Goal: Communication & Community: Answer question/provide support

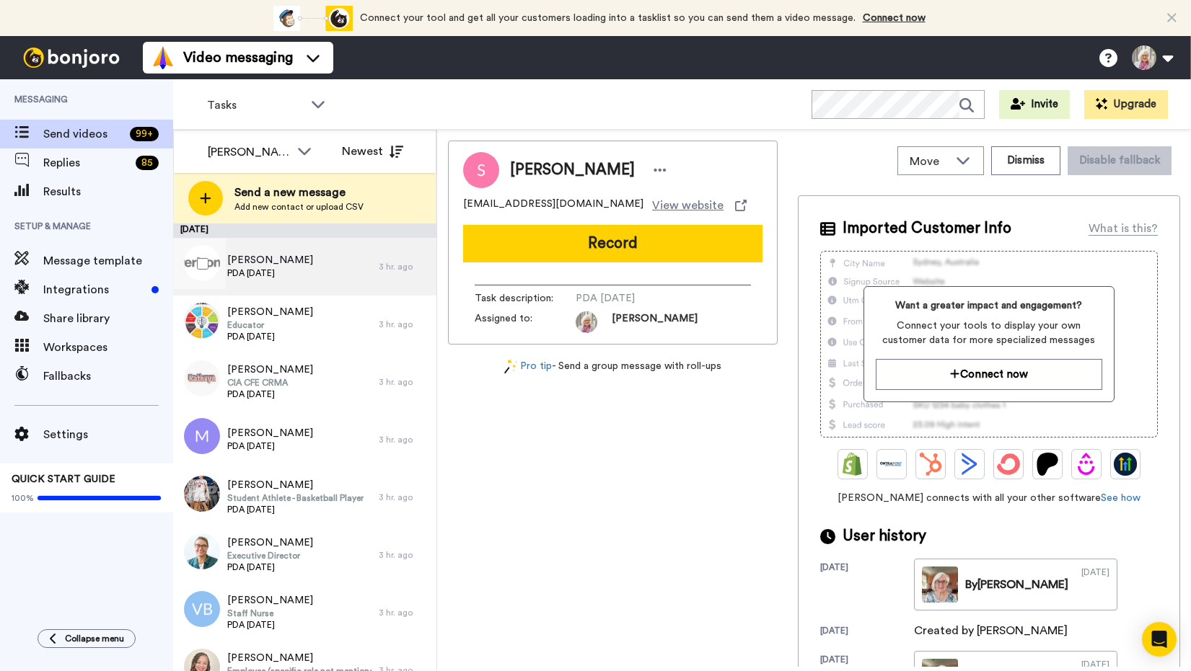
click at [267, 264] on span "Marcia Griffin" at bounding box center [270, 260] width 86 height 14
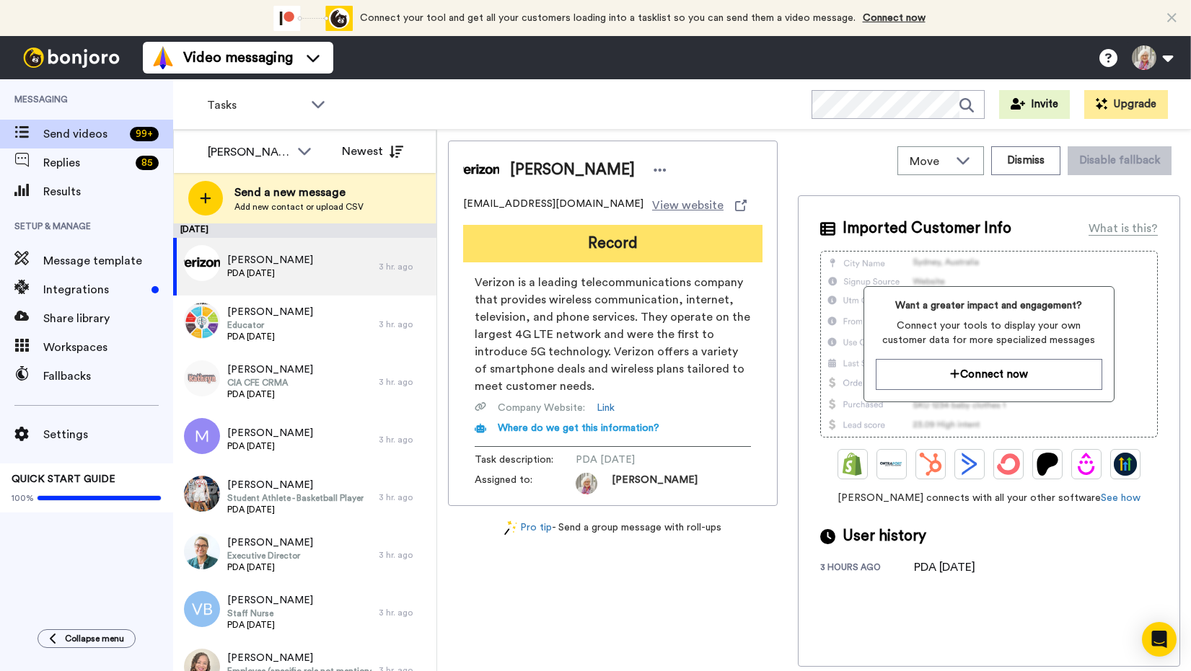
click at [610, 242] on button "Record" at bounding box center [612, 243] width 299 height 37
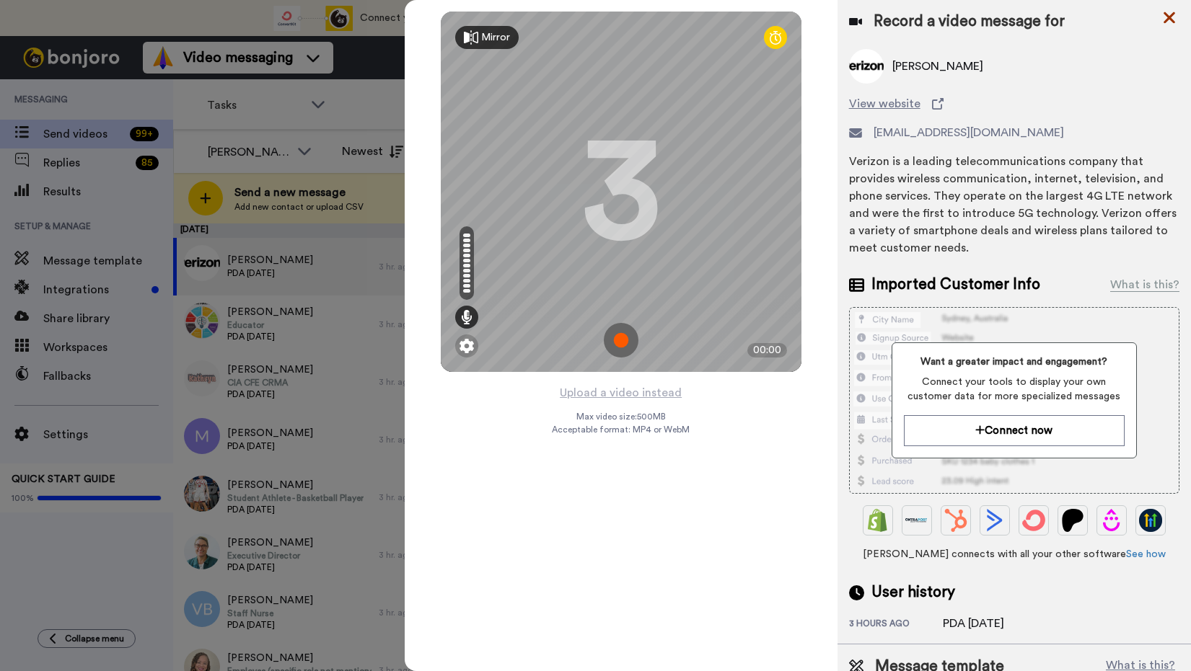
click at [1165, 17] on icon at bounding box center [1169, 18] width 14 height 18
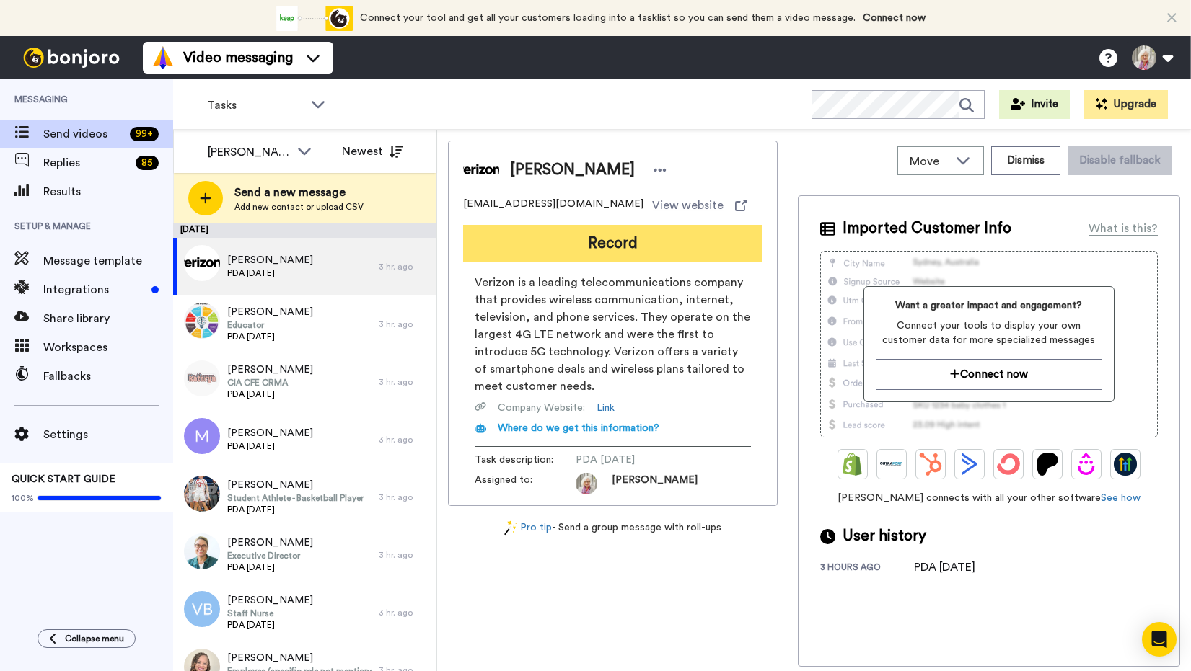
click at [608, 244] on button "Record" at bounding box center [612, 243] width 299 height 37
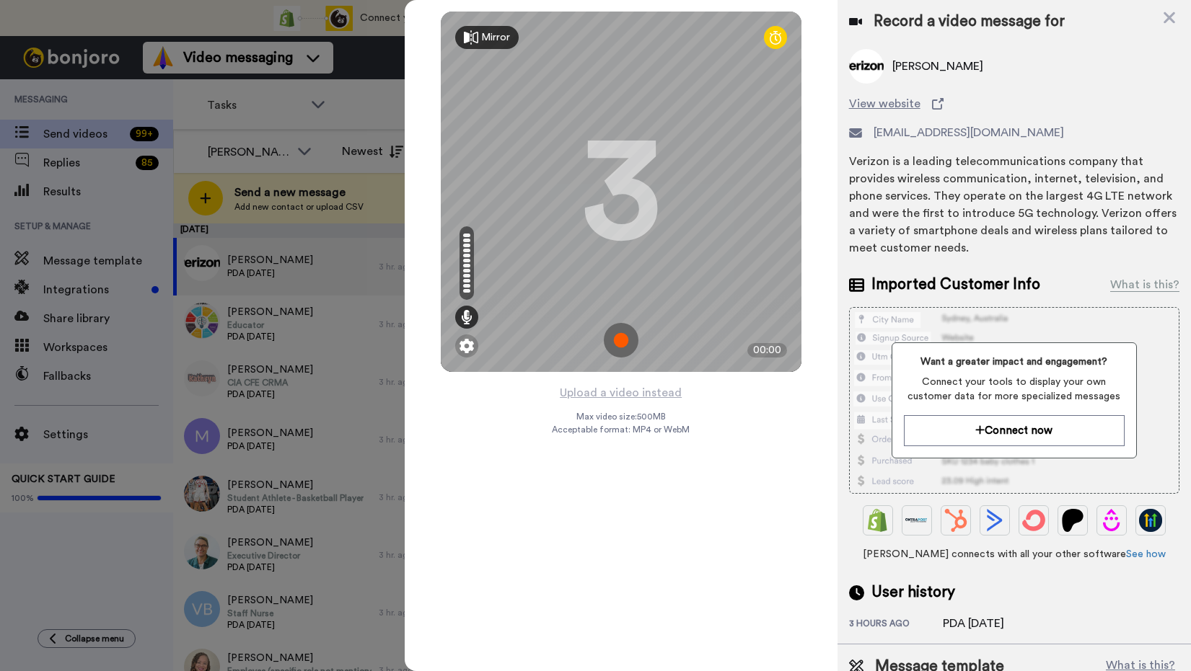
click at [622, 337] on img at bounding box center [621, 340] width 35 height 35
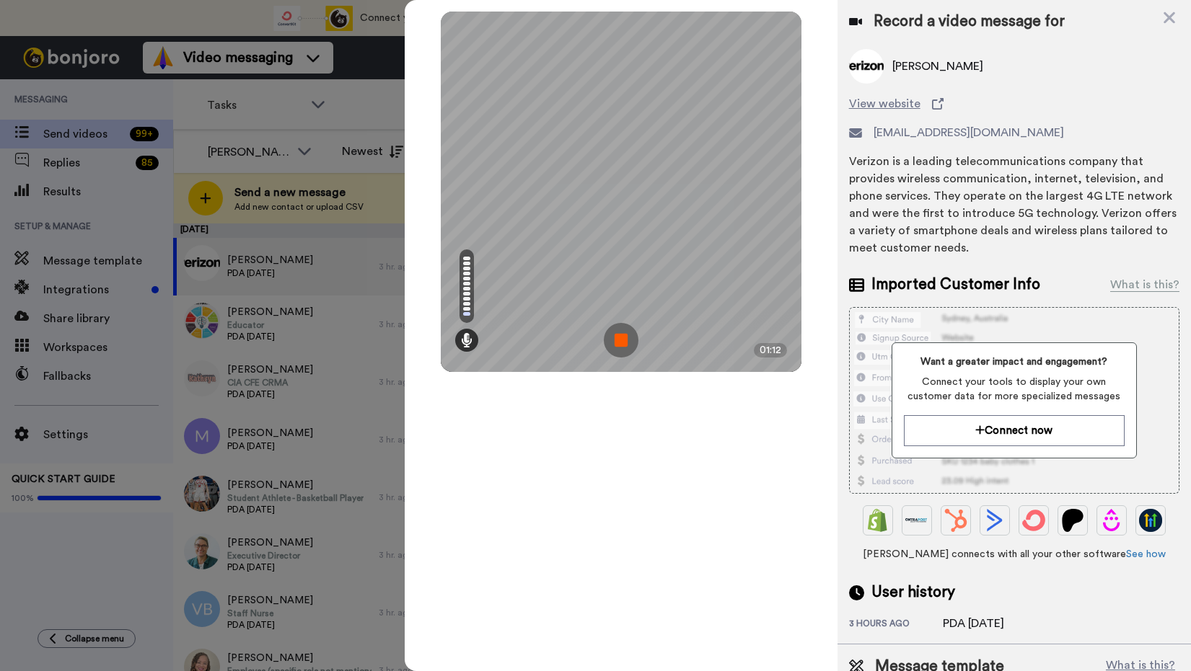
click at [619, 336] on img at bounding box center [621, 340] width 35 height 35
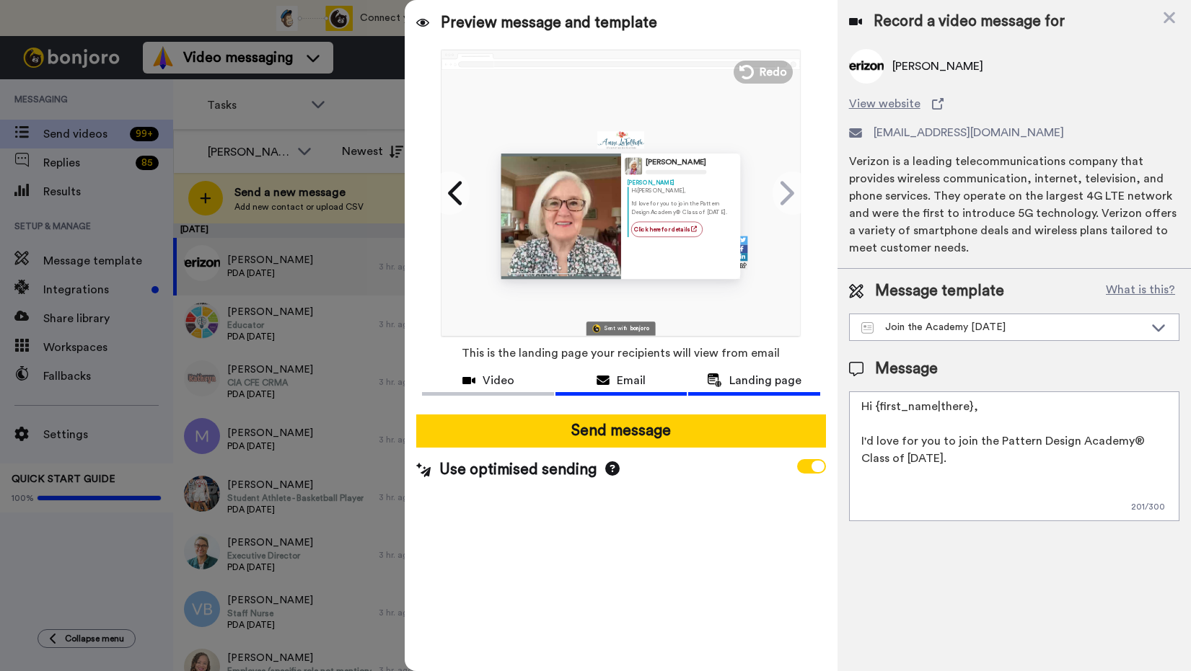
click at [625, 380] on span "Email" at bounding box center [631, 380] width 29 height 17
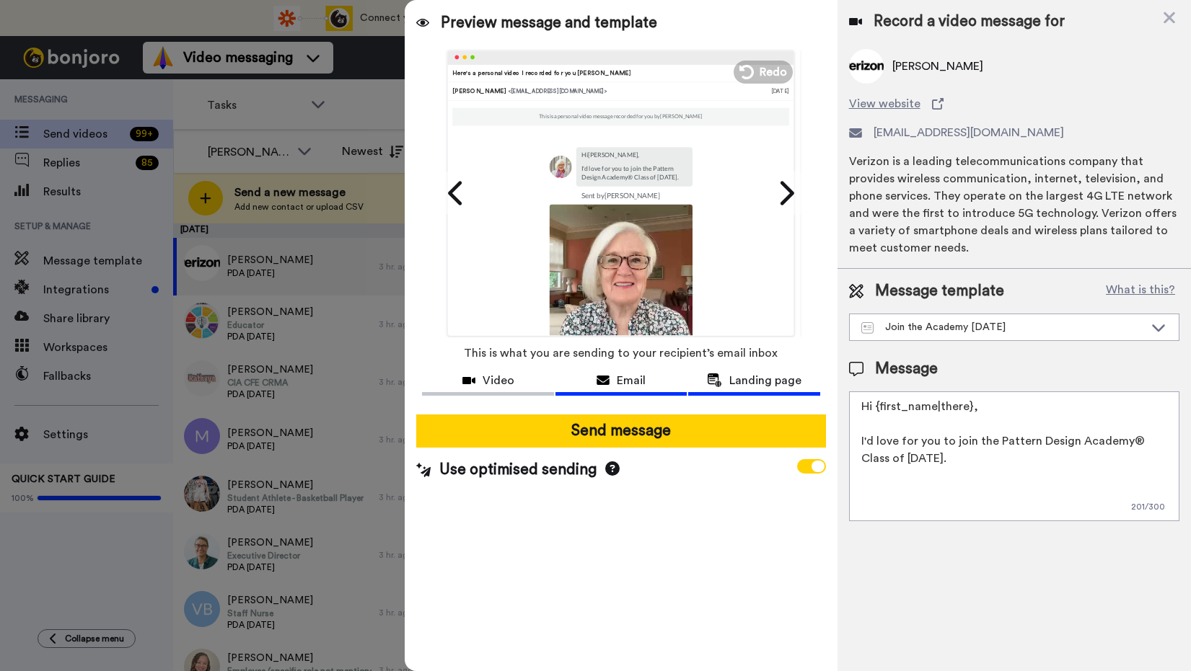
click at [742, 379] on span "Landing page" at bounding box center [765, 380] width 72 height 17
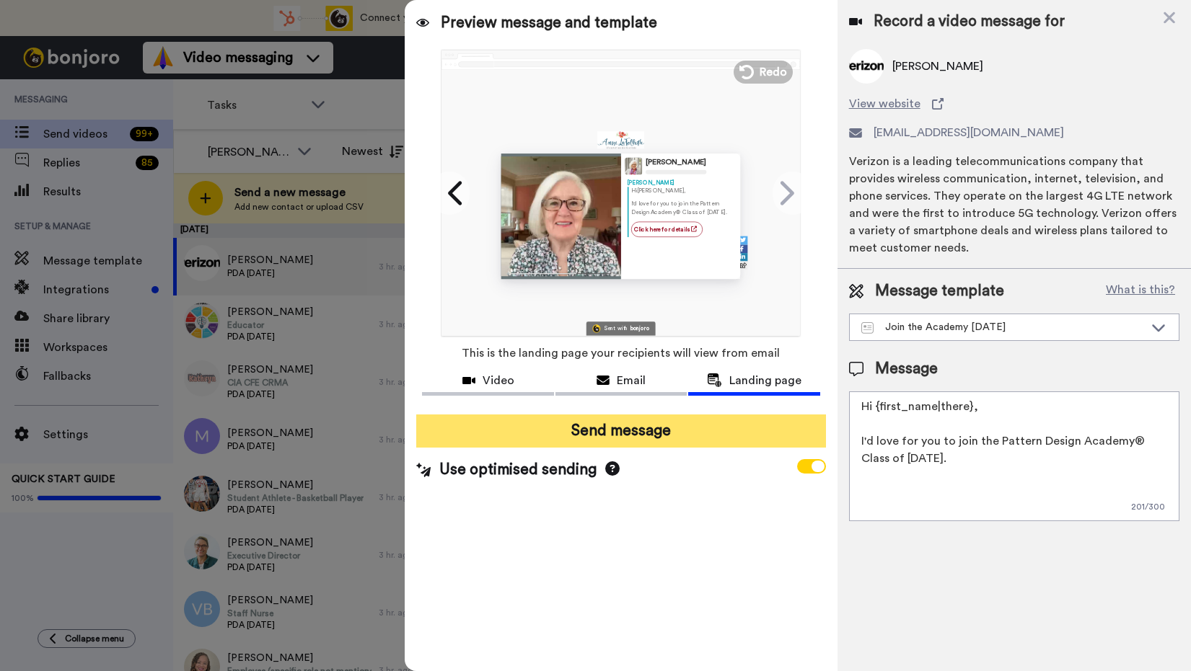
click at [631, 427] on button "Send message" at bounding box center [620, 431] width 409 height 33
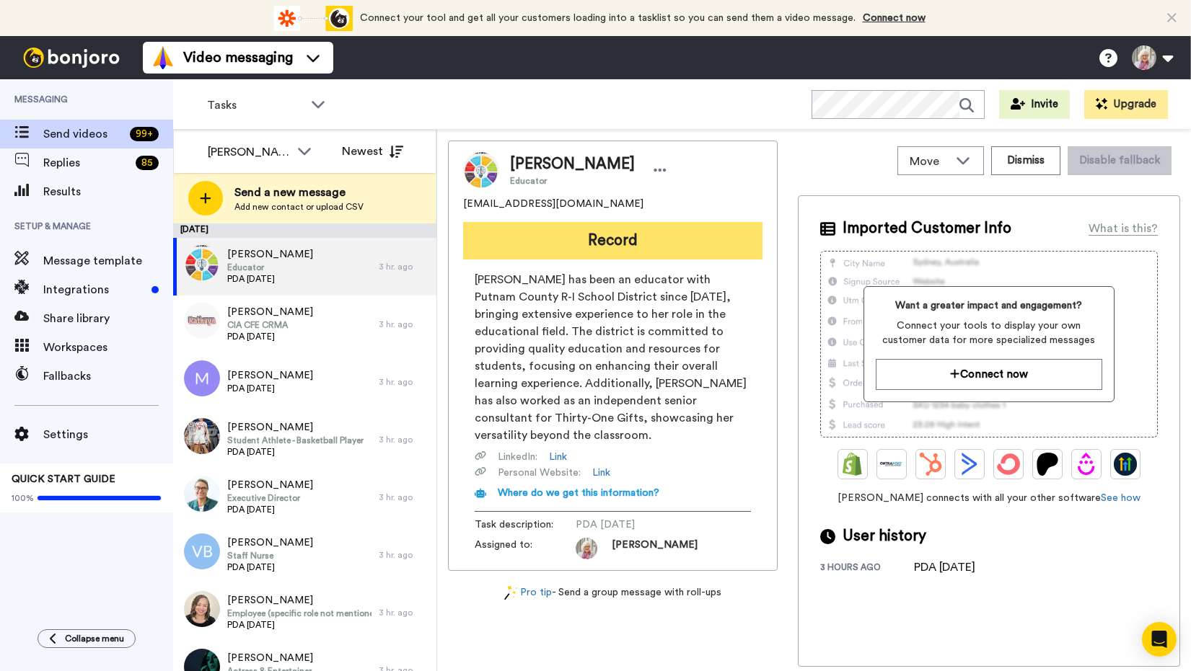
click at [612, 239] on button "Record" at bounding box center [612, 240] width 299 height 37
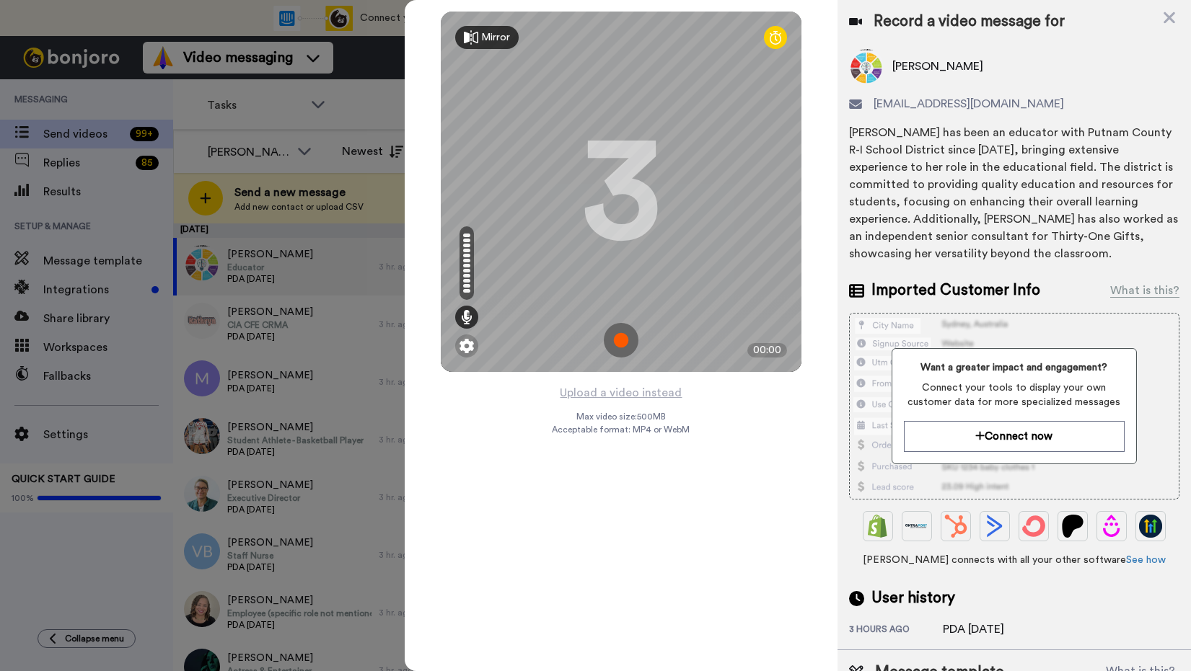
click at [623, 338] on img at bounding box center [621, 340] width 35 height 35
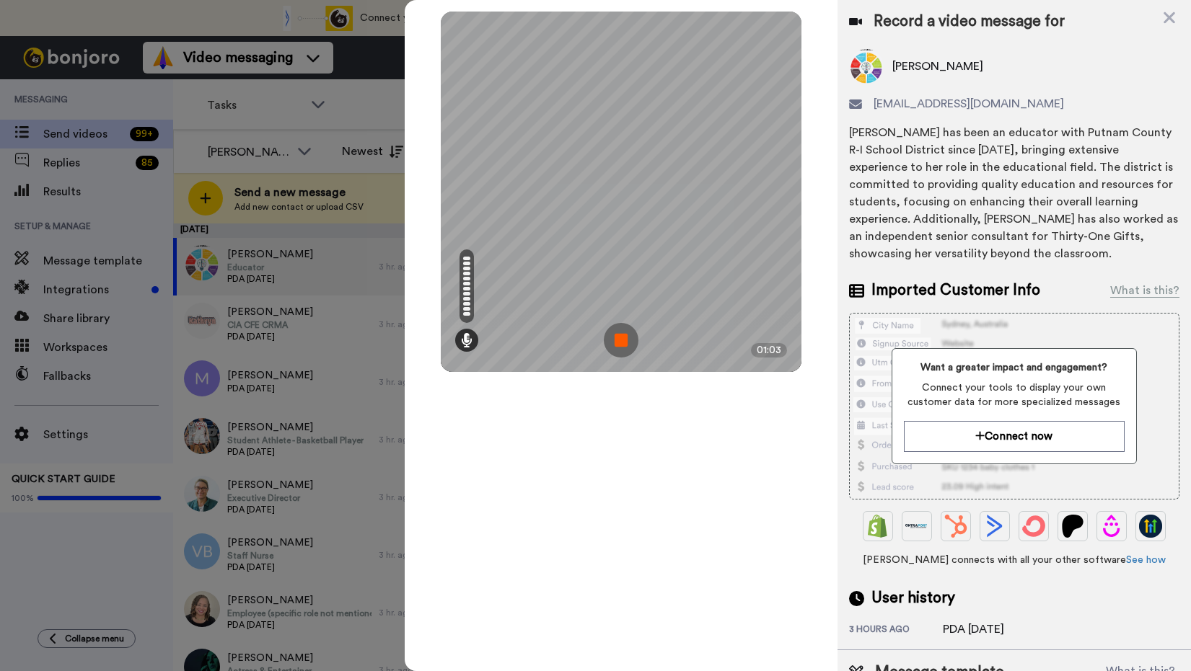
click at [623, 338] on img at bounding box center [621, 340] width 35 height 35
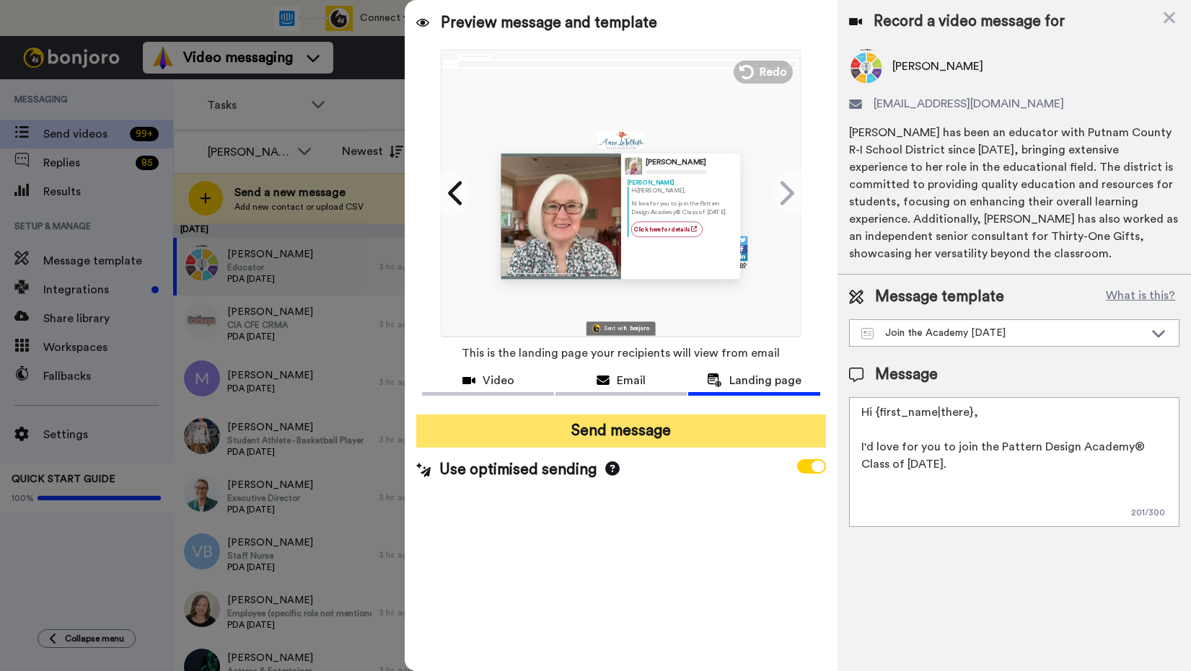
click at [617, 429] on button "Send message" at bounding box center [620, 431] width 409 height 33
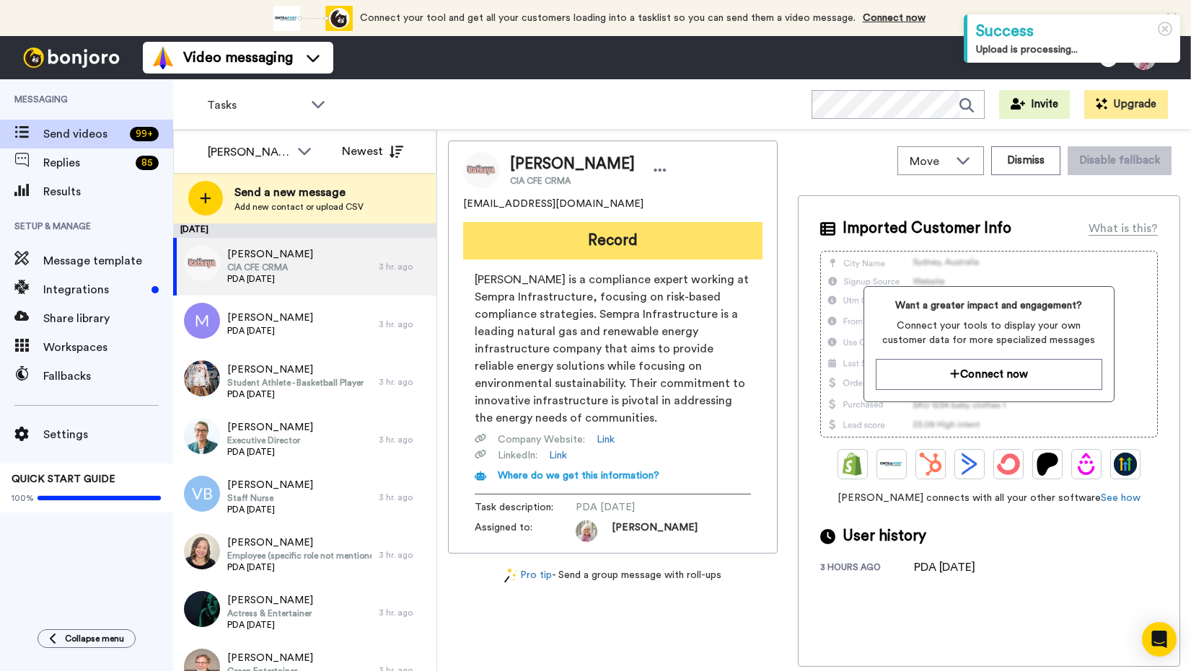
click at [618, 240] on button "Record" at bounding box center [612, 240] width 299 height 37
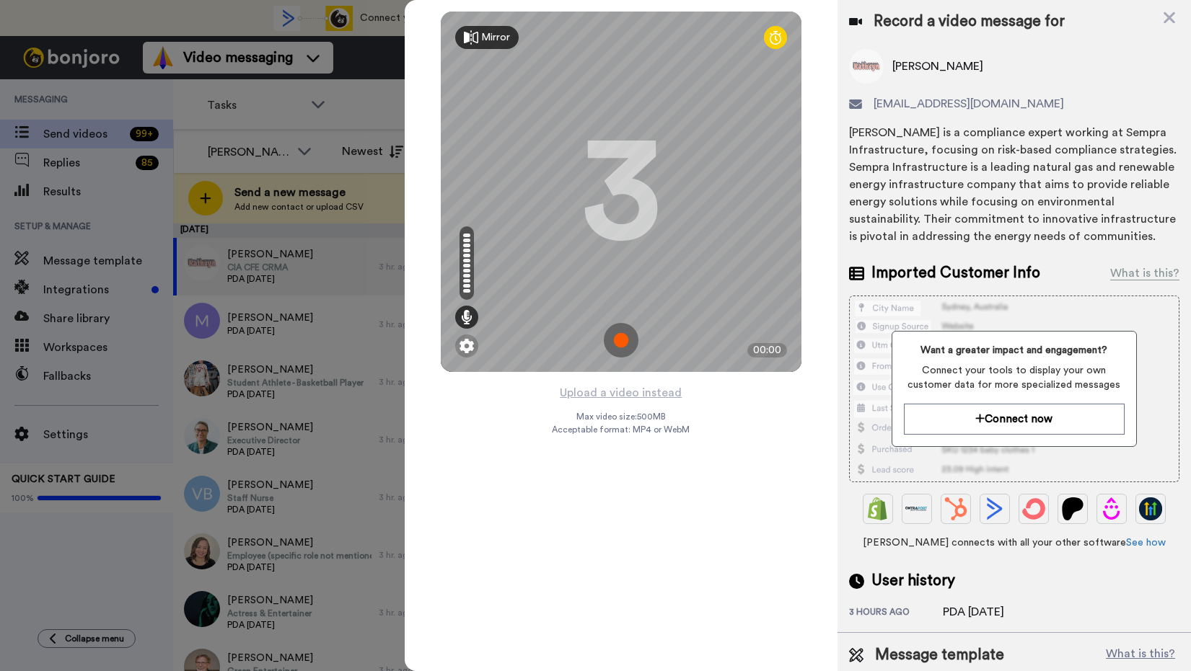
click at [621, 335] on img at bounding box center [621, 340] width 35 height 35
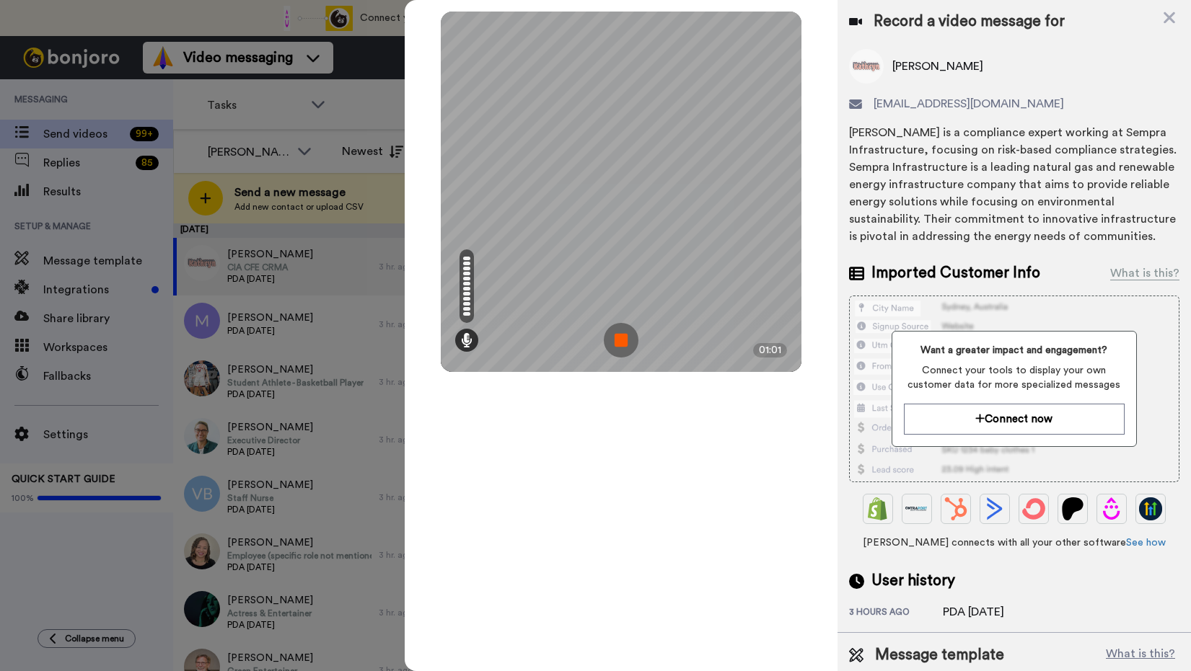
click at [620, 334] on img at bounding box center [621, 340] width 35 height 35
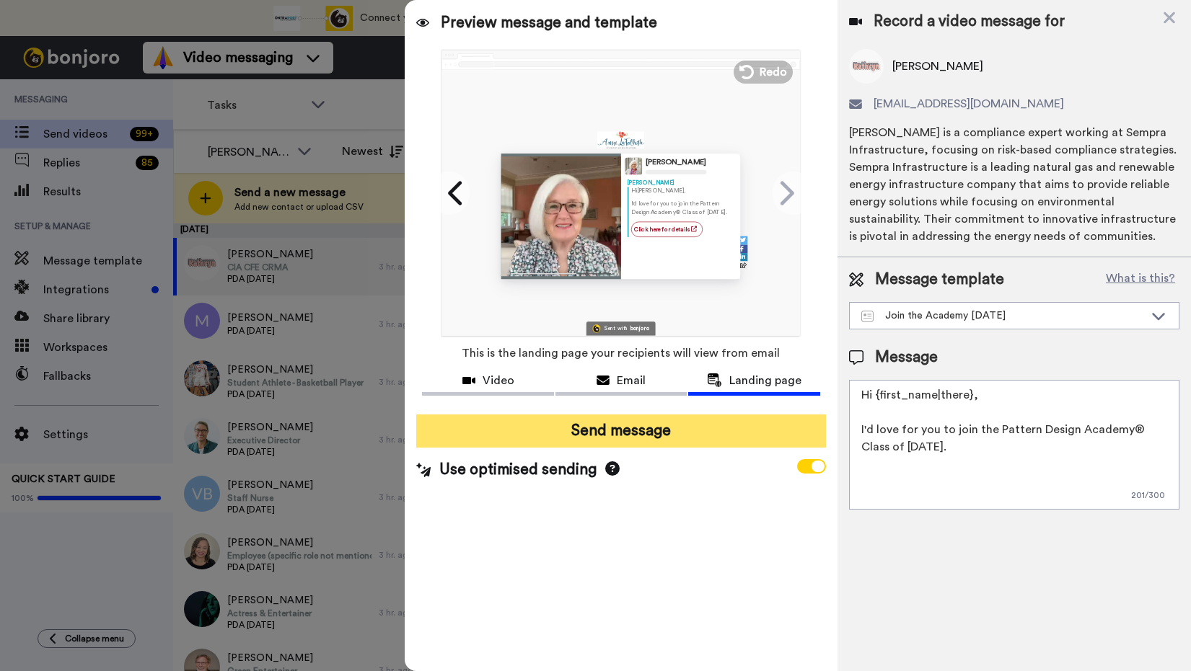
click at [616, 436] on button "Send message" at bounding box center [620, 431] width 409 height 33
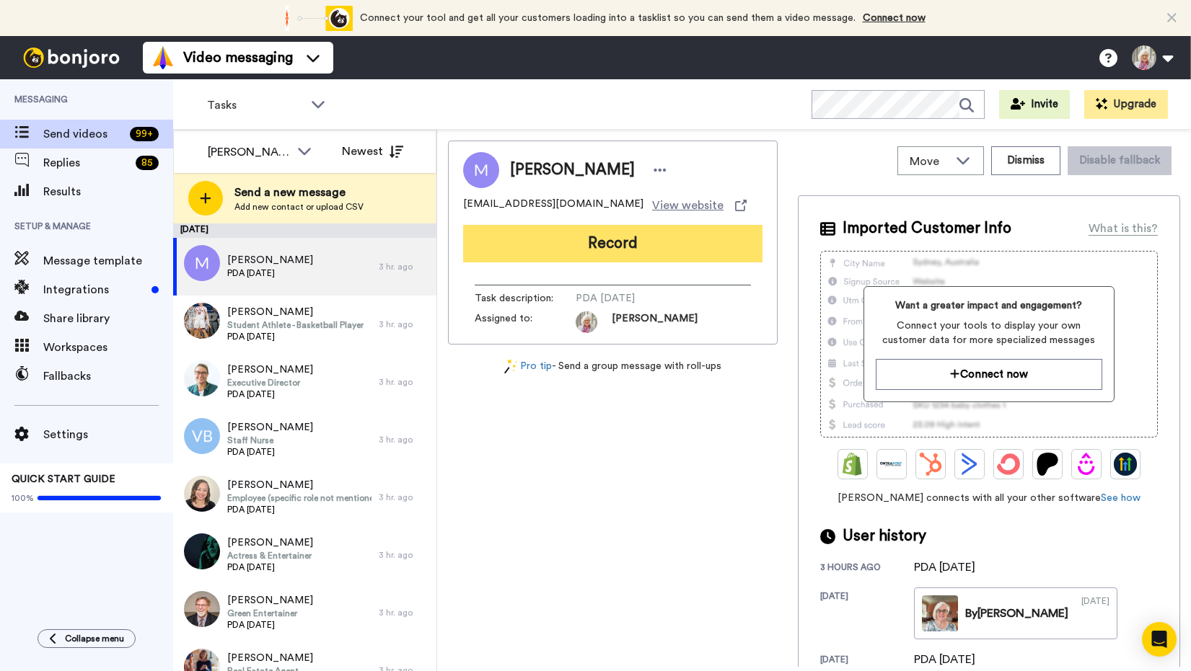
click at [612, 243] on button "Record" at bounding box center [612, 243] width 299 height 37
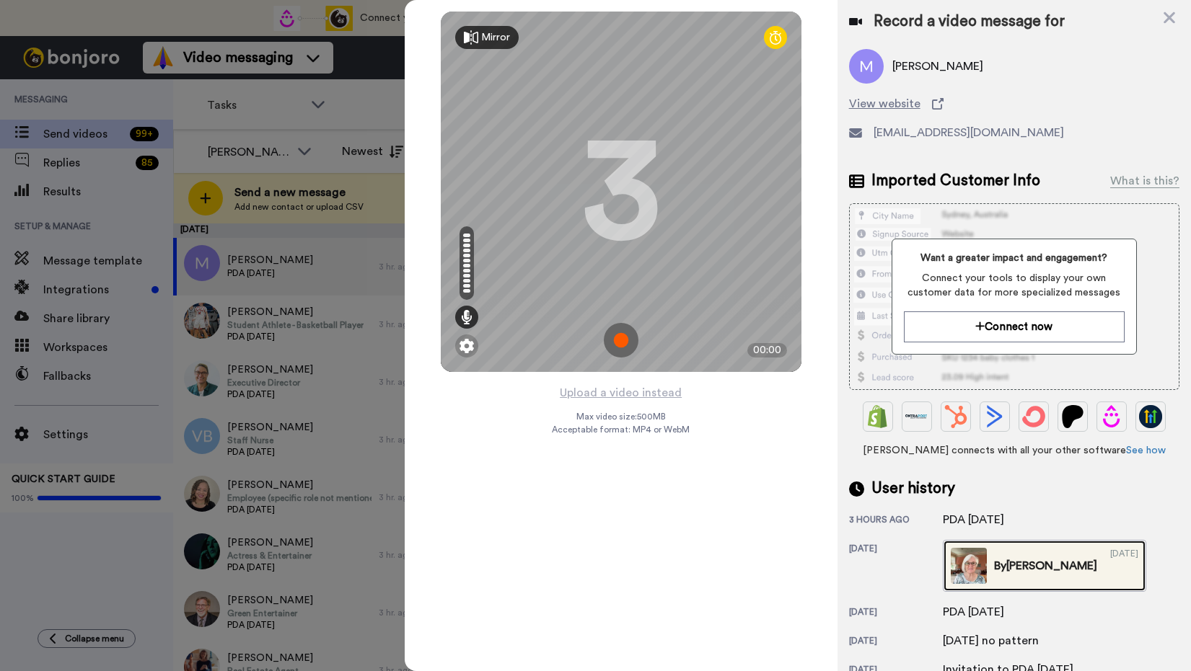
click at [1016, 562] on div "By Anne" at bounding box center [1045, 565] width 103 height 17
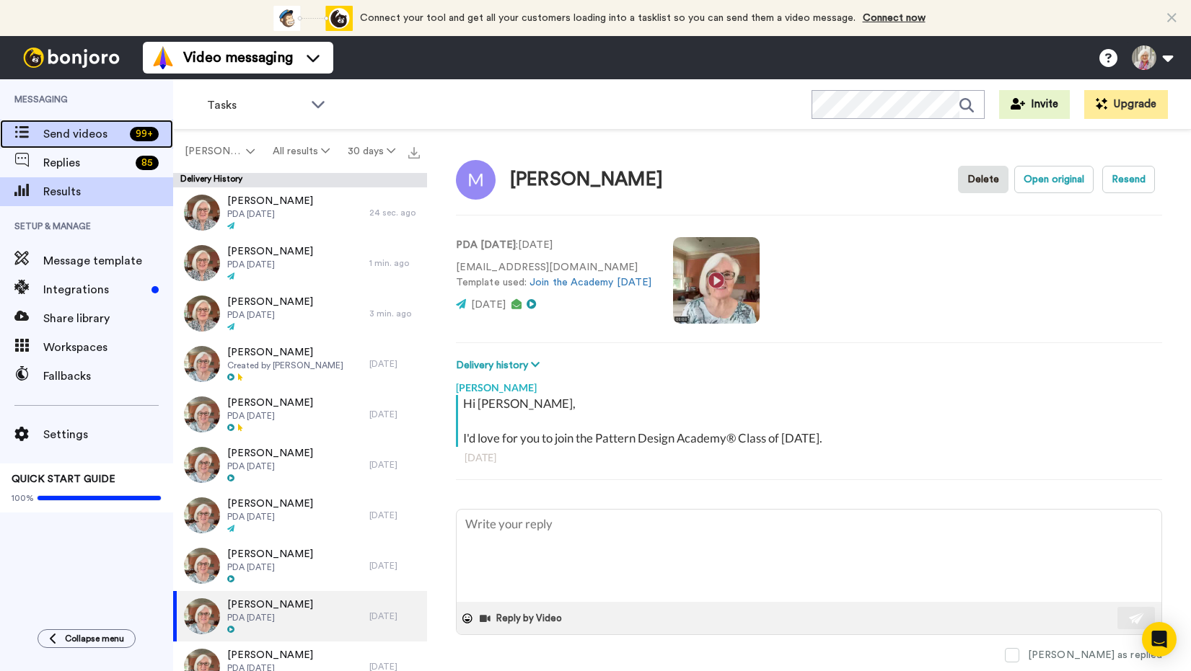
click at [63, 133] on span "Send videos" at bounding box center [83, 133] width 81 height 17
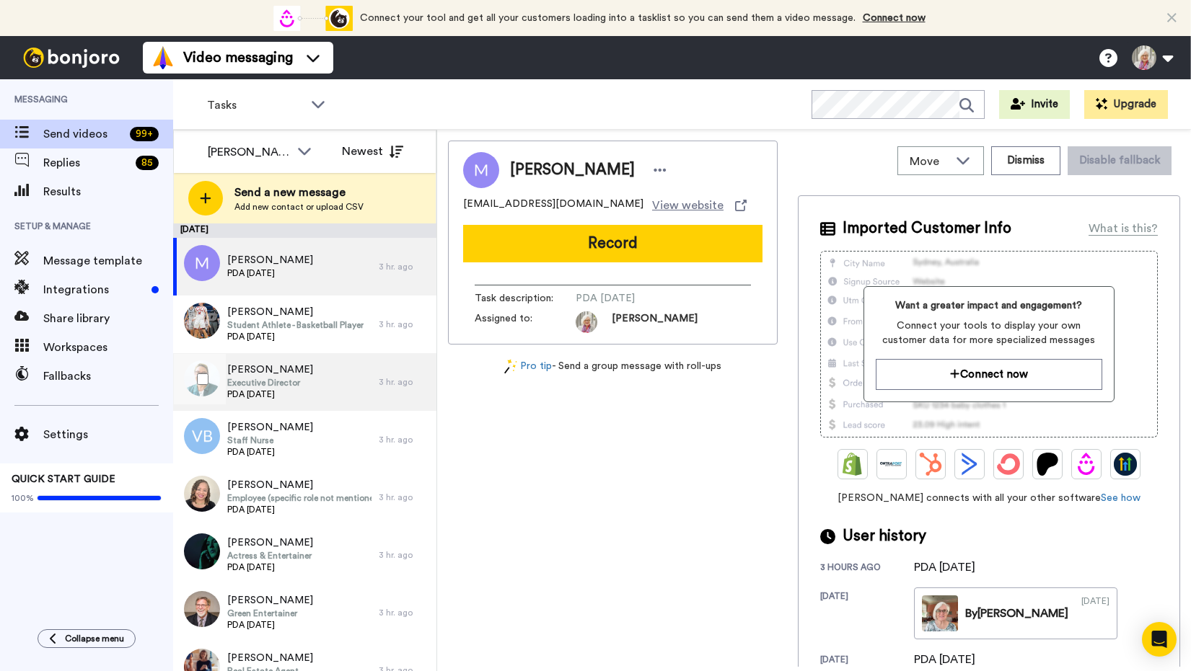
click at [268, 366] on span "[PERSON_NAME]" at bounding box center [270, 370] width 86 height 14
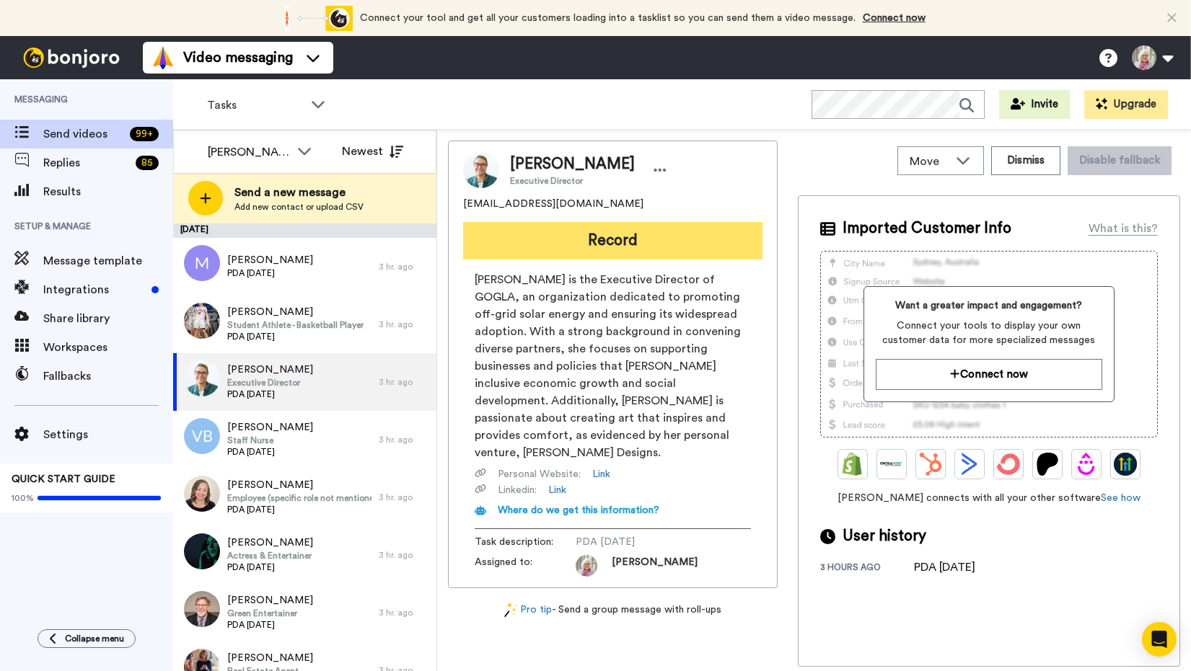
click at [606, 242] on button "Record" at bounding box center [612, 240] width 299 height 37
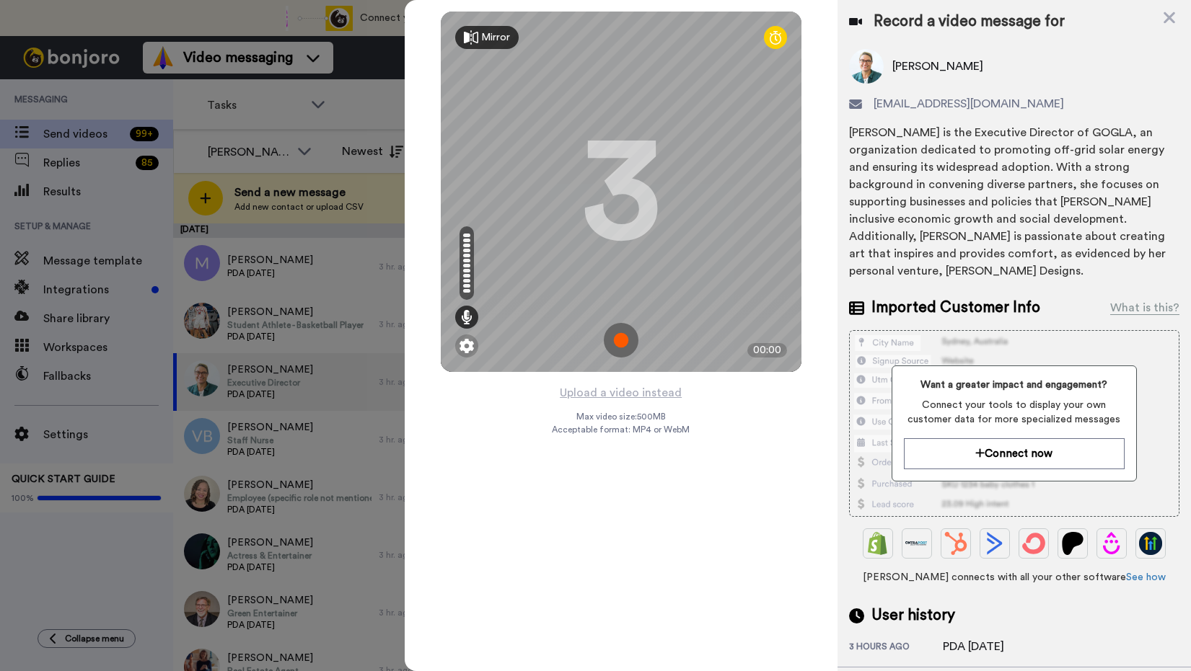
click at [620, 337] on img at bounding box center [621, 340] width 35 height 35
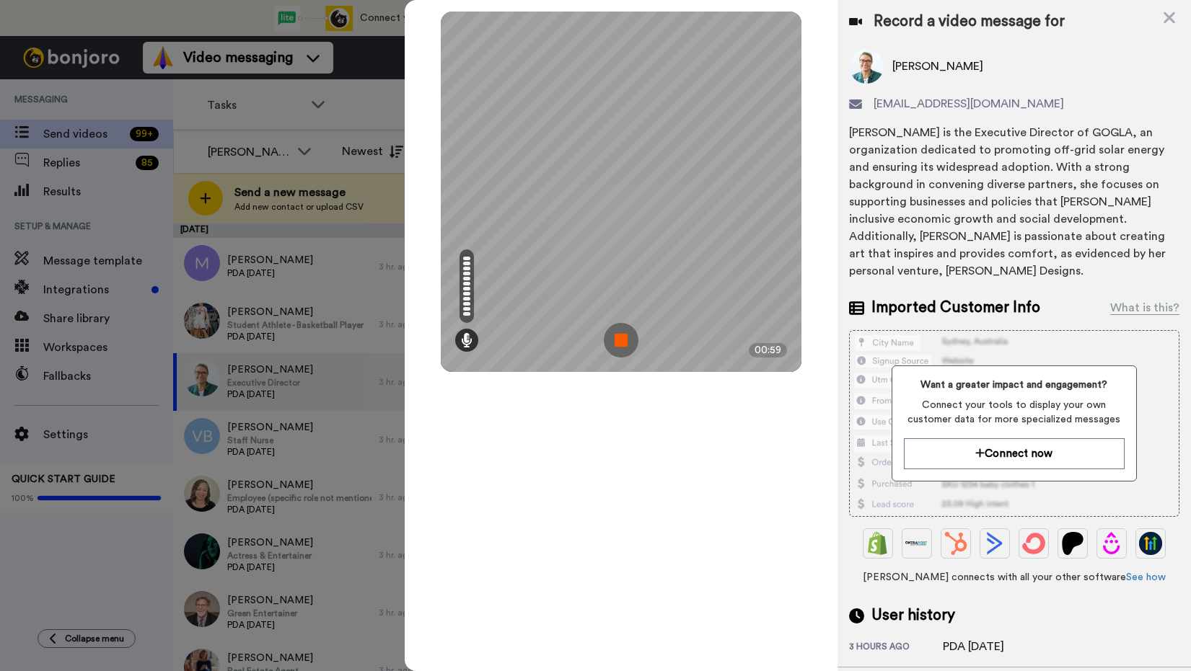
click at [618, 339] on img at bounding box center [621, 340] width 35 height 35
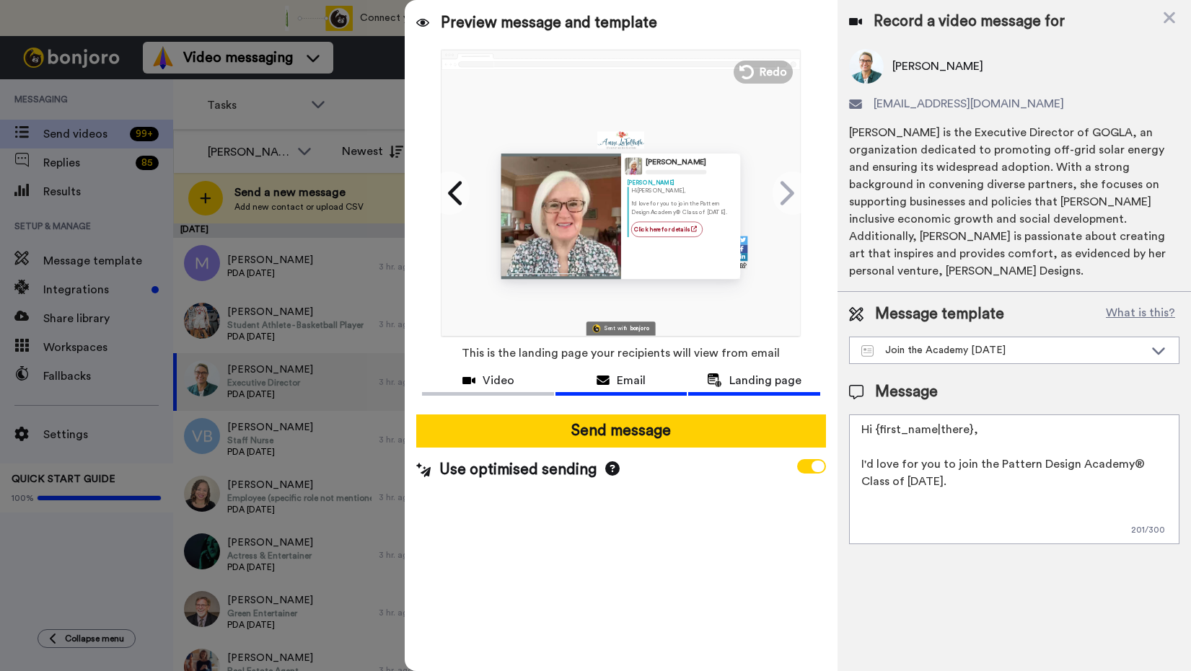
click at [628, 381] on span "Email" at bounding box center [631, 380] width 29 height 17
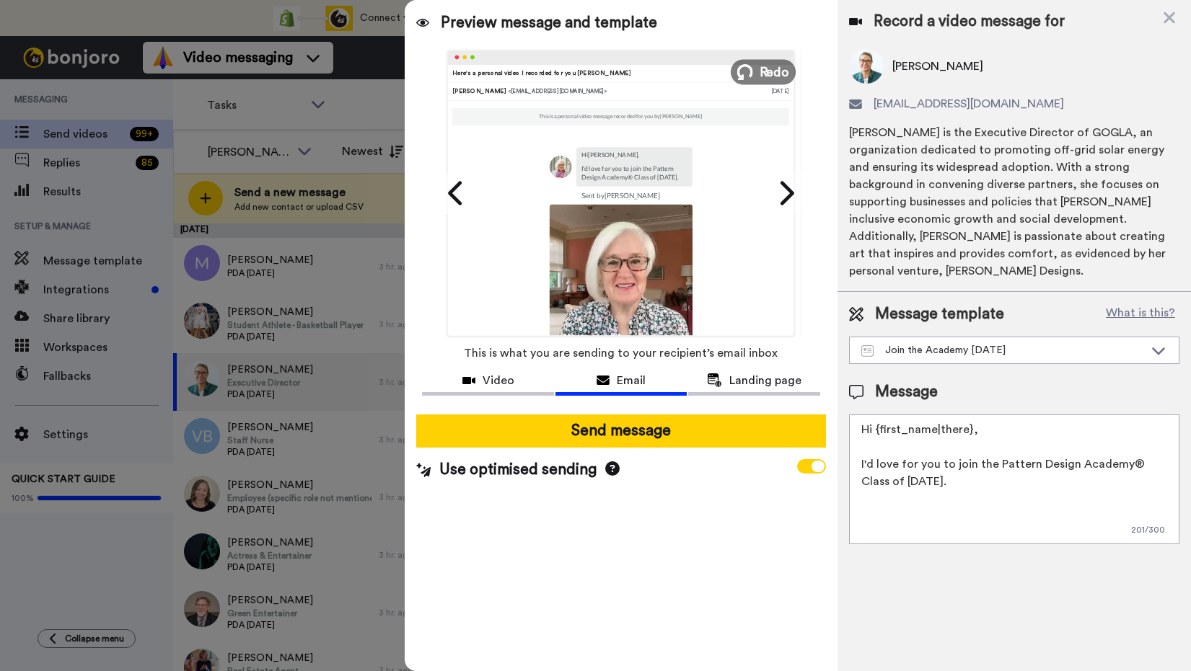
click at [762, 66] on span "Redo" at bounding box center [774, 71] width 30 height 19
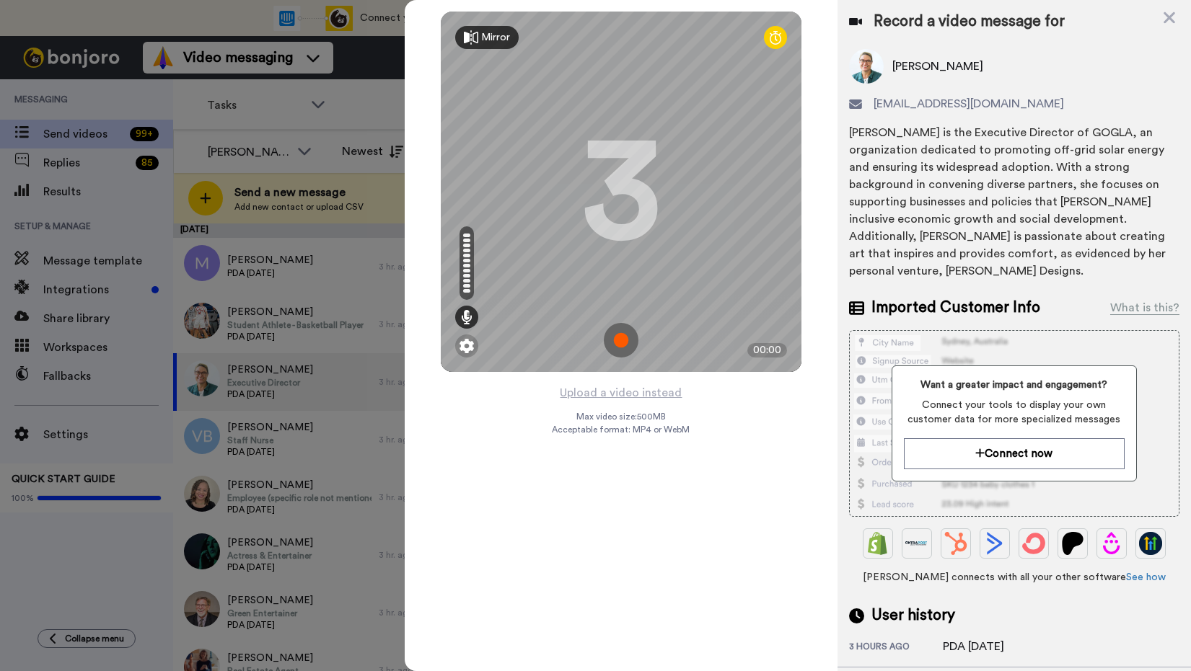
scroll to position [63, 0]
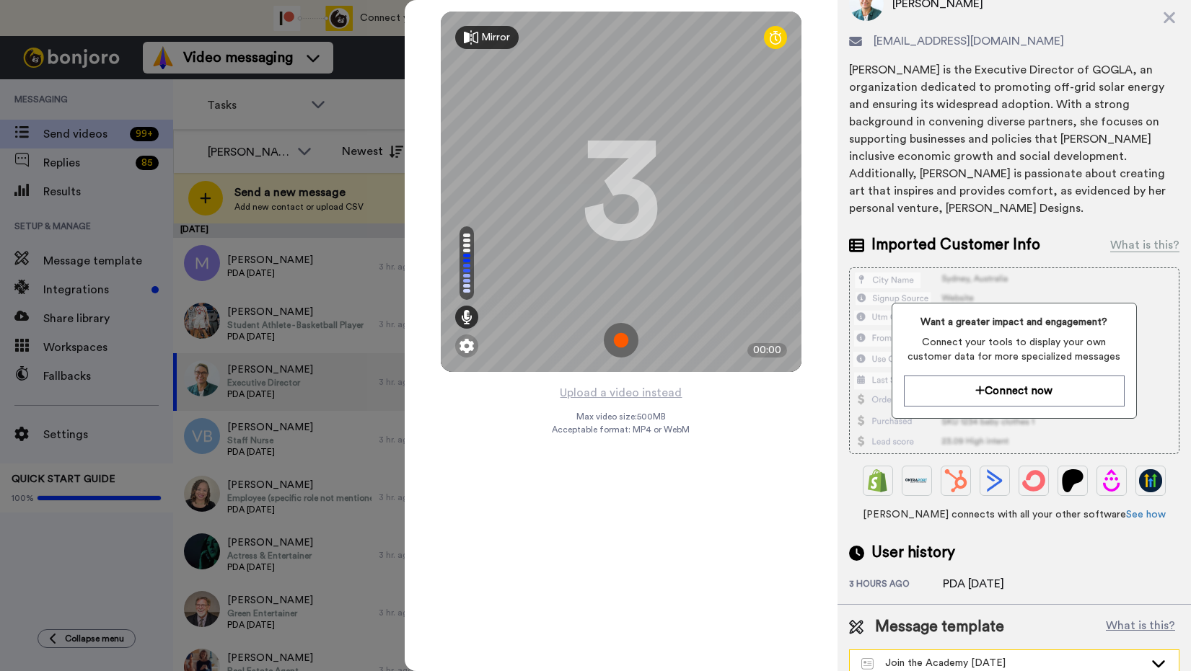
click at [966, 656] on div "Join the Academy [DATE]" at bounding box center [1002, 663] width 283 height 14
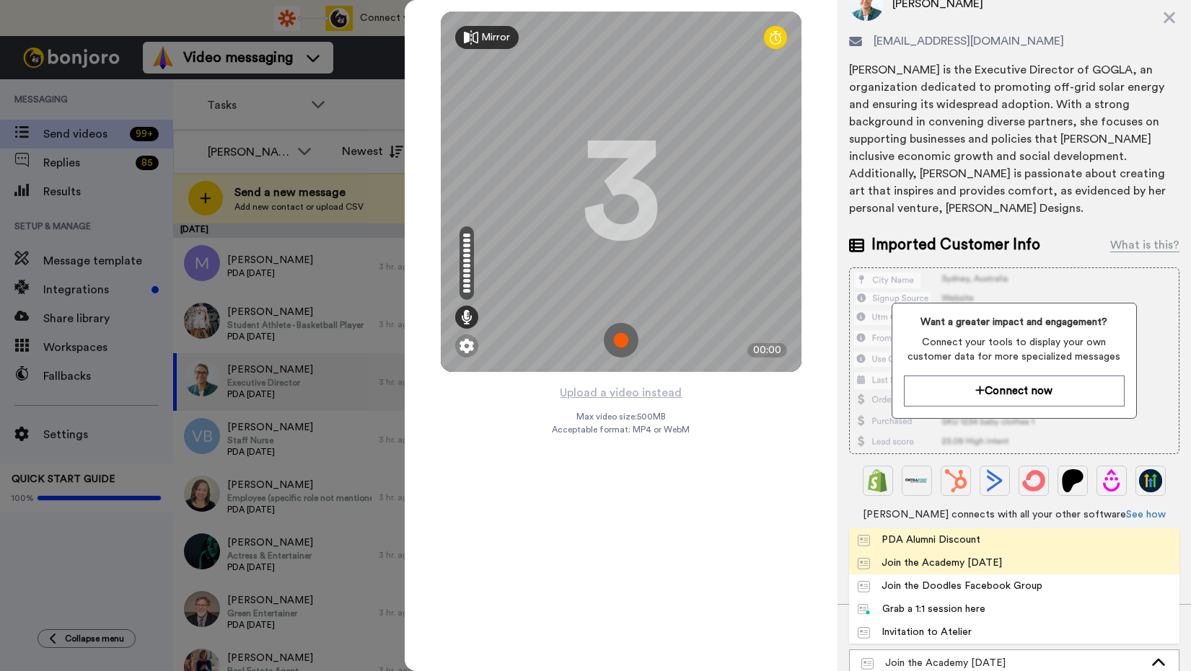
click at [913, 533] on div "PDA Alumni Discount" at bounding box center [918, 540] width 123 height 14
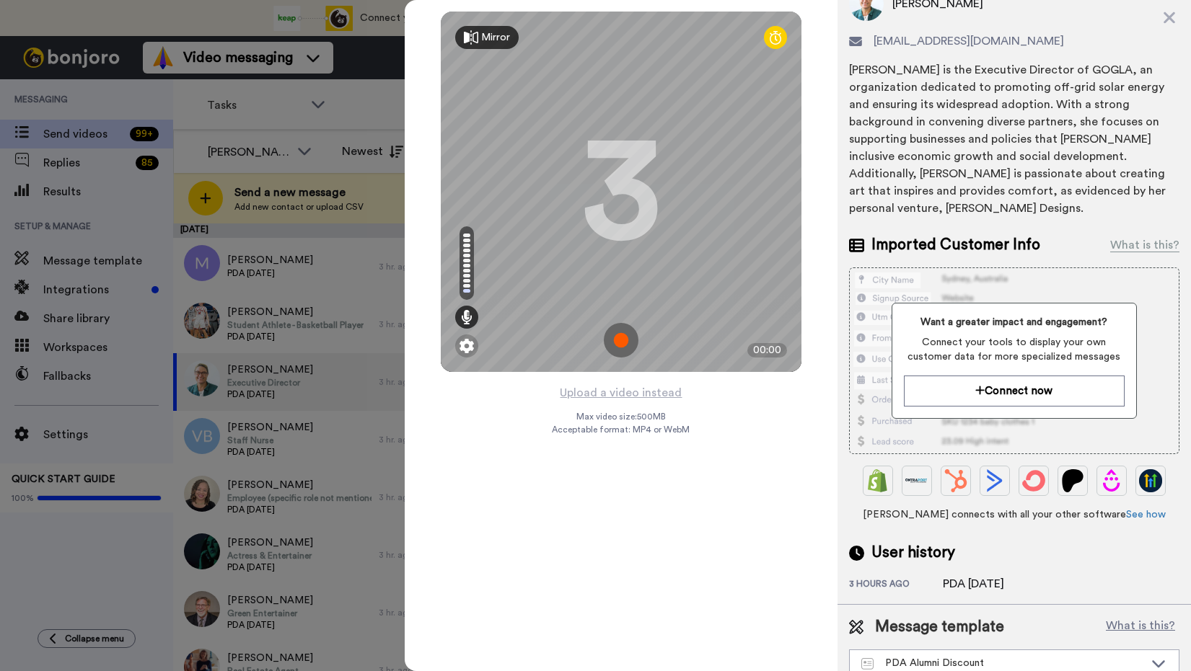
click at [622, 340] on img at bounding box center [621, 340] width 35 height 35
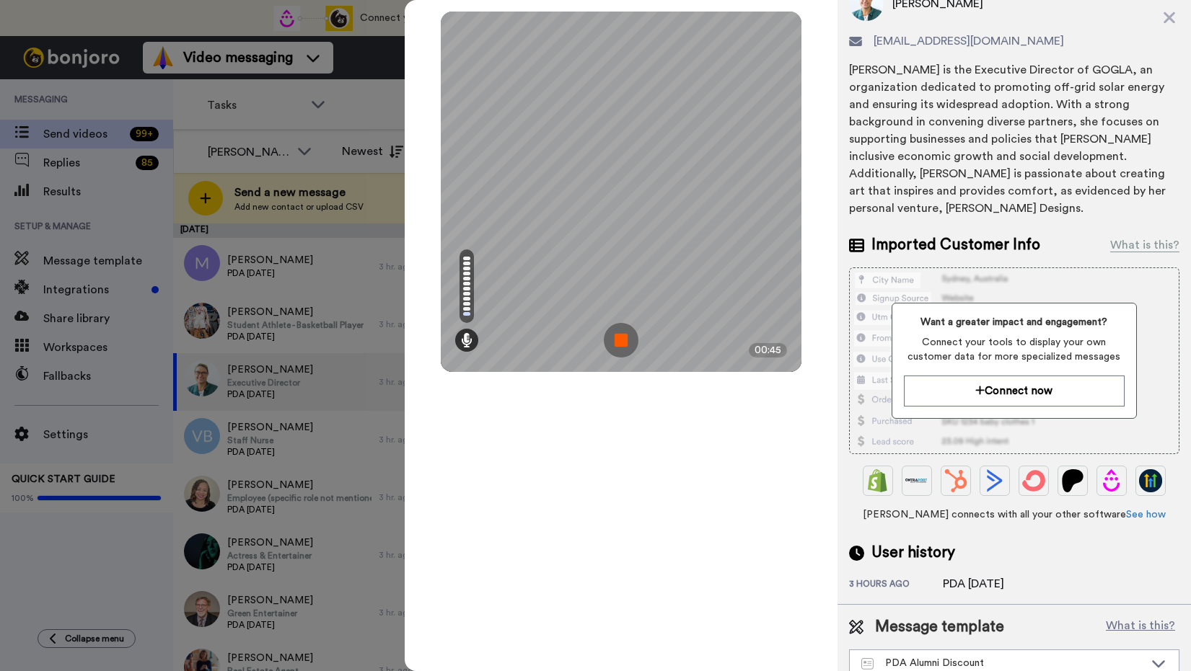
click at [623, 343] on img at bounding box center [621, 340] width 35 height 35
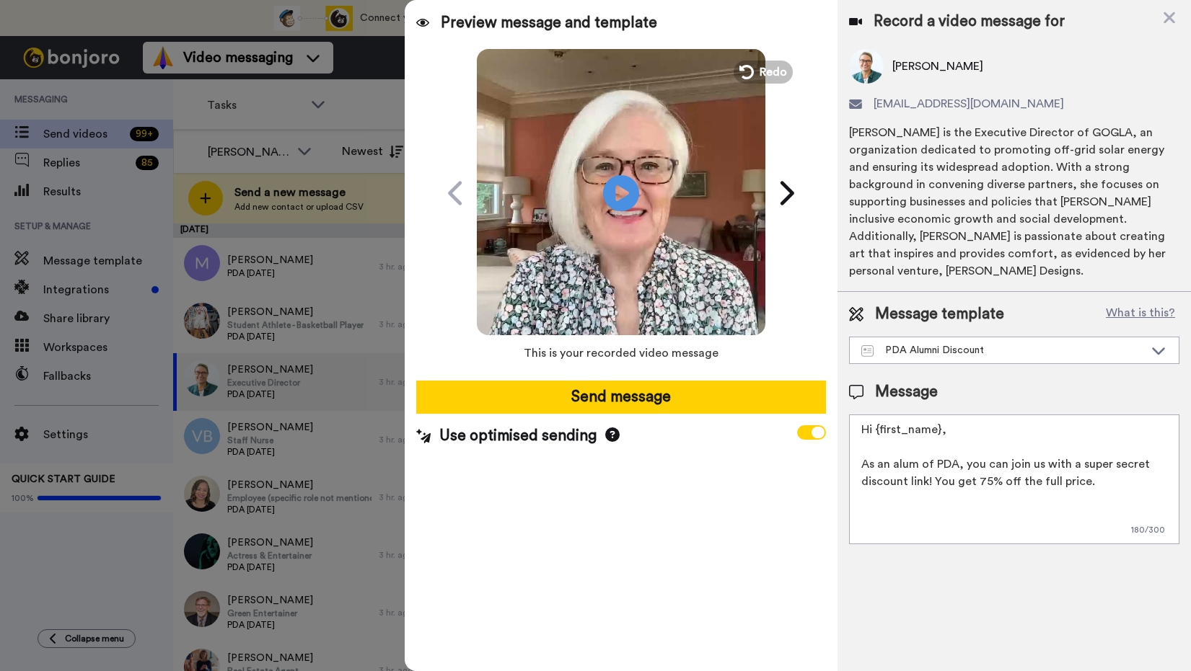
scroll to position [0, 0]
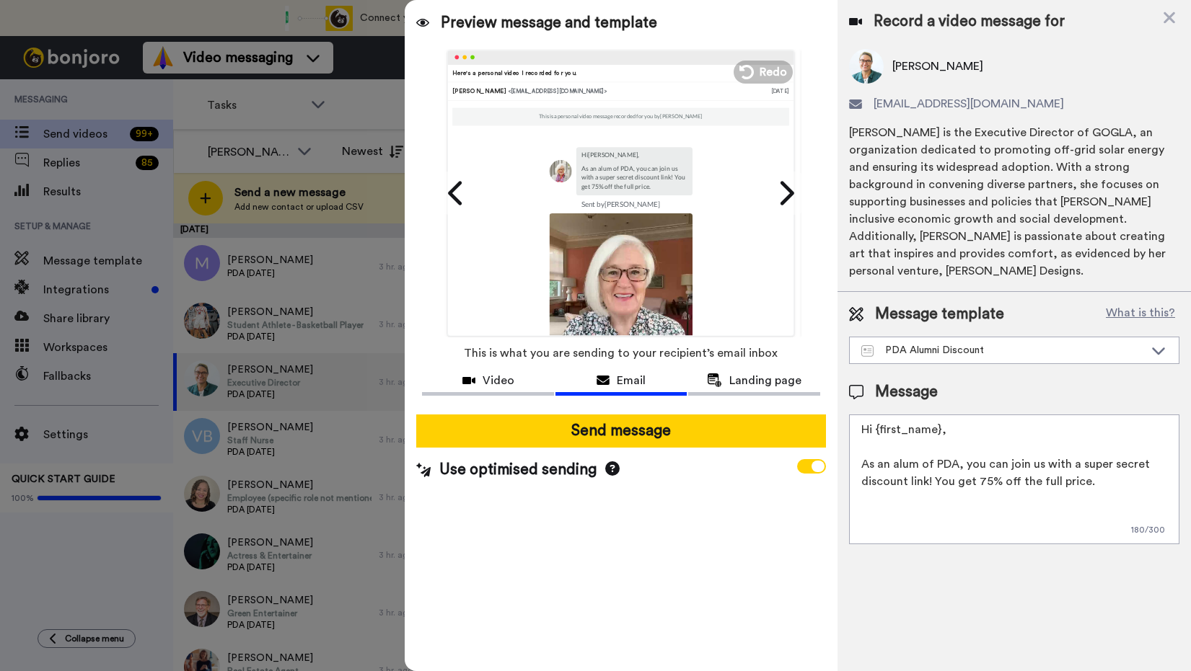
click at [627, 381] on span "Email" at bounding box center [631, 380] width 29 height 17
click at [746, 376] on span "Landing page" at bounding box center [765, 380] width 72 height 17
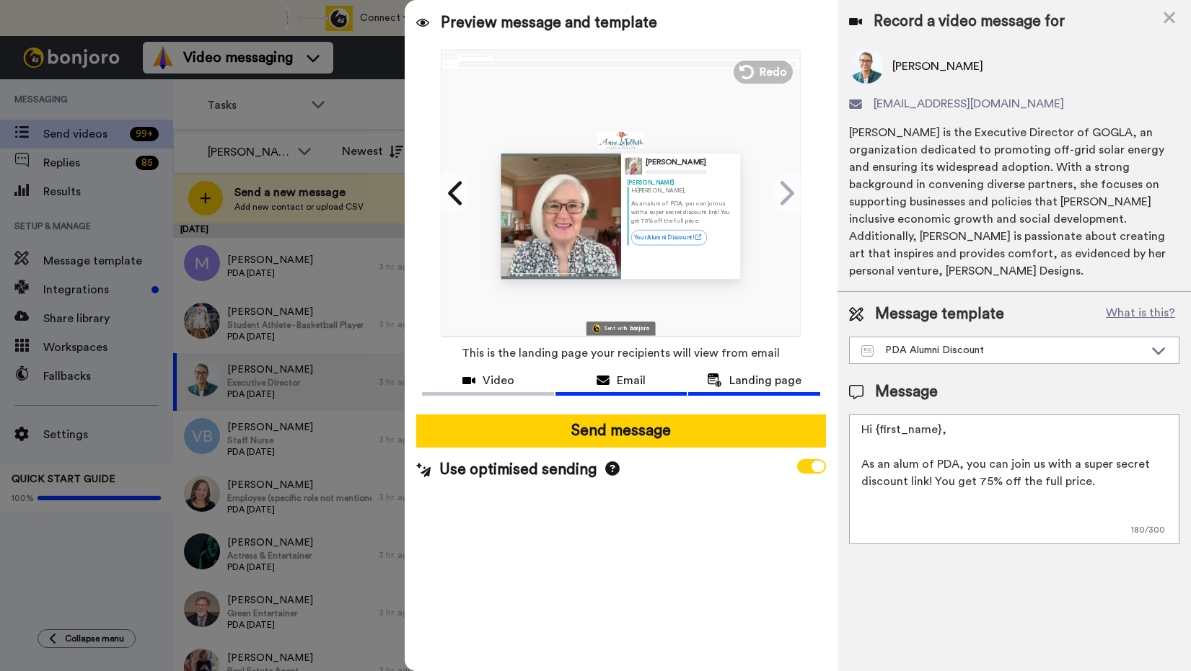
click at [628, 381] on span "Email" at bounding box center [631, 380] width 29 height 17
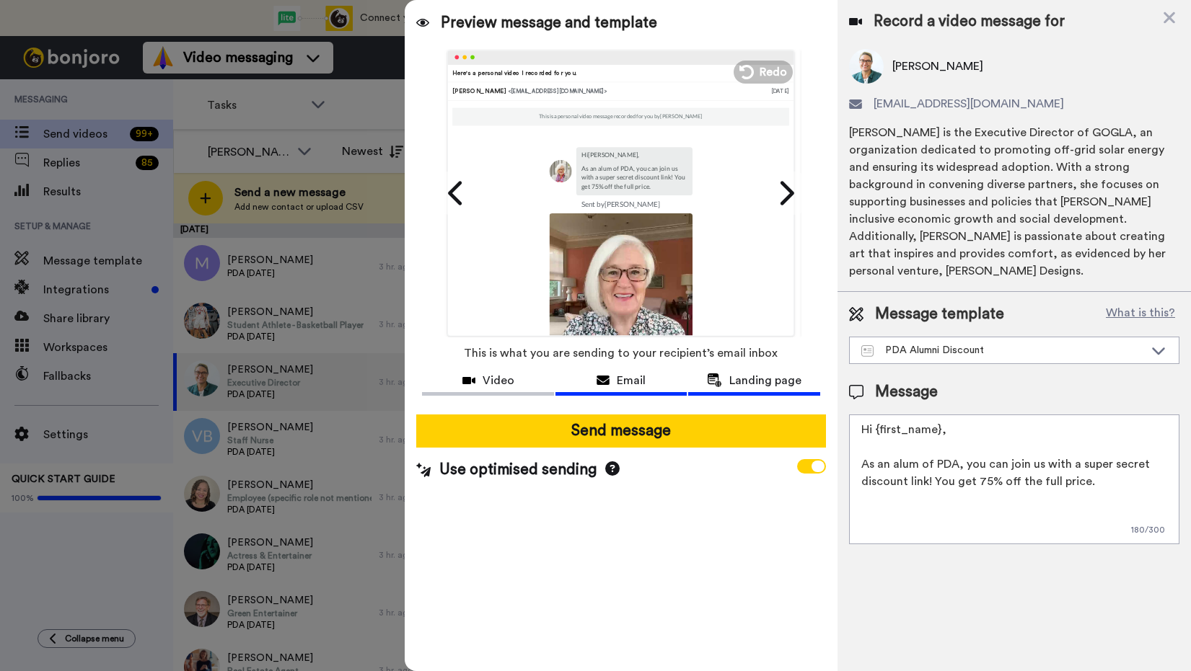
click at [744, 379] on span "Landing page" at bounding box center [765, 380] width 72 height 17
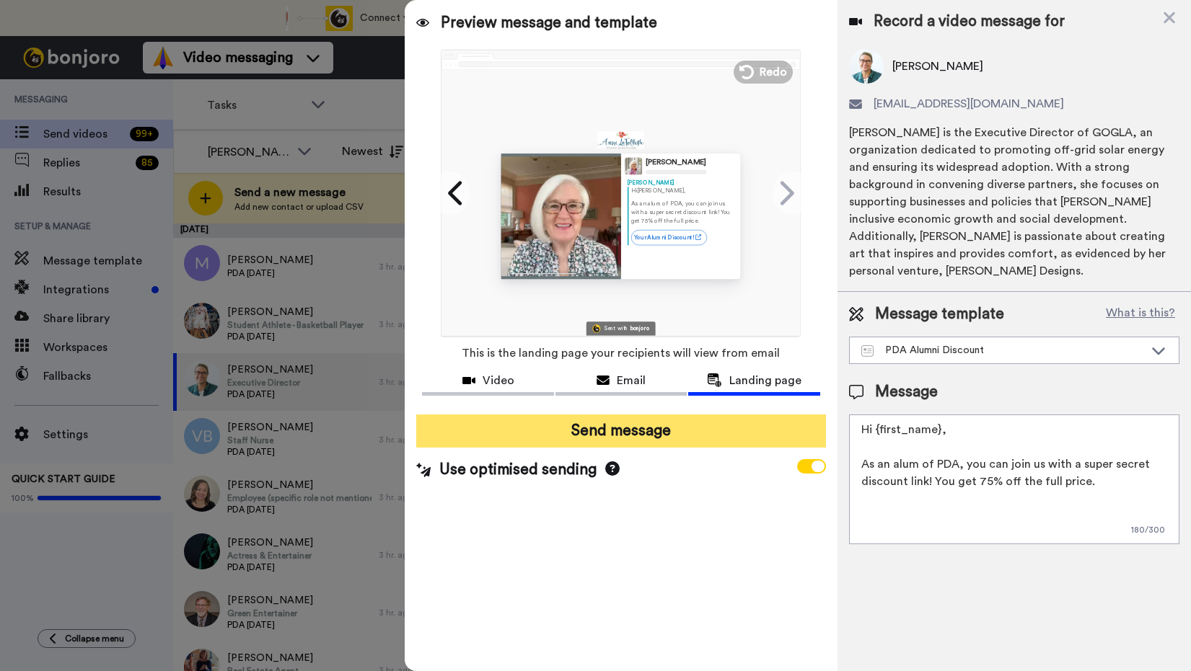
click at [643, 429] on button "Send message" at bounding box center [620, 431] width 409 height 33
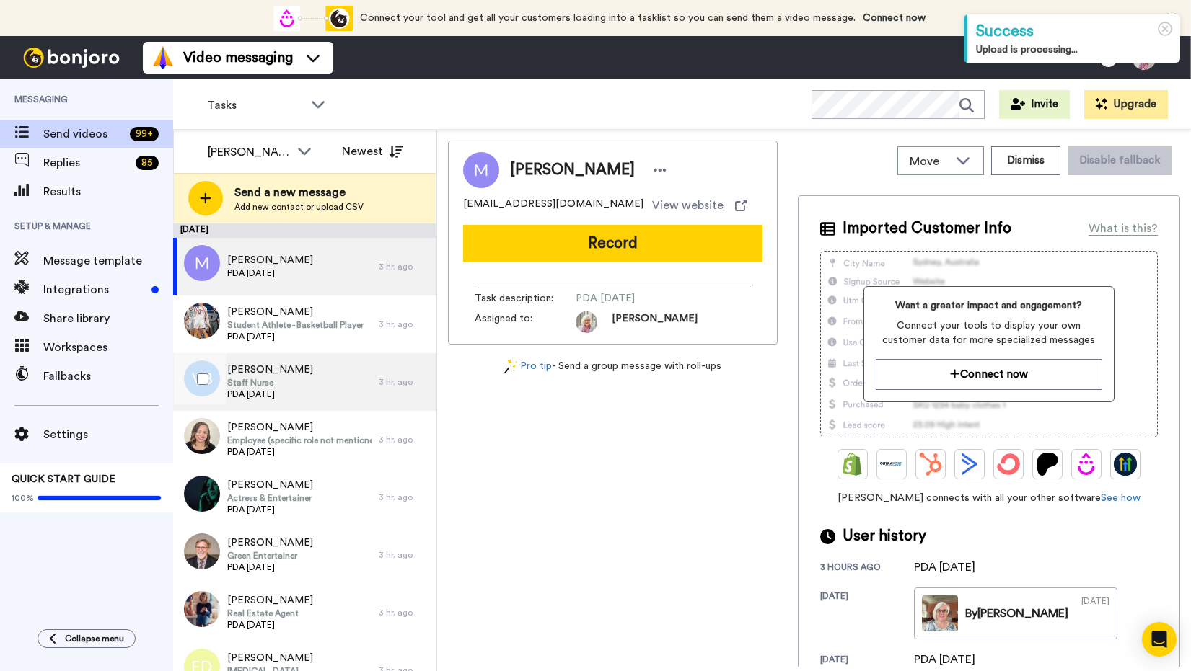
click at [249, 369] on span "[PERSON_NAME]" at bounding box center [270, 370] width 86 height 14
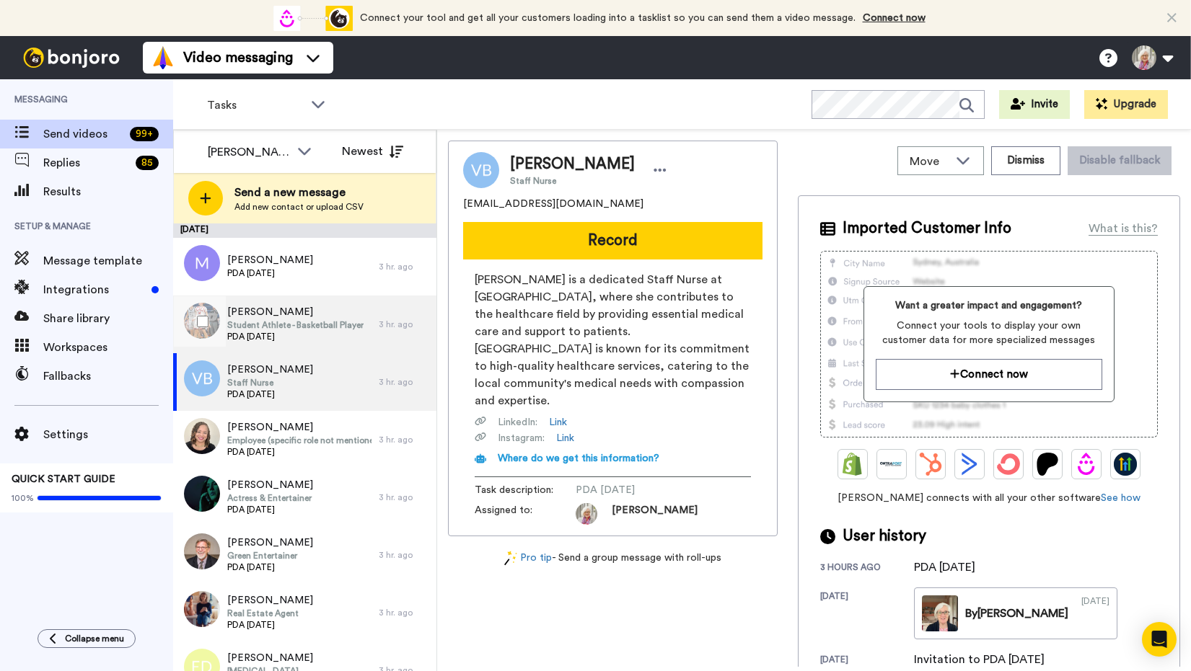
click at [237, 324] on span "Student Athlete - Basketball Player" at bounding box center [295, 325] width 136 height 12
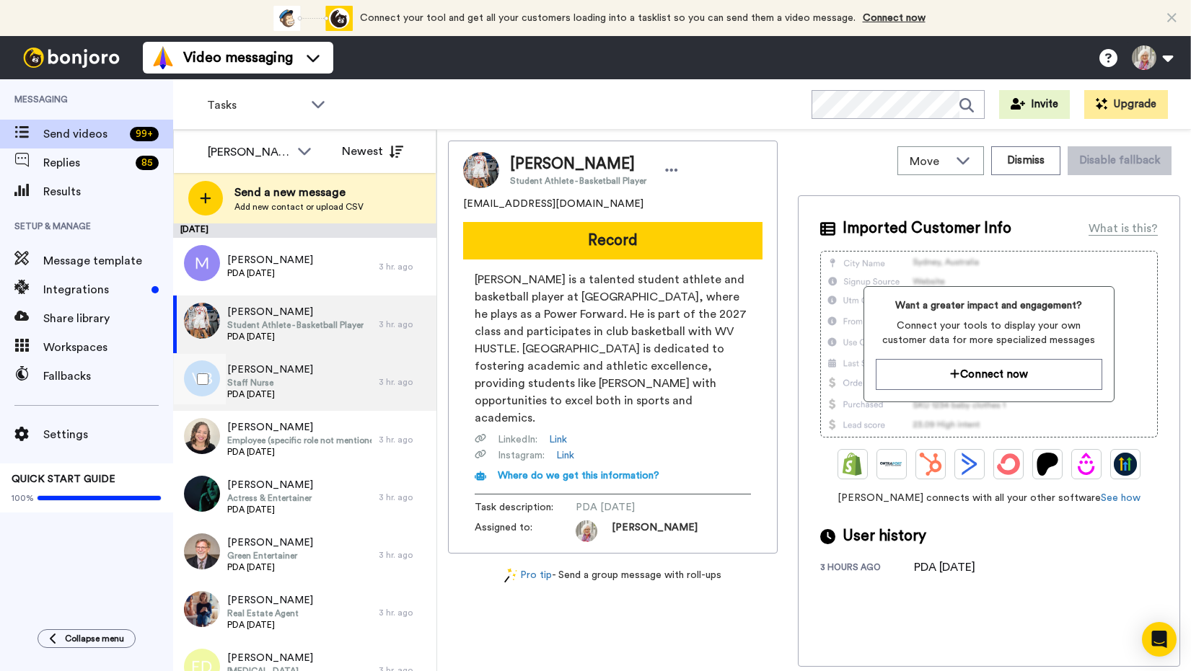
click at [253, 388] on span "Staff Nurse" at bounding box center [270, 383] width 86 height 12
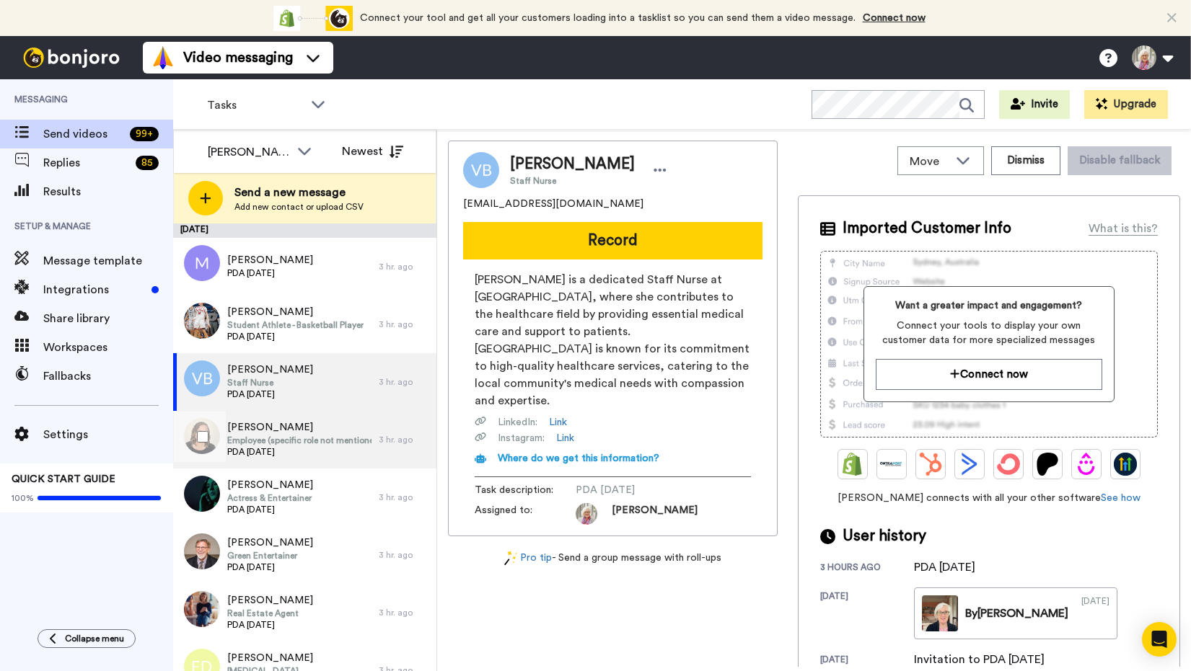
click at [262, 451] on span "PDA [DATE]" at bounding box center [299, 452] width 144 height 12
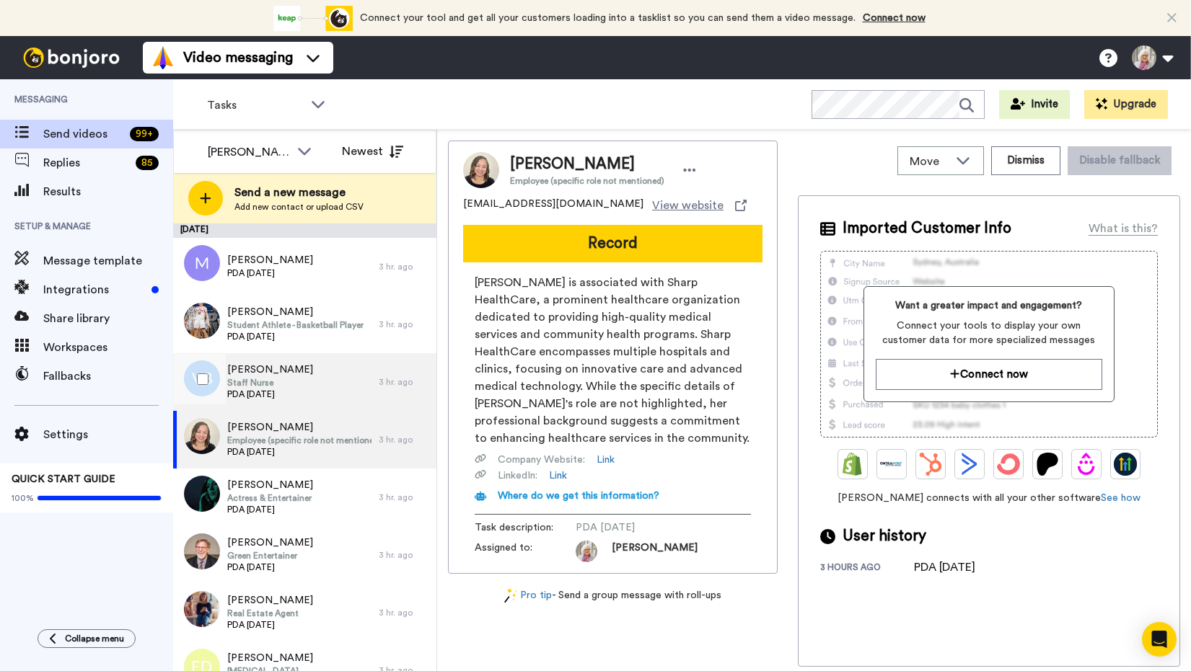
click at [250, 374] on span "[PERSON_NAME]" at bounding box center [270, 370] width 86 height 14
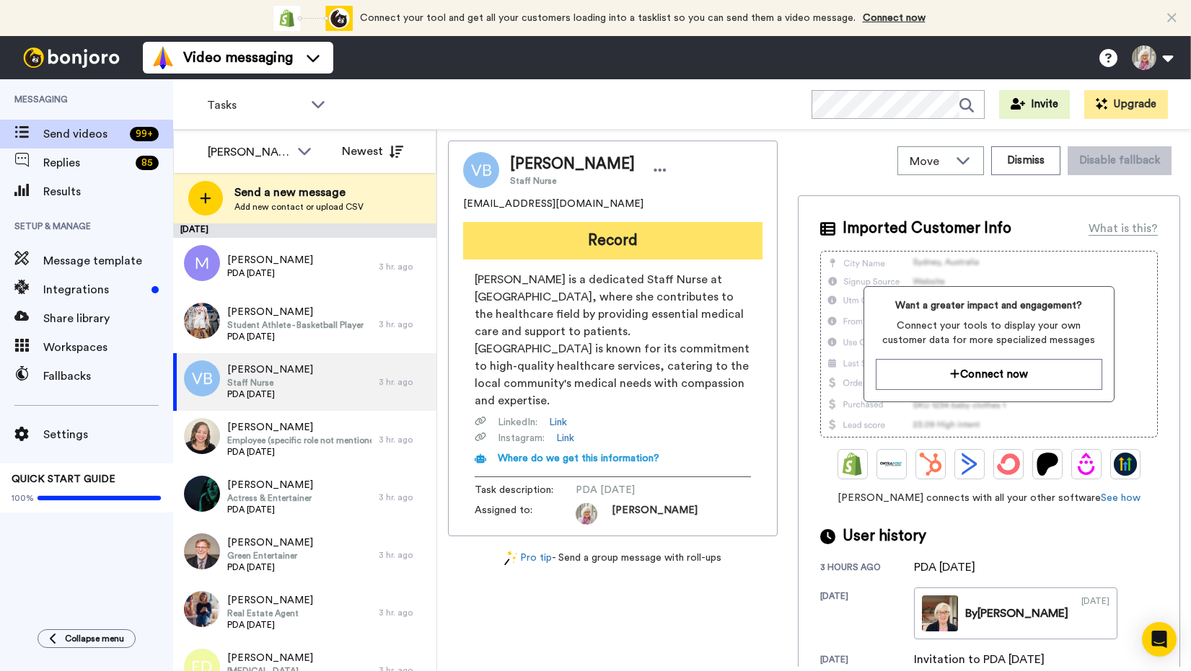
click at [607, 237] on button "Record" at bounding box center [612, 240] width 299 height 37
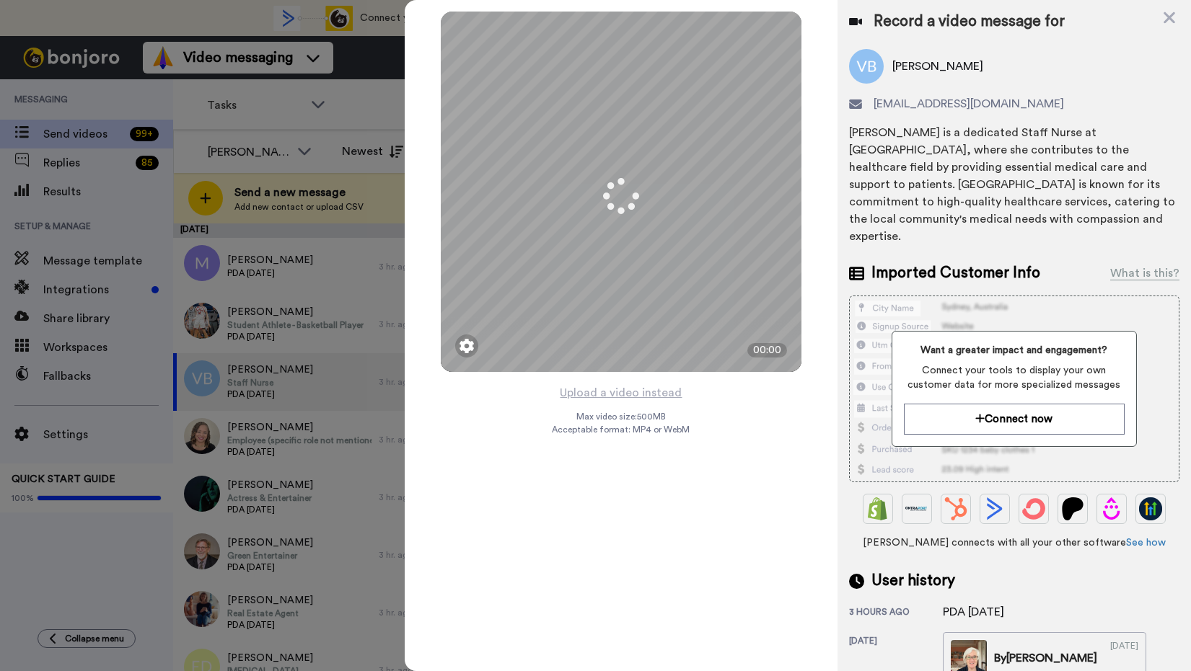
scroll to position [120, 0]
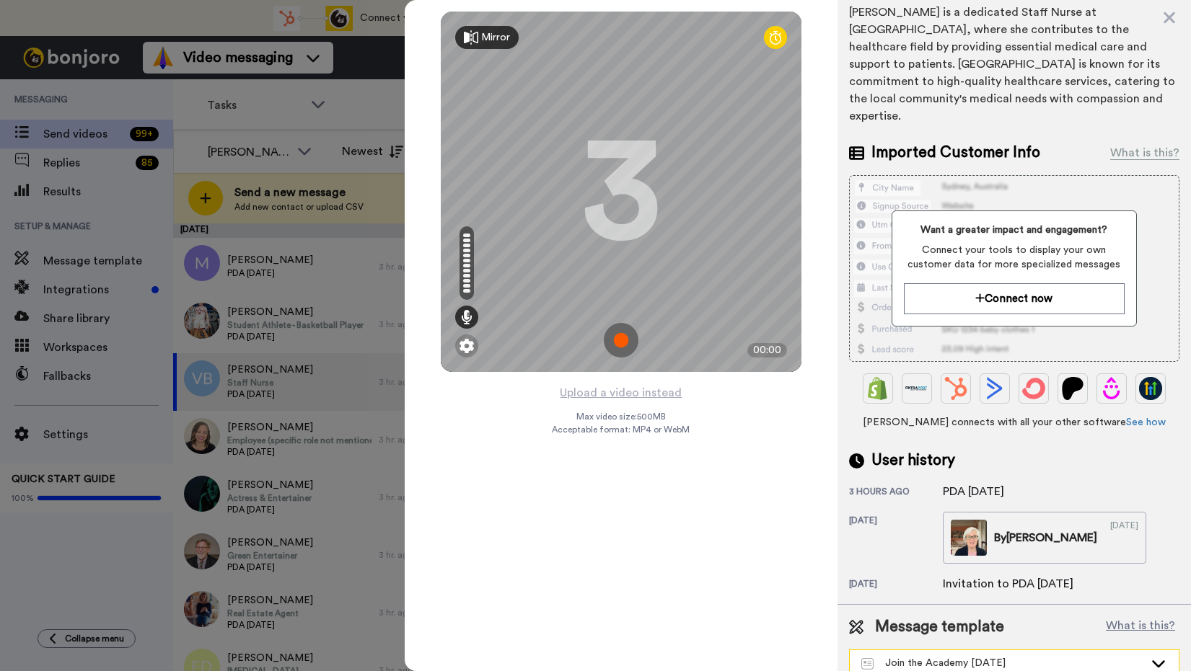
click at [984, 656] on div "Join the Academy [DATE]" at bounding box center [1002, 663] width 283 height 14
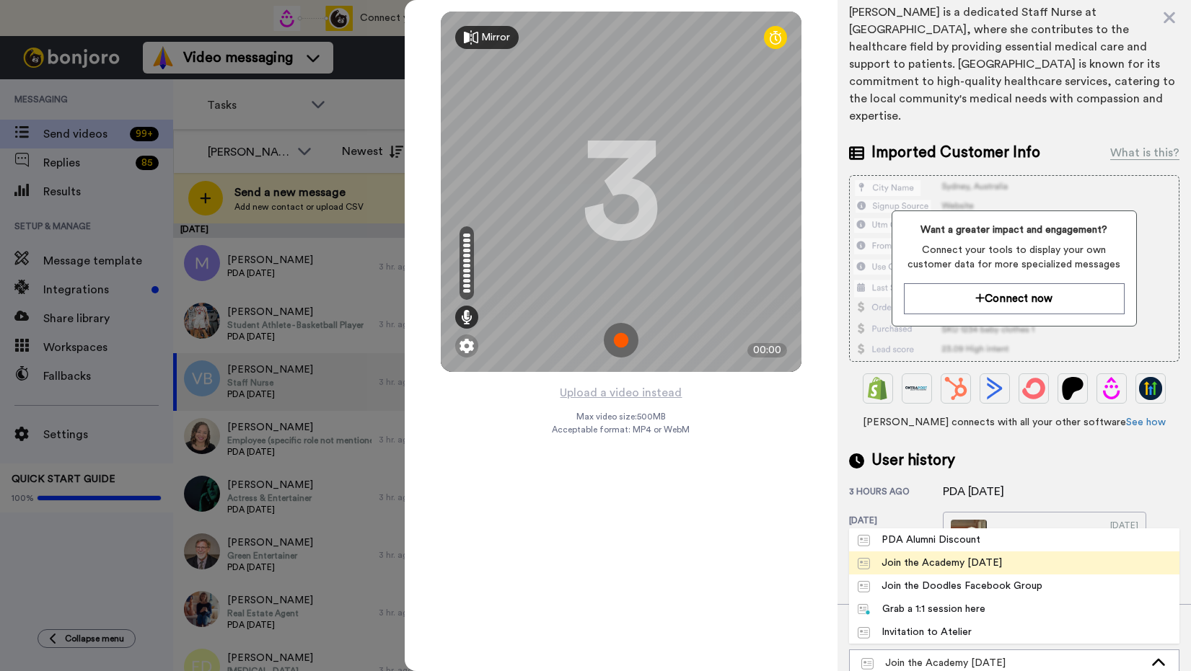
click at [949, 556] on div "Join the Academy [DATE]" at bounding box center [929, 563] width 144 height 14
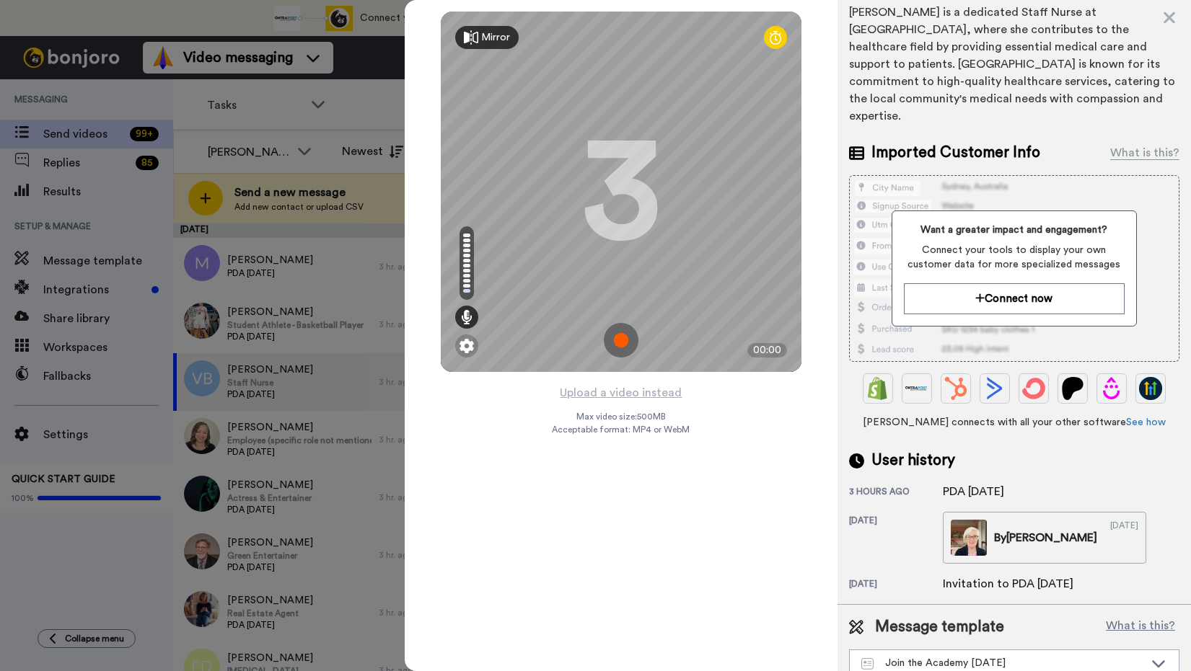
scroll to position [0, 0]
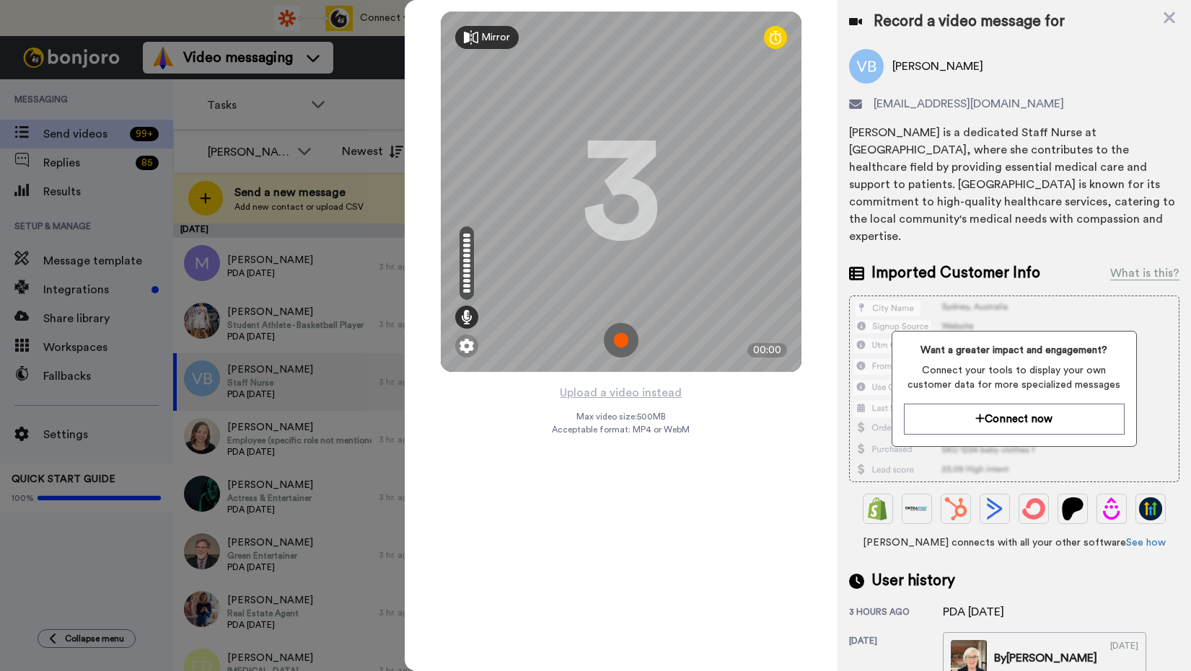
click at [621, 339] on img at bounding box center [621, 340] width 35 height 35
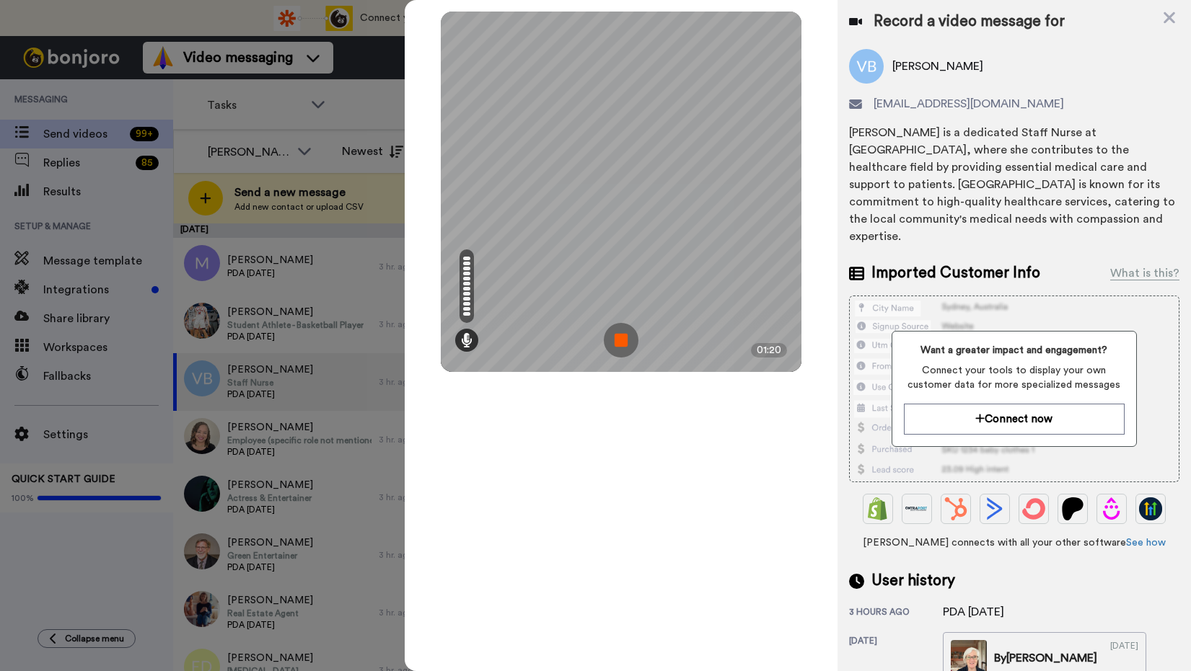
click at [621, 340] on img at bounding box center [621, 340] width 35 height 35
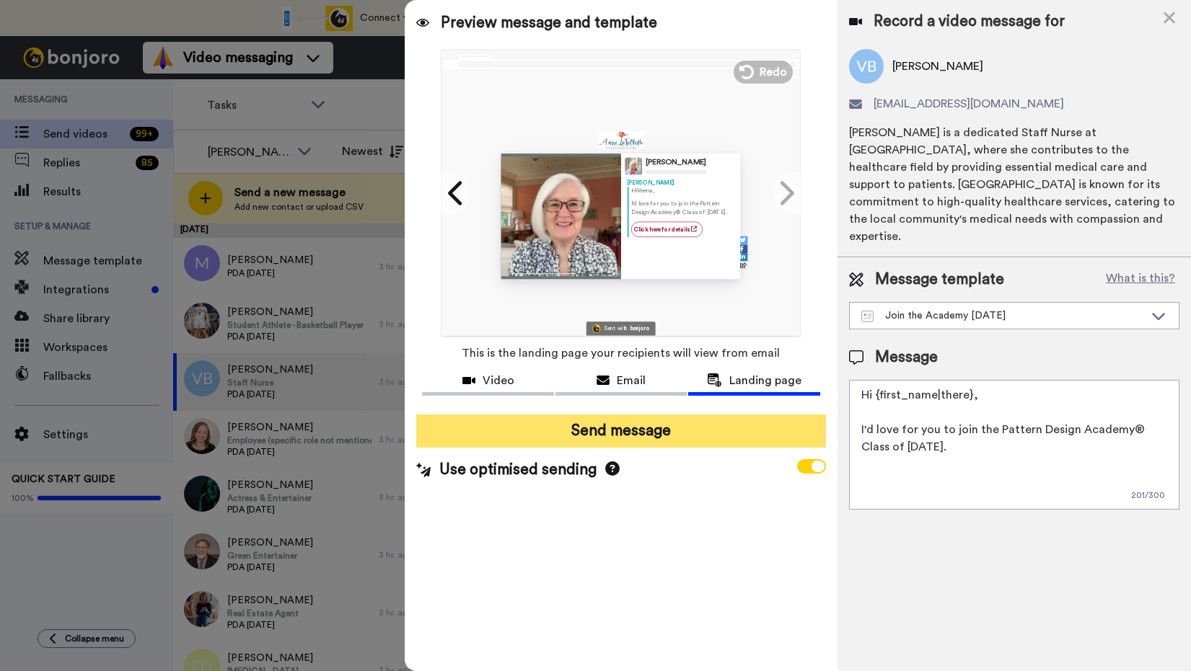
click at [617, 431] on button "Send message" at bounding box center [620, 431] width 409 height 33
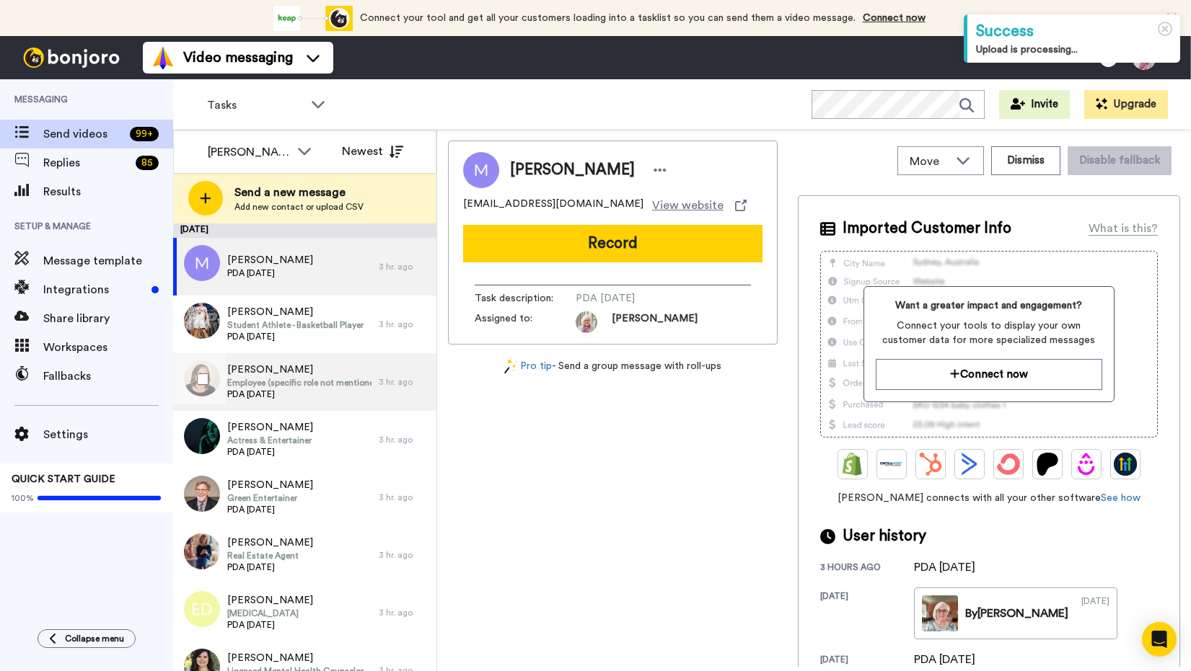
click at [278, 387] on span "Employee (specific role not mentioned)" at bounding box center [299, 383] width 144 height 12
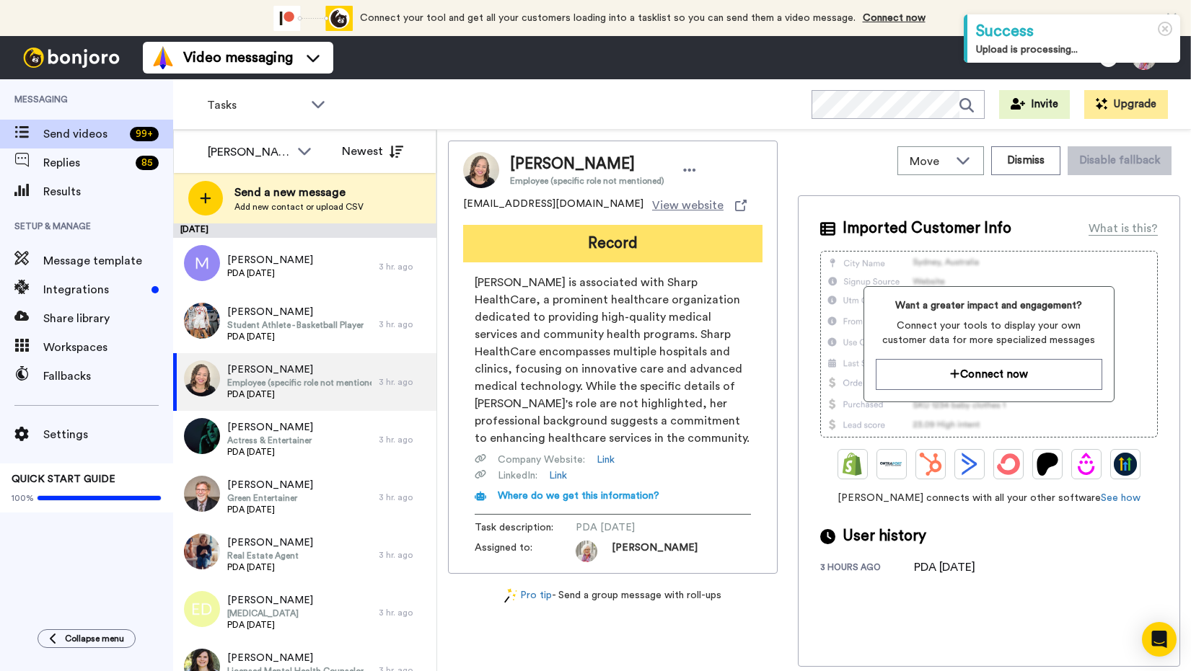
click at [612, 241] on button "Record" at bounding box center [612, 243] width 299 height 37
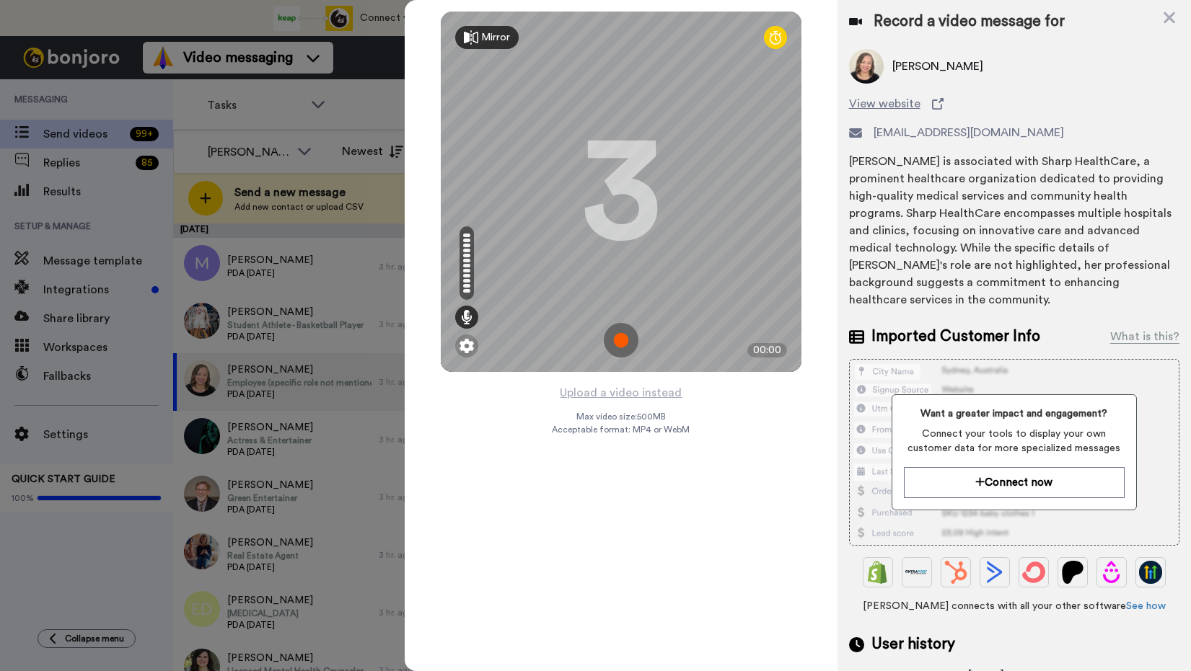
click at [622, 340] on img at bounding box center [621, 340] width 35 height 35
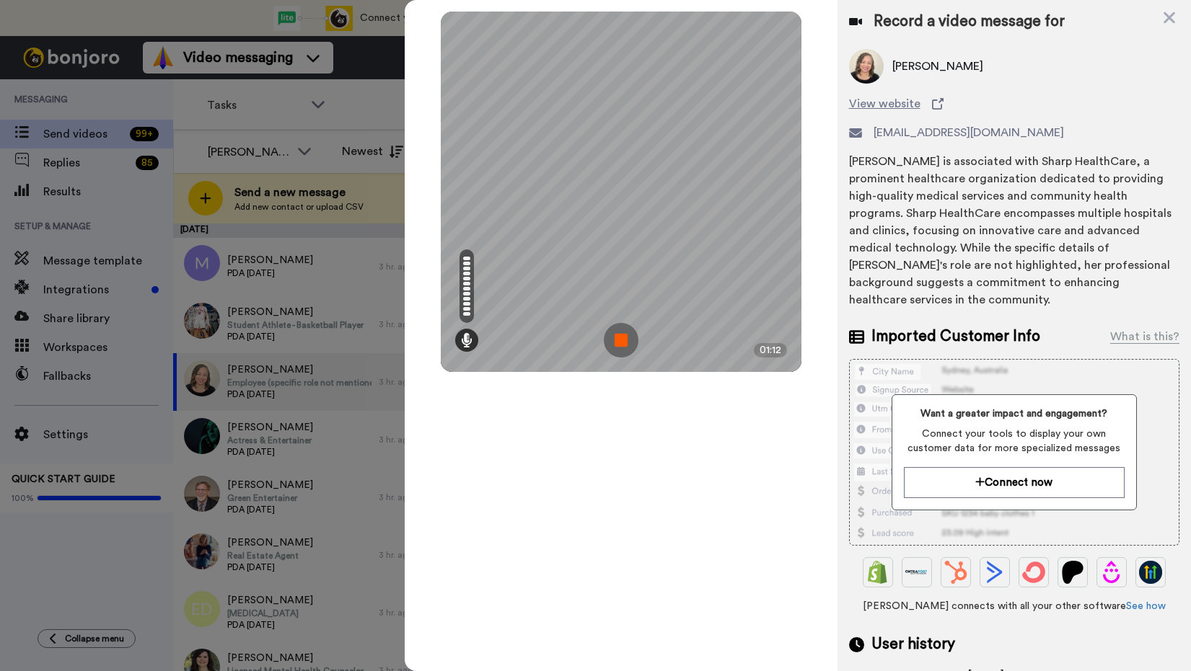
click at [622, 340] on img at bounding box center [621, 340] width 35 height 35
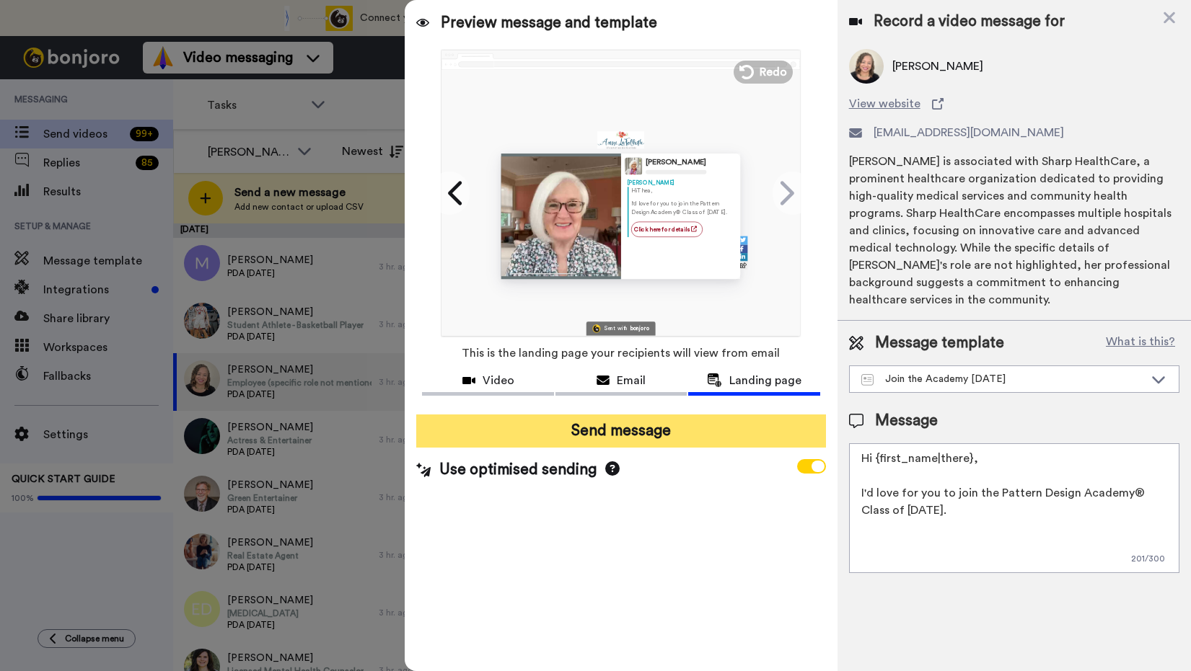
click at [611, 436] on button "Send message" at bounding box center [620, 431] width 409 height 33
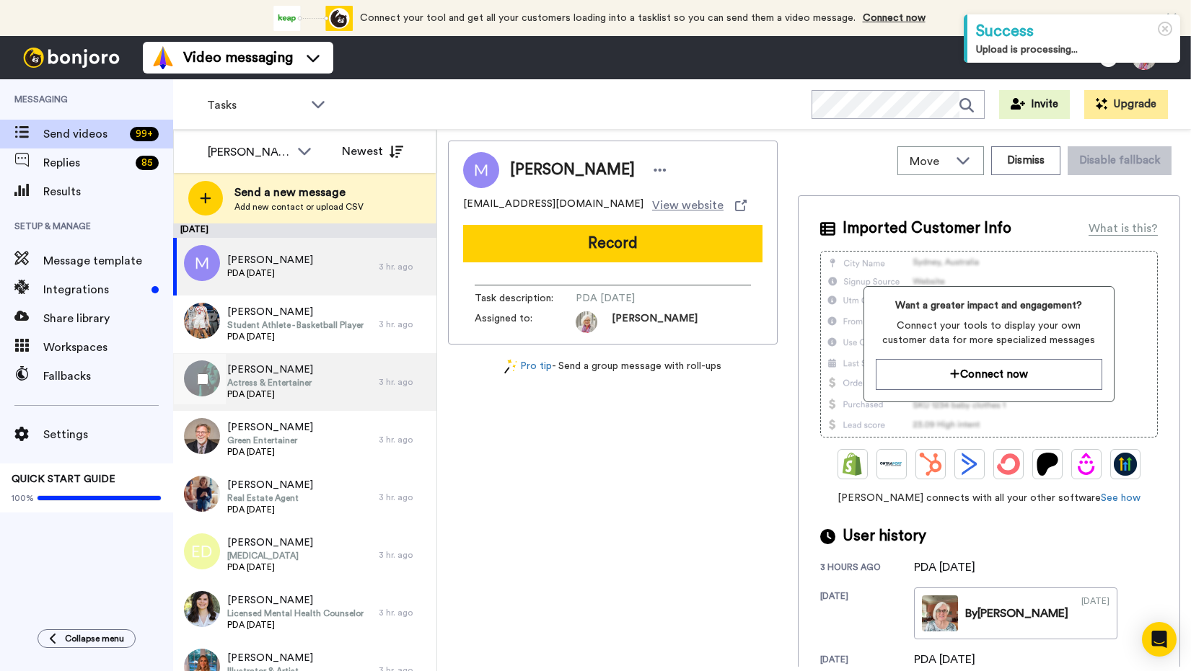
click at [284, 387] on span "Actress & Entertainer" at bounding box center [270, 383] width 86 height 12
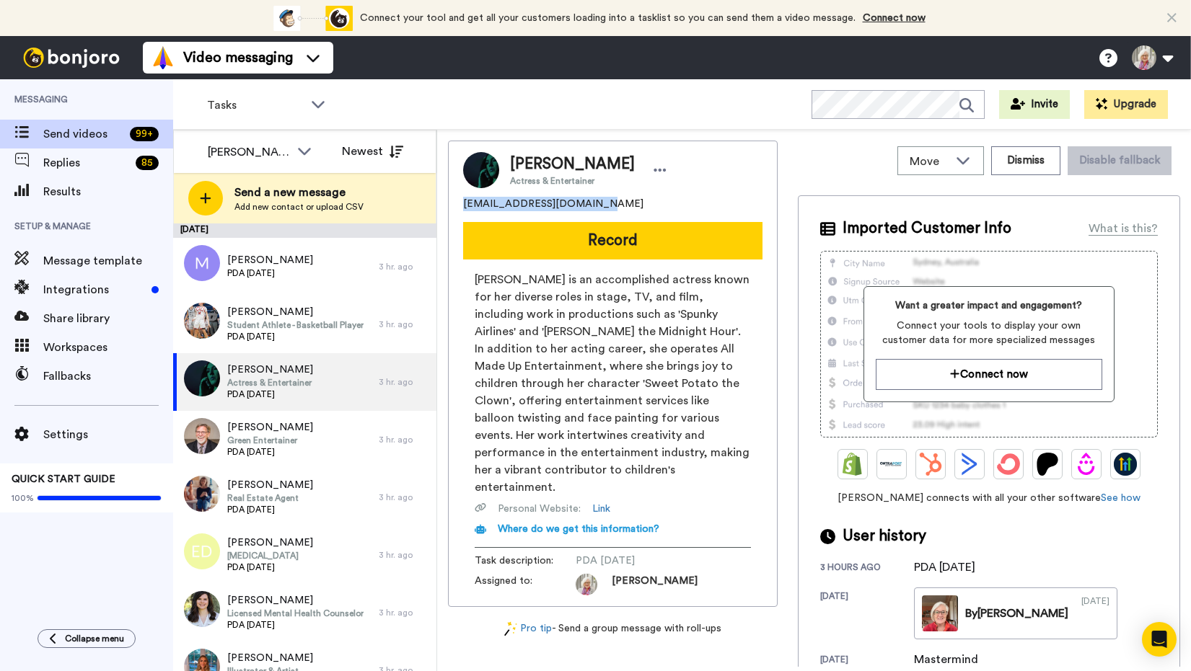
drag, startPoint x: 601, startPoint y: 206, endPoint x: 464, endPoint y: 206, distance: 137.0
click at [464, 206] on div "dgutenschwager@yahoo.com" at bounding box center [612, 204] width 299 height 14
copy span "dgutenschwager@yahoo.com"
click at [632, 206] on div "dgutenschwager@yahoo.com" at bounding box center [612, 204] width 299 height 14
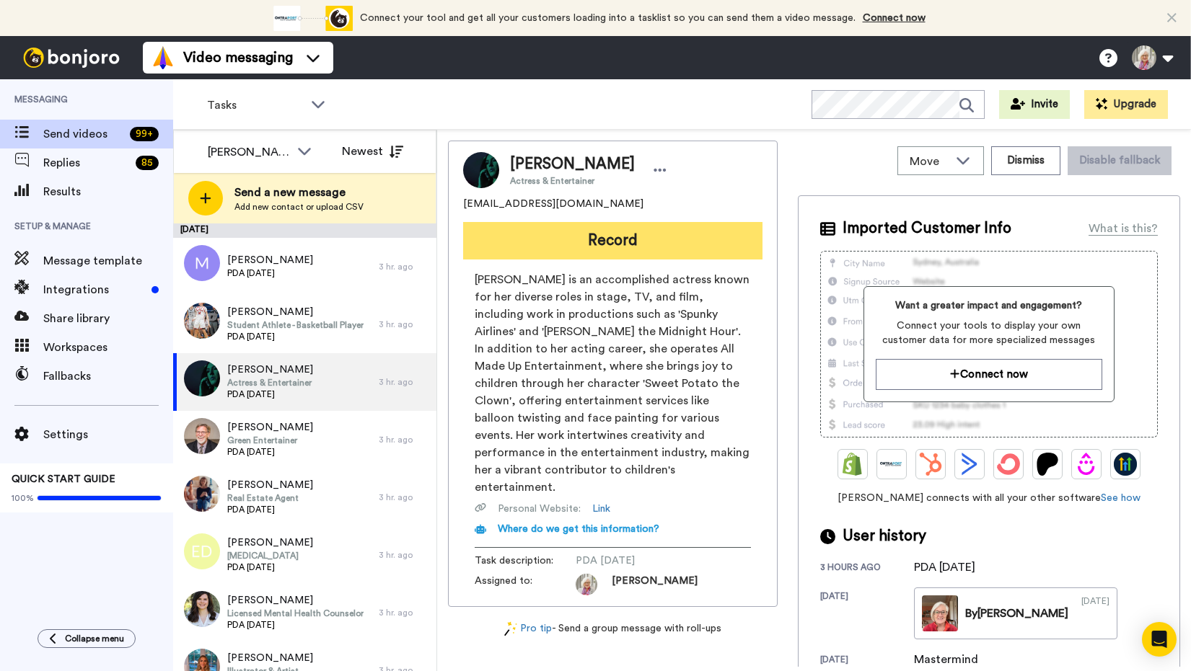
click at [606, 239] on button "Record" at bounding box center [612, 240] width 299 height 37
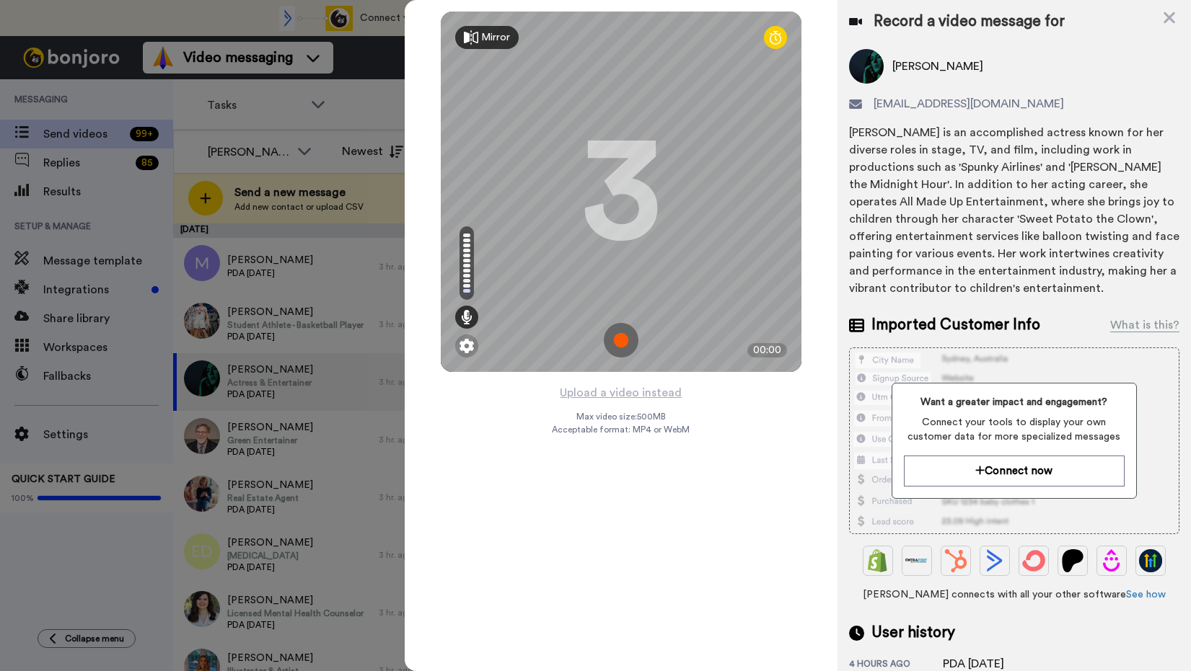
click at [620, 338] on img at bounding box center [621, 340] width 35 height 35
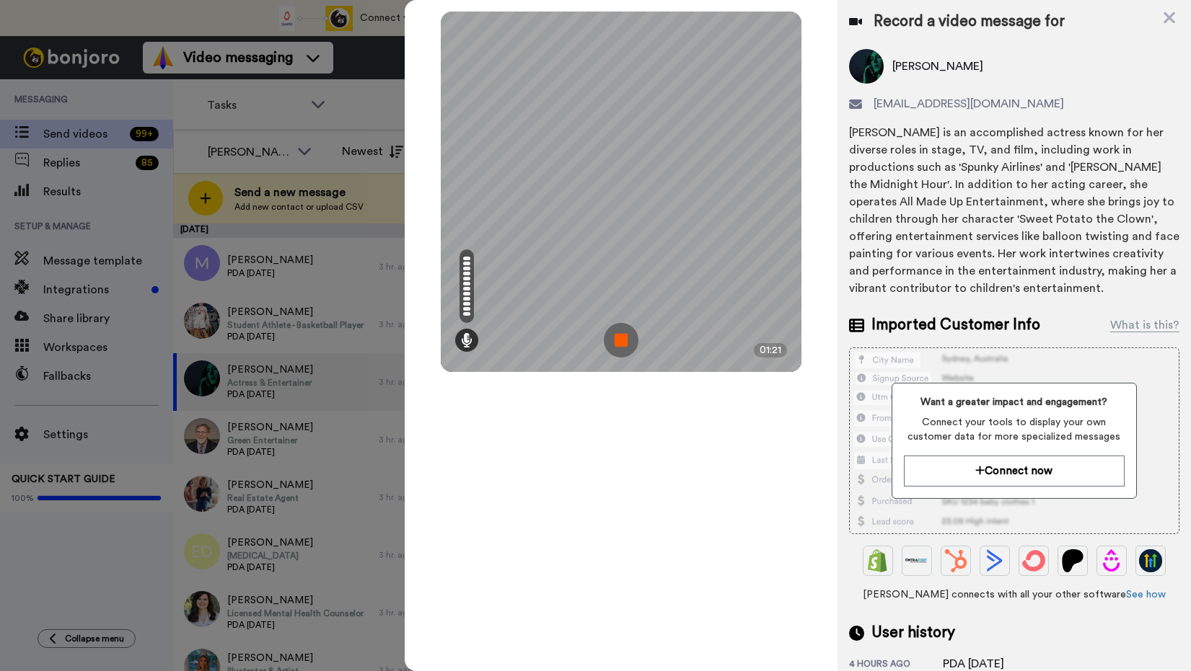
click at [620, 338] on img at bounding box center [621, 340] width 35 height 35
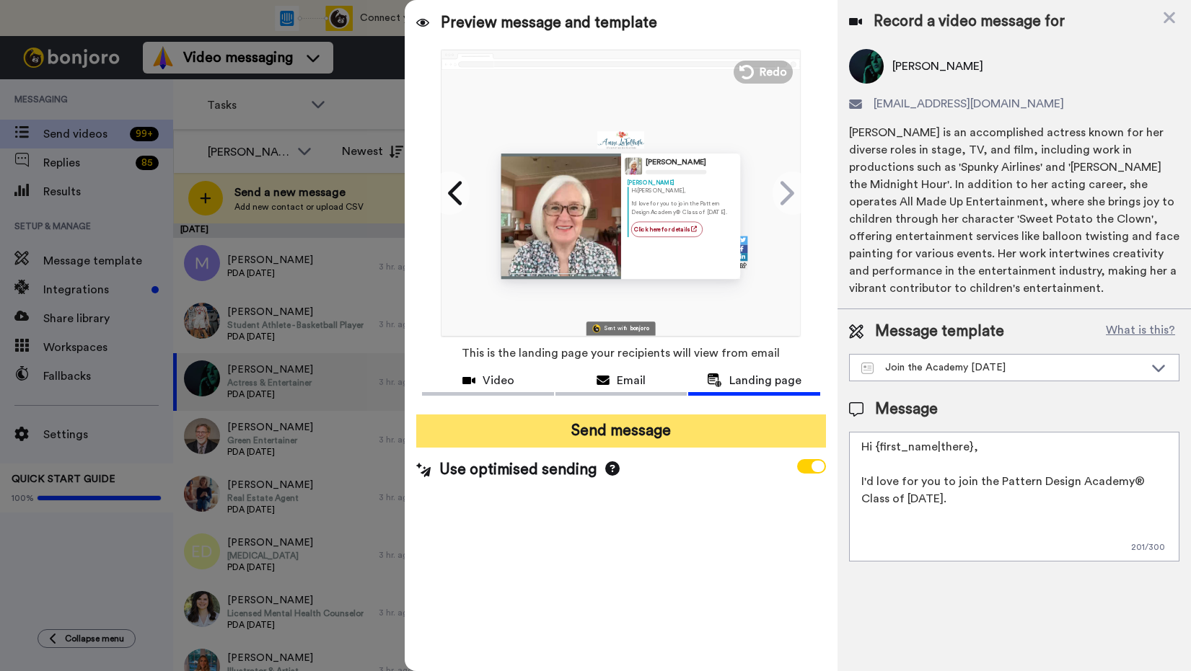
click at [612, 429] on button "Send message" at bounding box center [620, 431] width 409 height 33
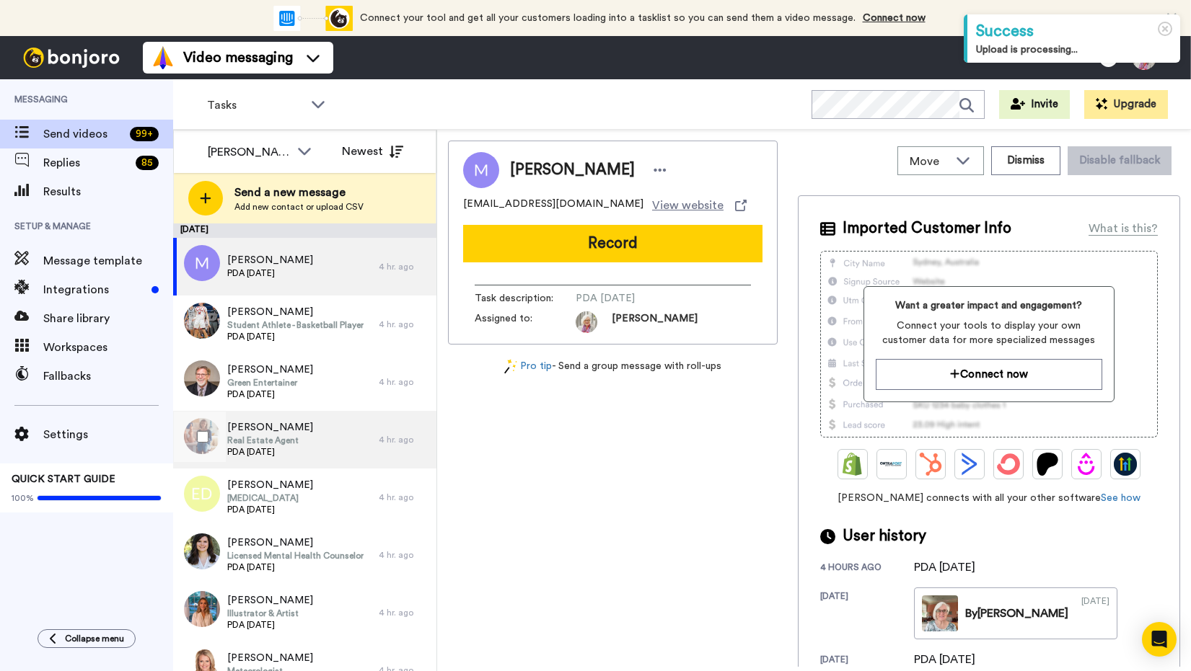
click at [257, 431] on span "[PERSON_NAME]" at bounding box center [270, 427] width 86 height 14
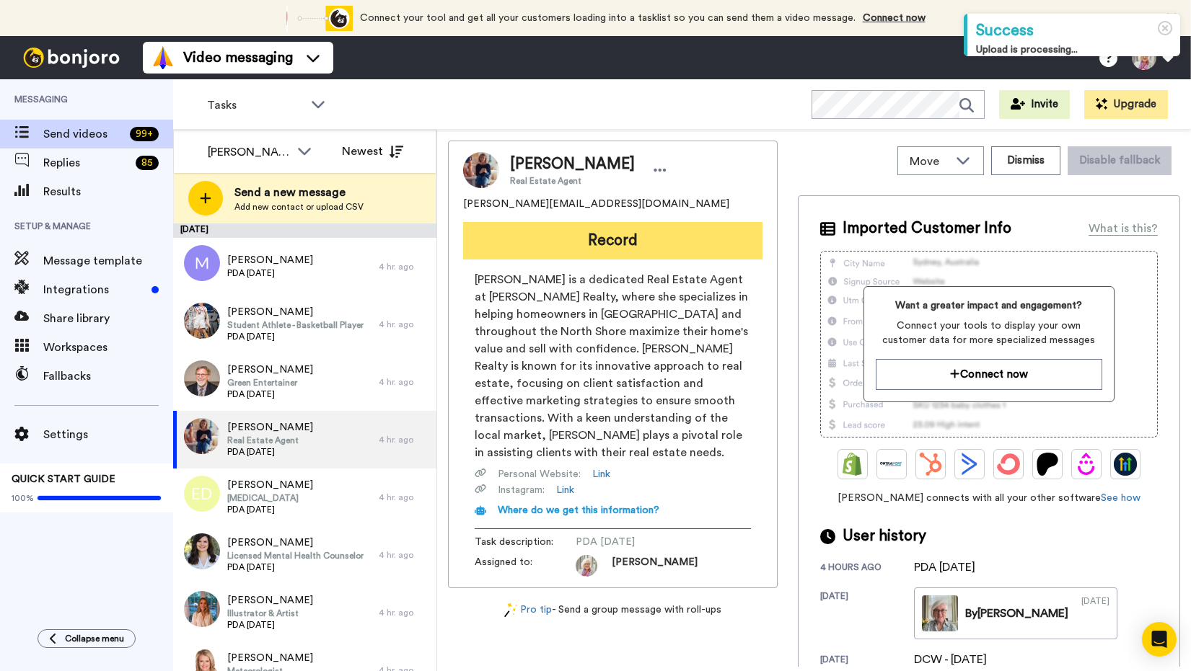
click at [610, 237] on button "Record" at bounding box center [612, 240] width 299 height 37
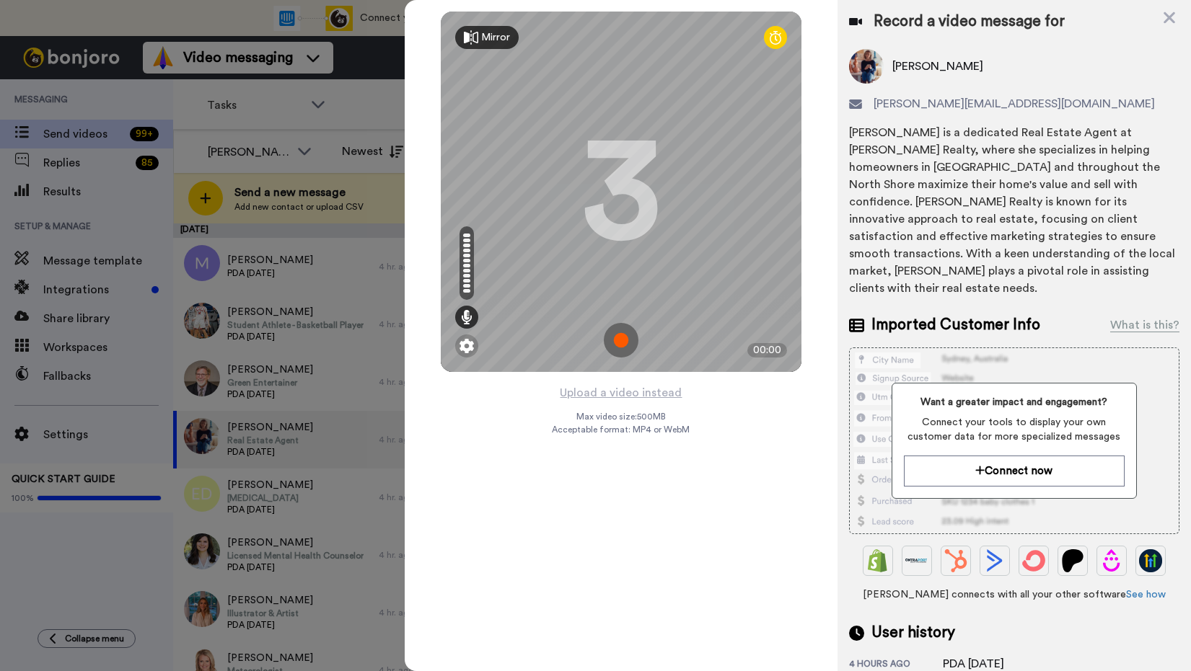
click at [620, 338] on img at bounding box center [621, 340] width 35 height 35
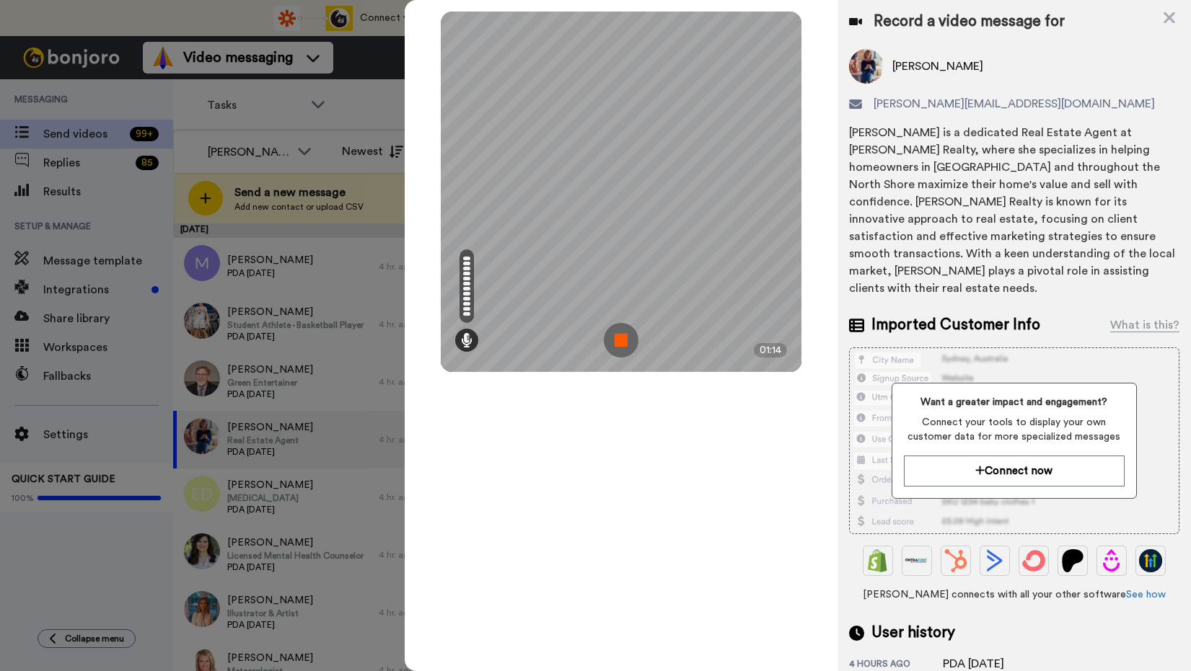
click at [623, 343] on img at bounding box center [621, 340] width 35 height 35
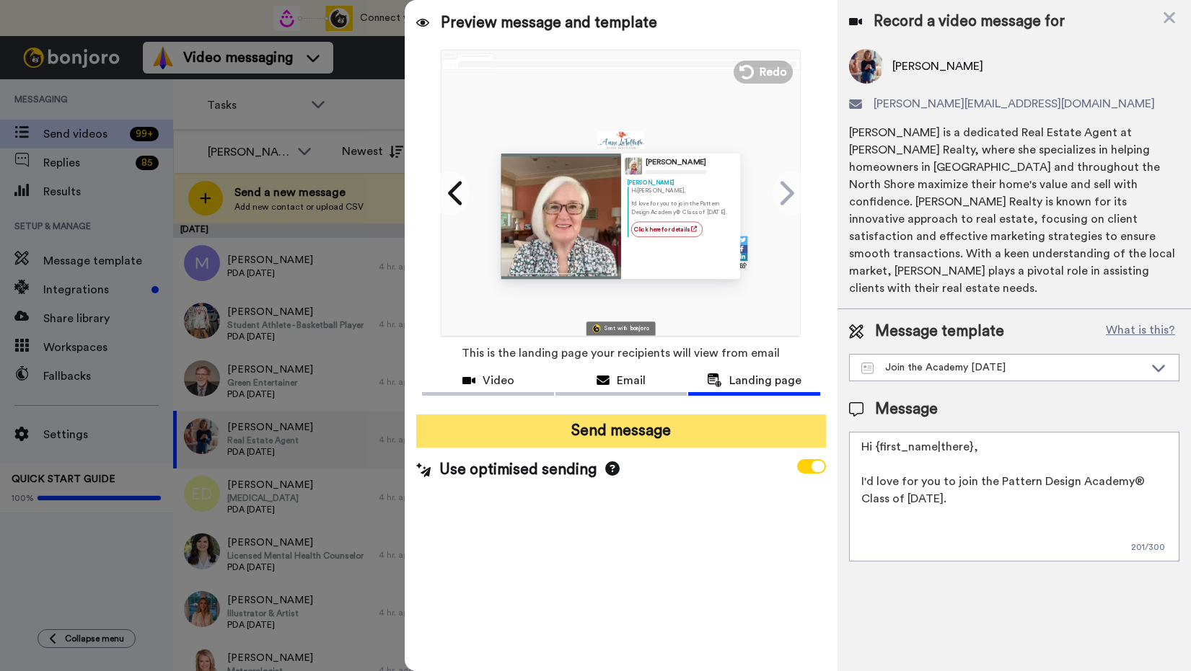
click at [619, 434] on button "Send message" at bounding box center [620, 431] width 409 height 33
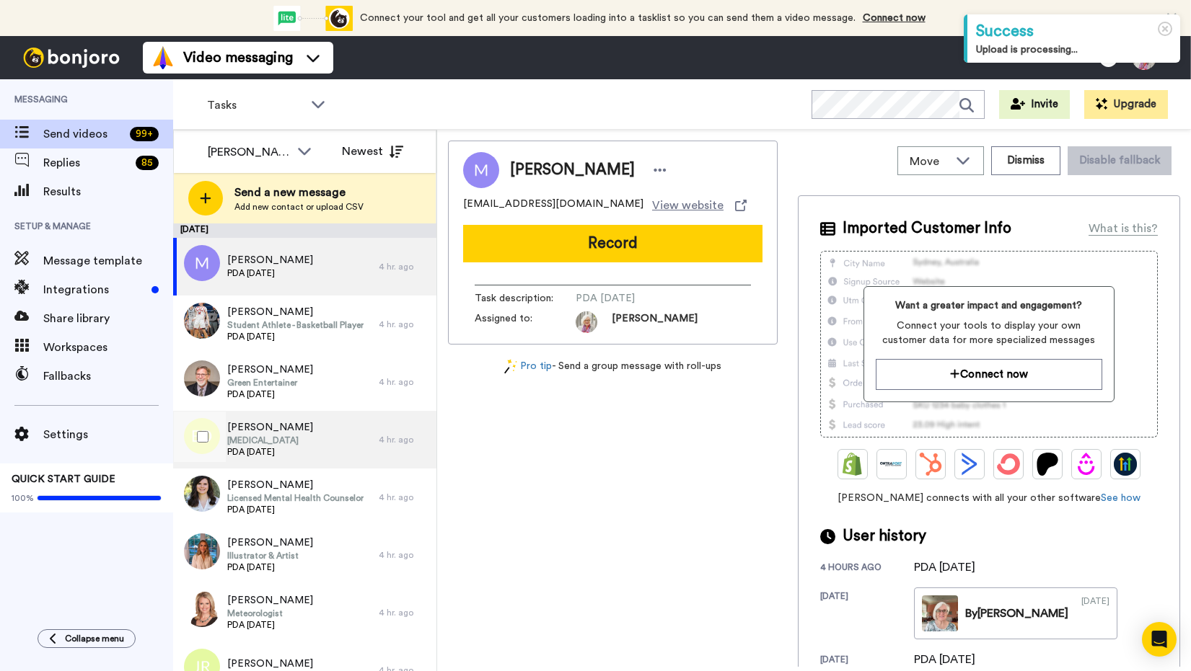
click at [268, 432] on span "[PERSON_NAME]" at bounding box center [270, 427] width 86 height 14
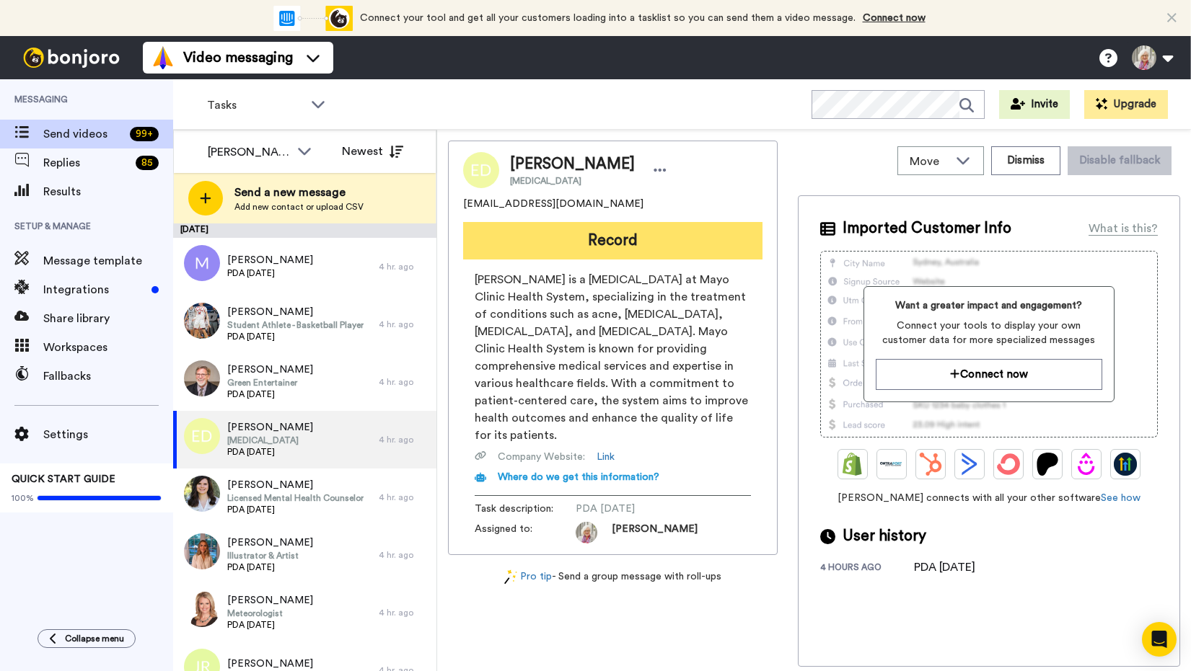
click at [613, 238] on button "Record" at bounding box center [612, 240] width 299 height 37
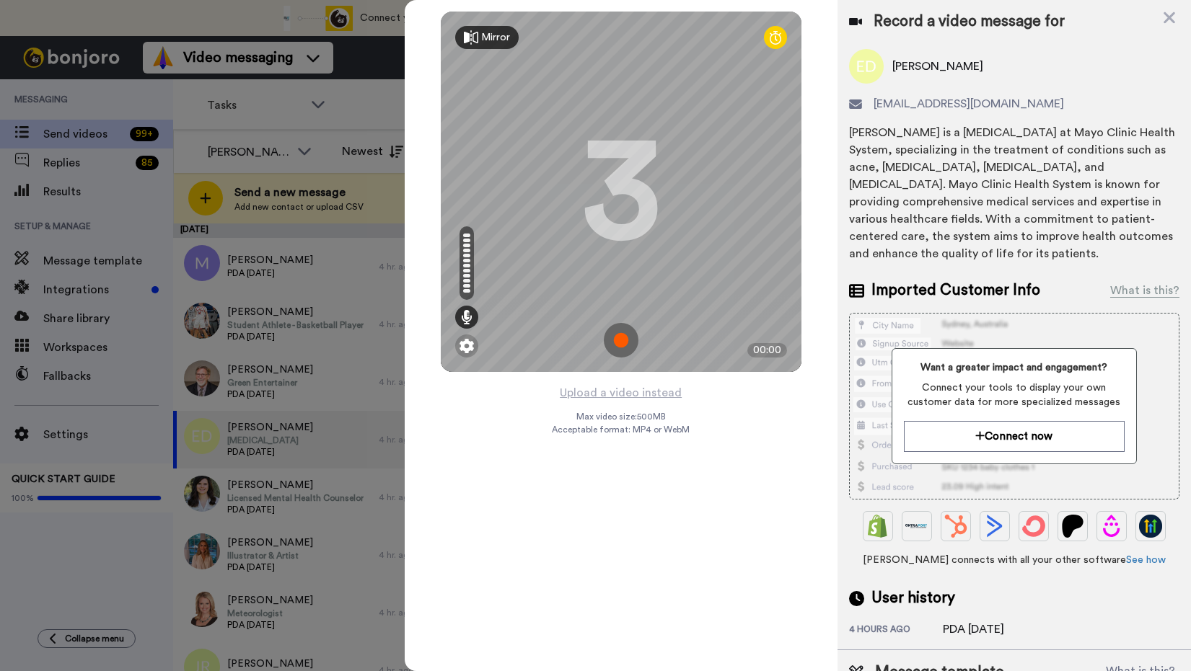
click at [619, 339] on img at bounding box center [621, 340] width 35 height 35
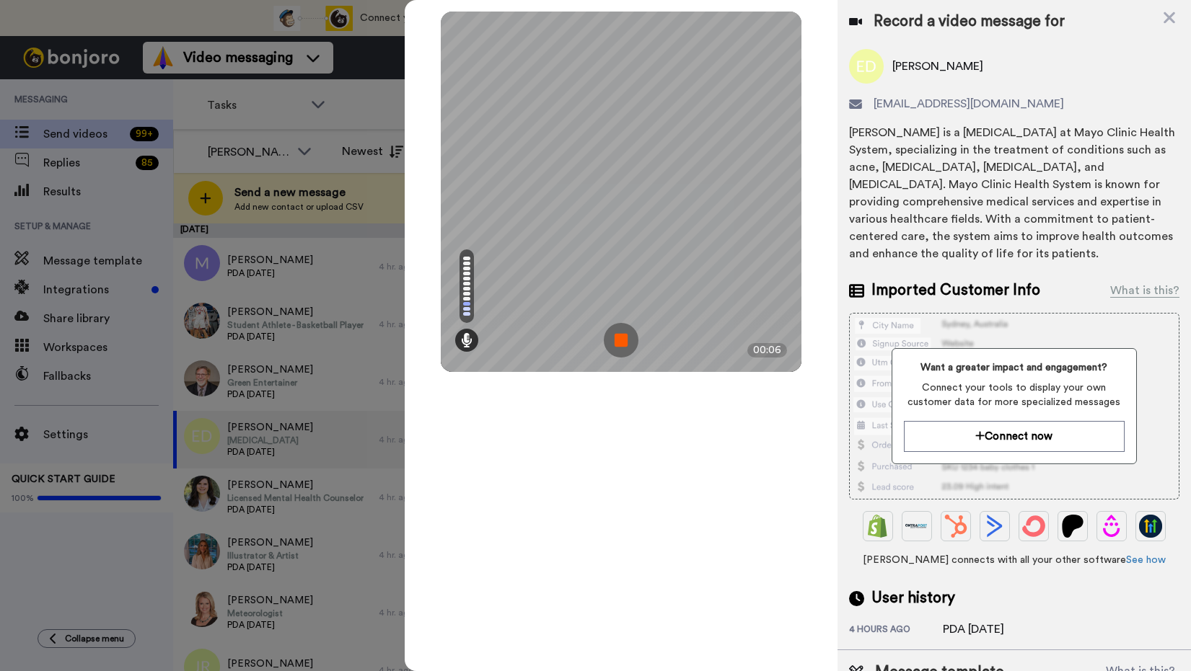
click at [619, 340] on img at bounding box center [621, 340] width 35 height 35
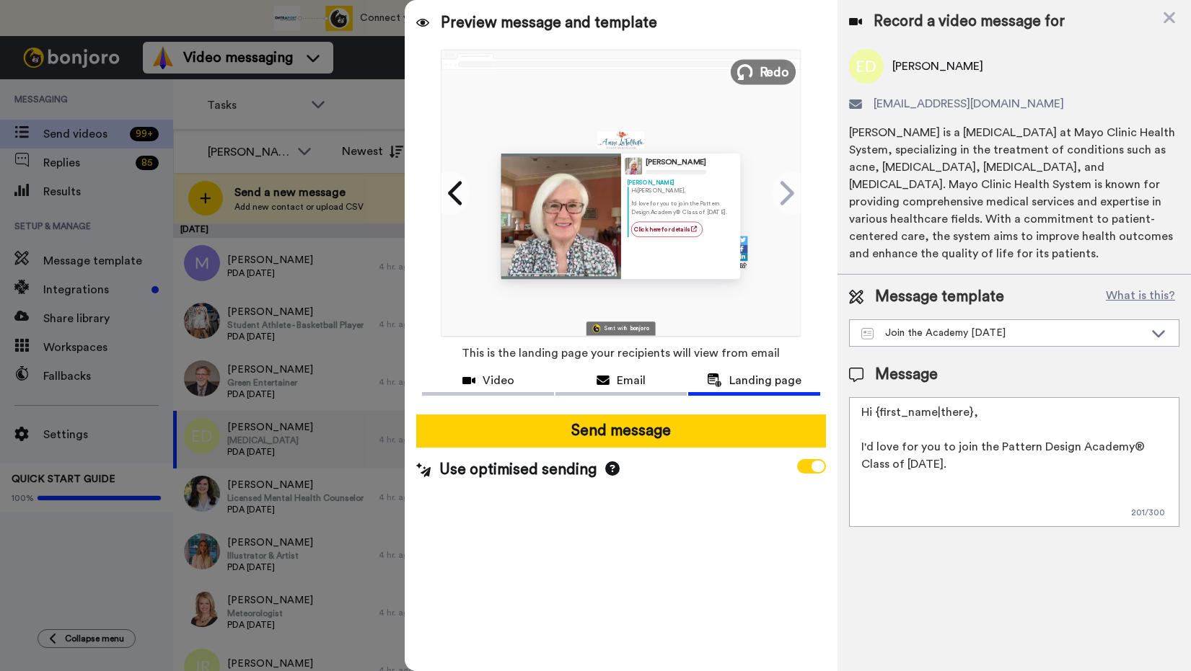
click at [769, 67] on span "Redo" at bounding box center [774, 71] width 30 height 19
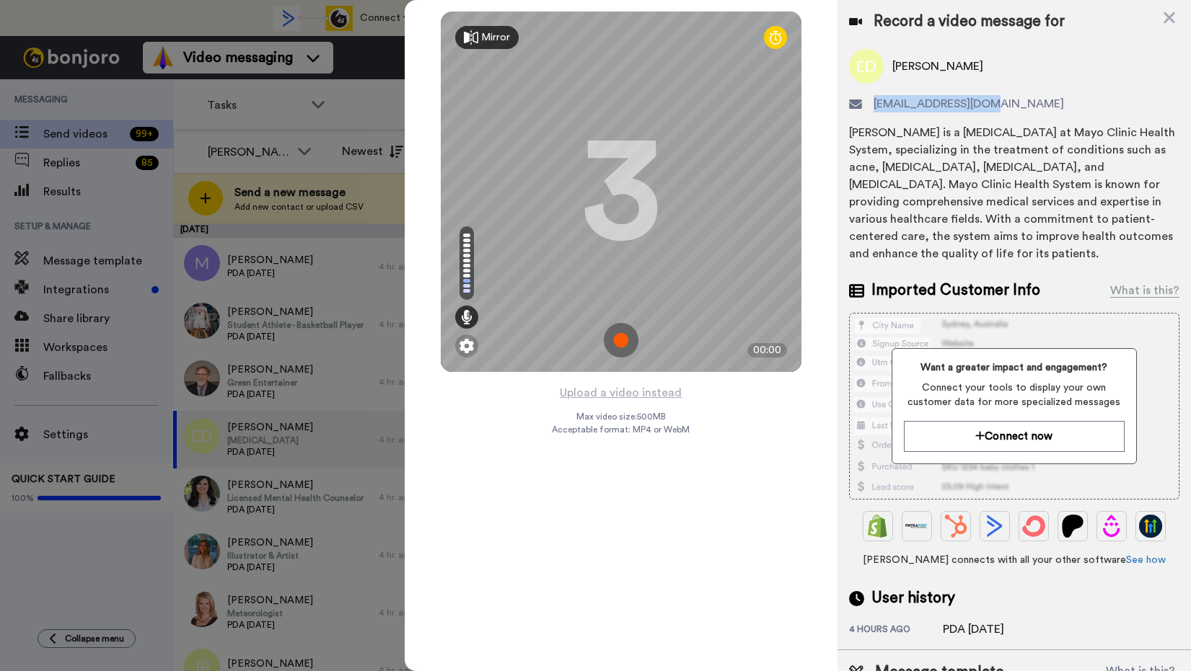
drag, startPoint x: 992, startPoint y: 105, endPoint x: 873, endPoint y: 104, distance: 119.0
click at [873, 104] on span "erdemaree@gmail.com" at bounding box center [968, 103] width 190 height 17
copy span "erdemaree@gmail.com"
click at [601, 492] on div "Upload a video instead Max video size: 500 MB Acceptable format: MP4 or WebM" at bounding box center [621, 519] width 138 height 270
click at [617, 341] on img at bounding box center [621, 340] width 35 height 35
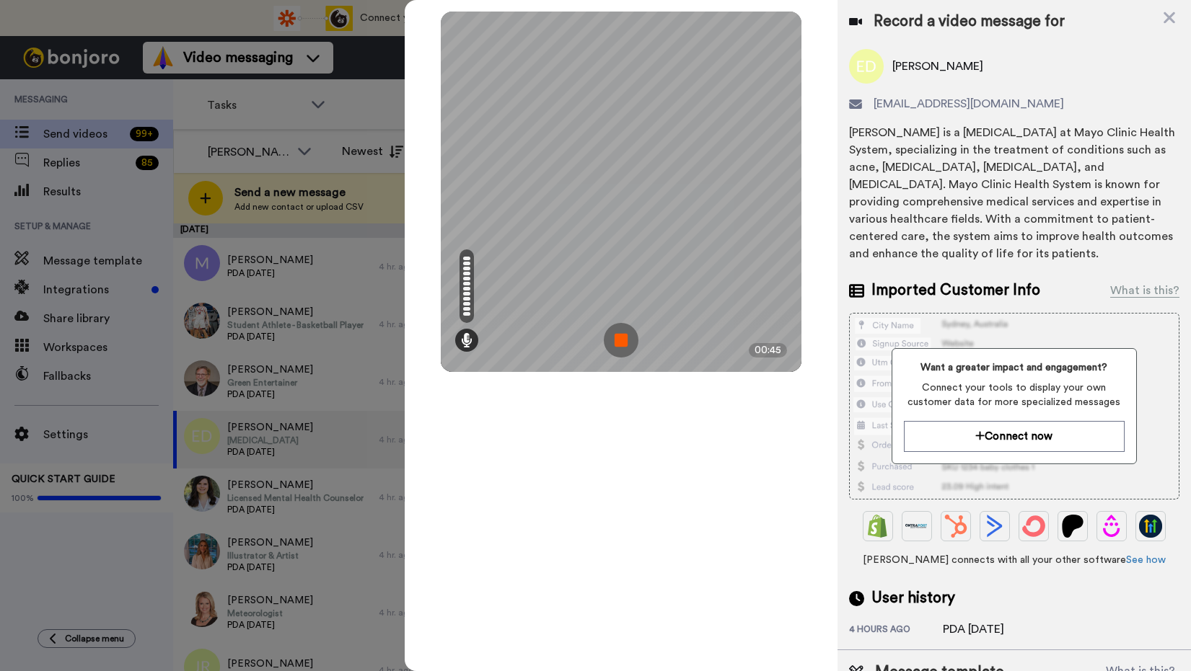
click at [622, 342] on img at bounding box center [621, 340] width 35 height 35
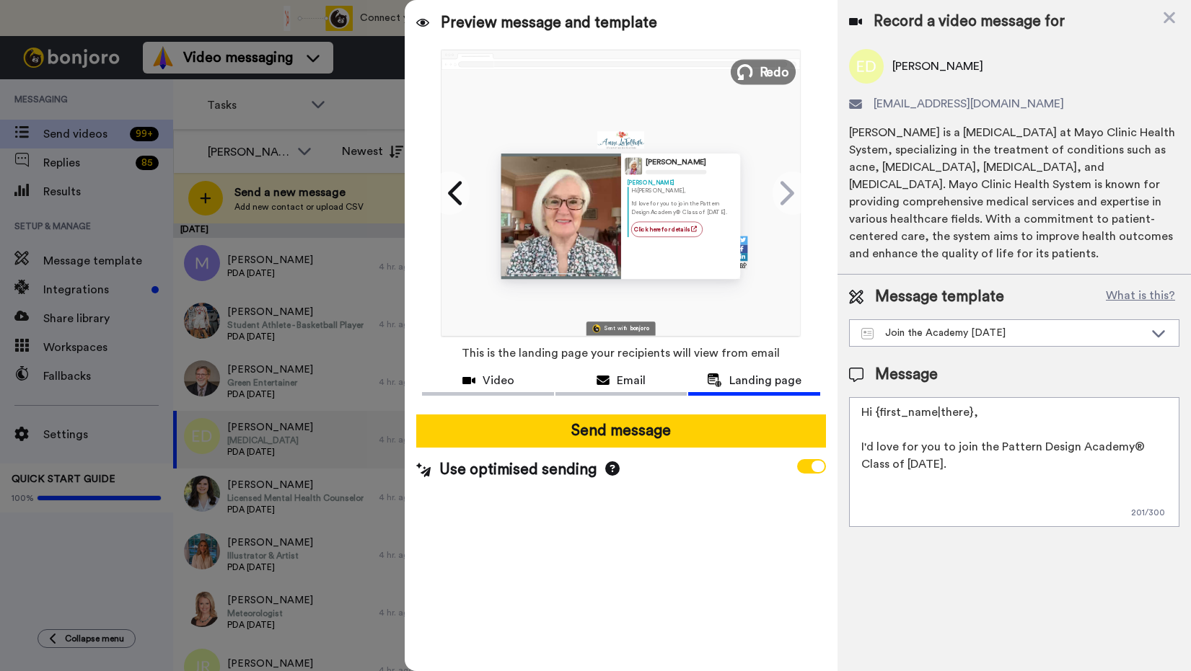
click at [772, 69] on span "Redo" at bounding box center [774, 71] width 30 height 19
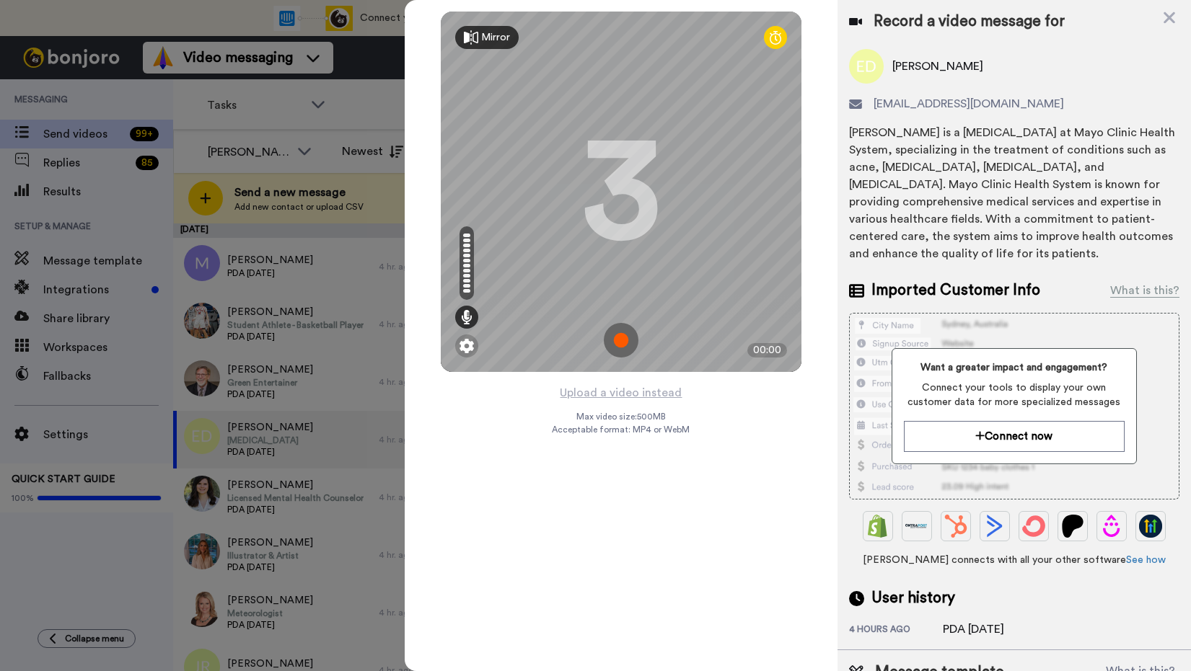
click at [622, 335] on img at bounding box center [621, 340] width 35 height 35
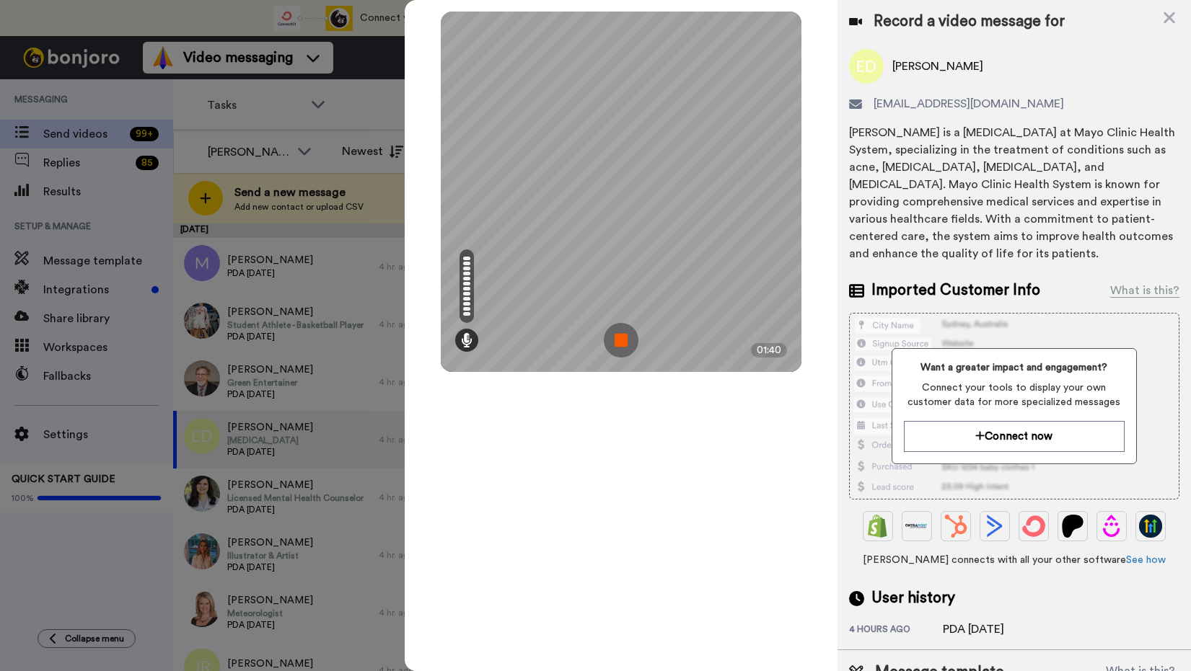
click at [618, 339] on img at bounding box center [621, 340] width 35 height 35
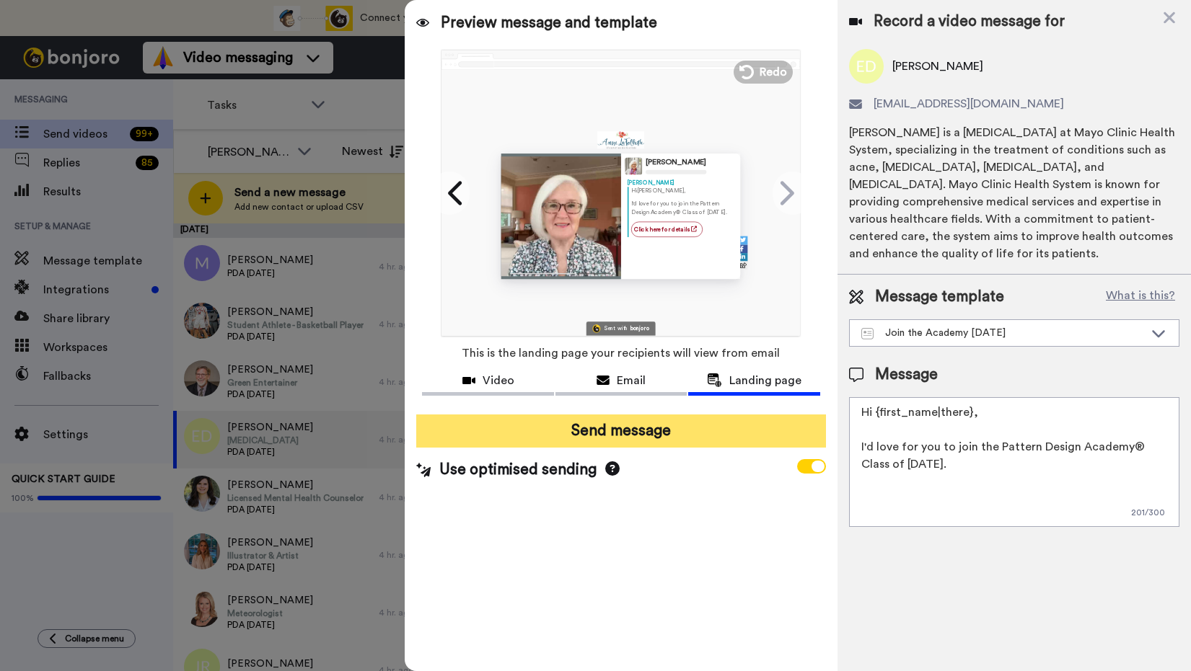
click at [618, 433] on button "Send message" at bounding box center [620, 431] width 409 height 33
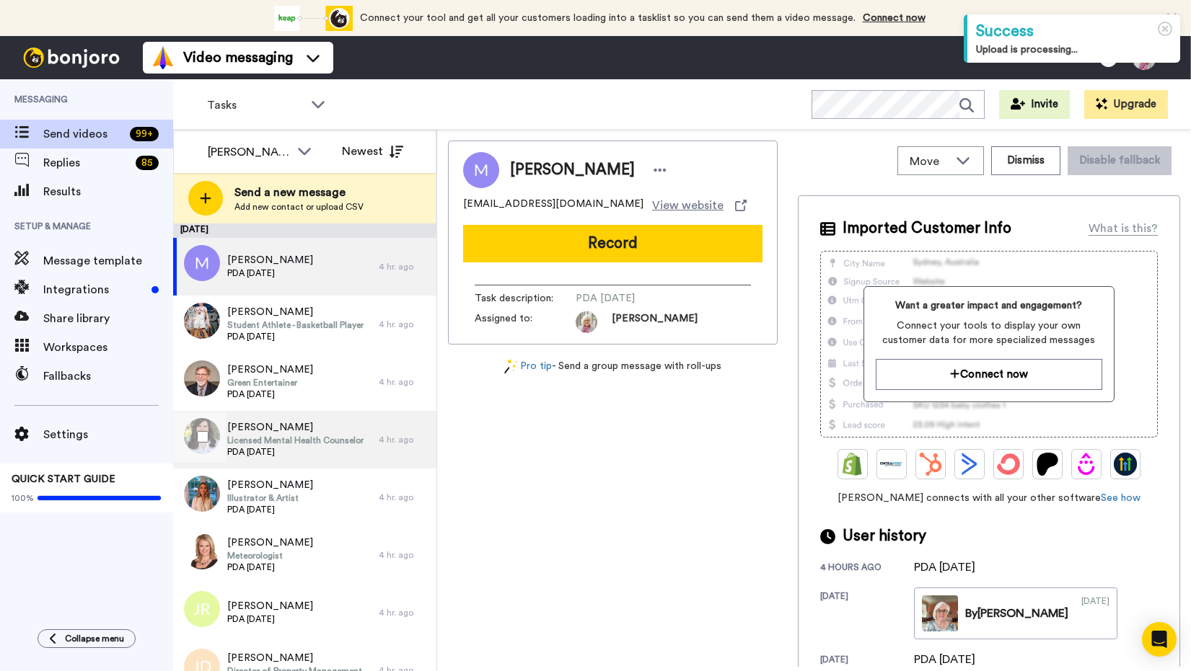
click at [259, 444] on span "Licensed Mental Health Counselor" at bounding box center [295, 441] width 136 height 12
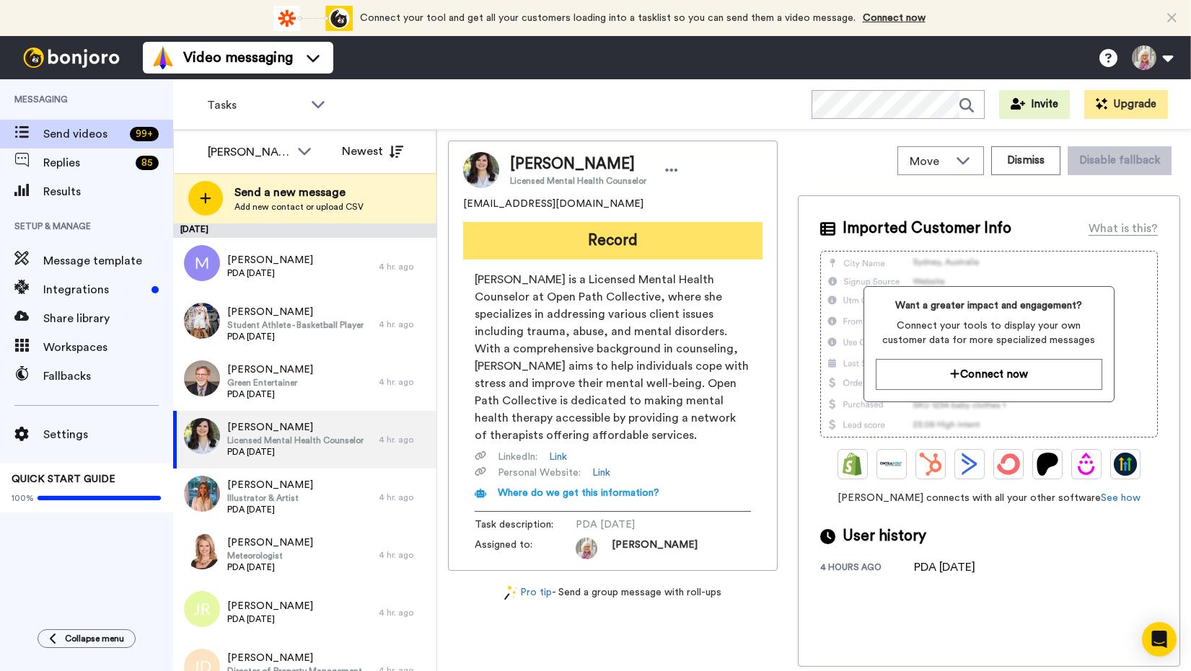
click at [608, 234] on button "Record" at bounding box center [612, 240] width 299 height 37
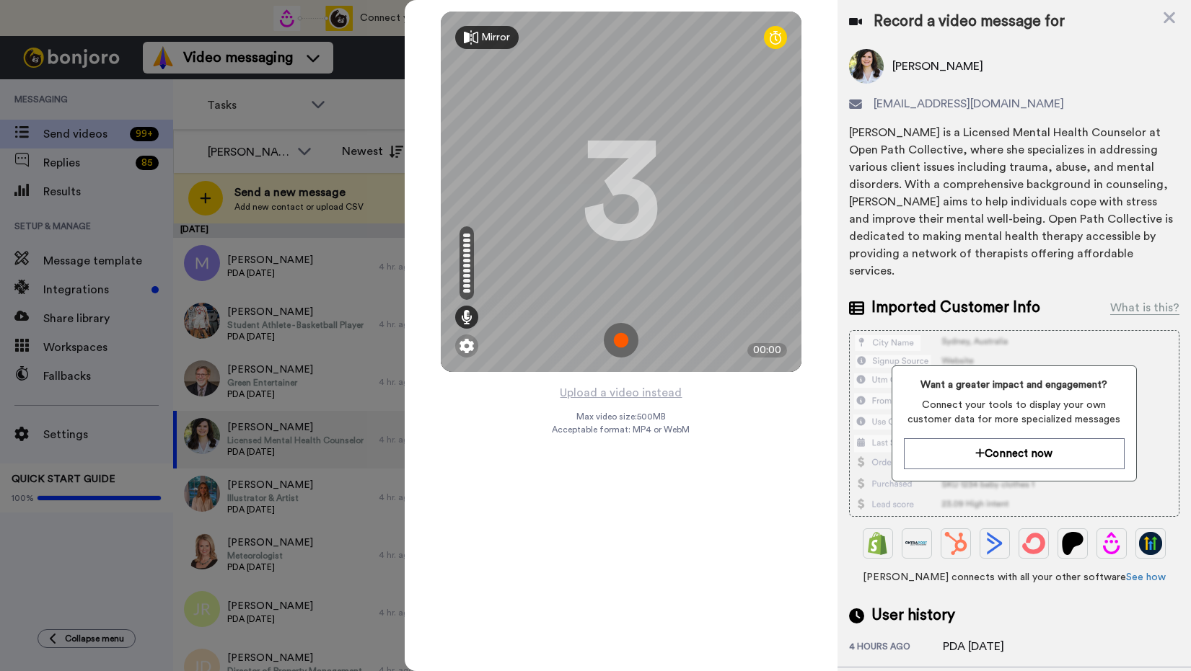
click at [622, 340] on img at bounding box center [621, 340] width 35 height 35
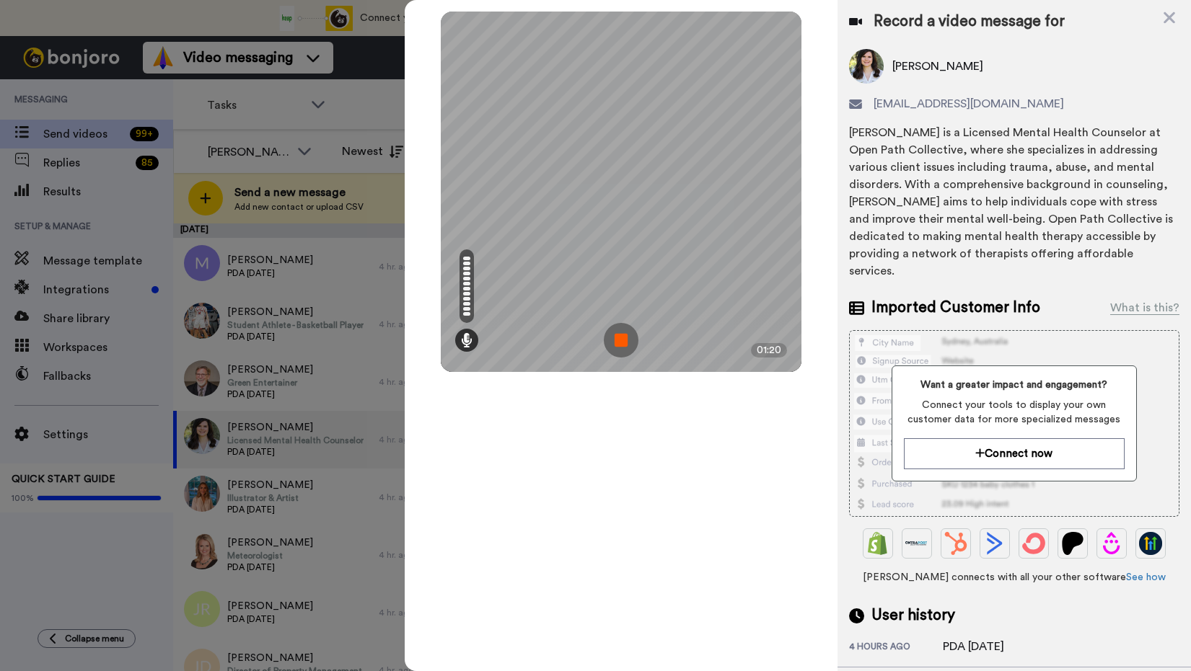
click at [621, 340] on img at bounding box center [621, 340] width 35 height 35
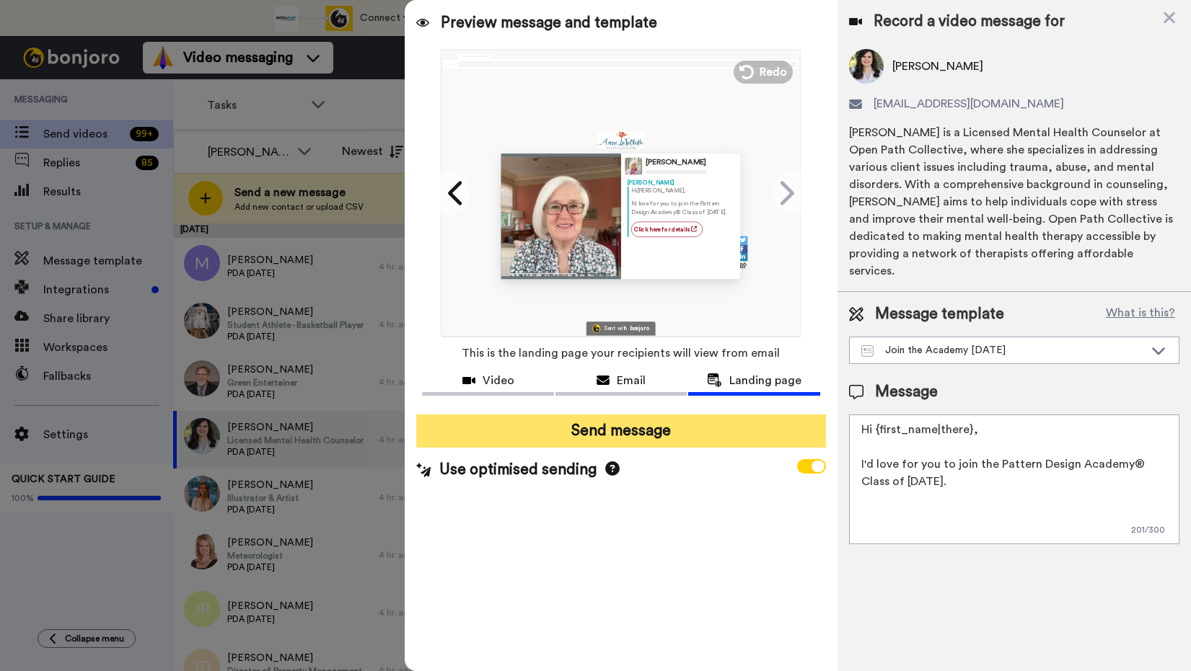
click at [623, 436] on button "Send message" at bounding box center [620, 431] width 409 height 33
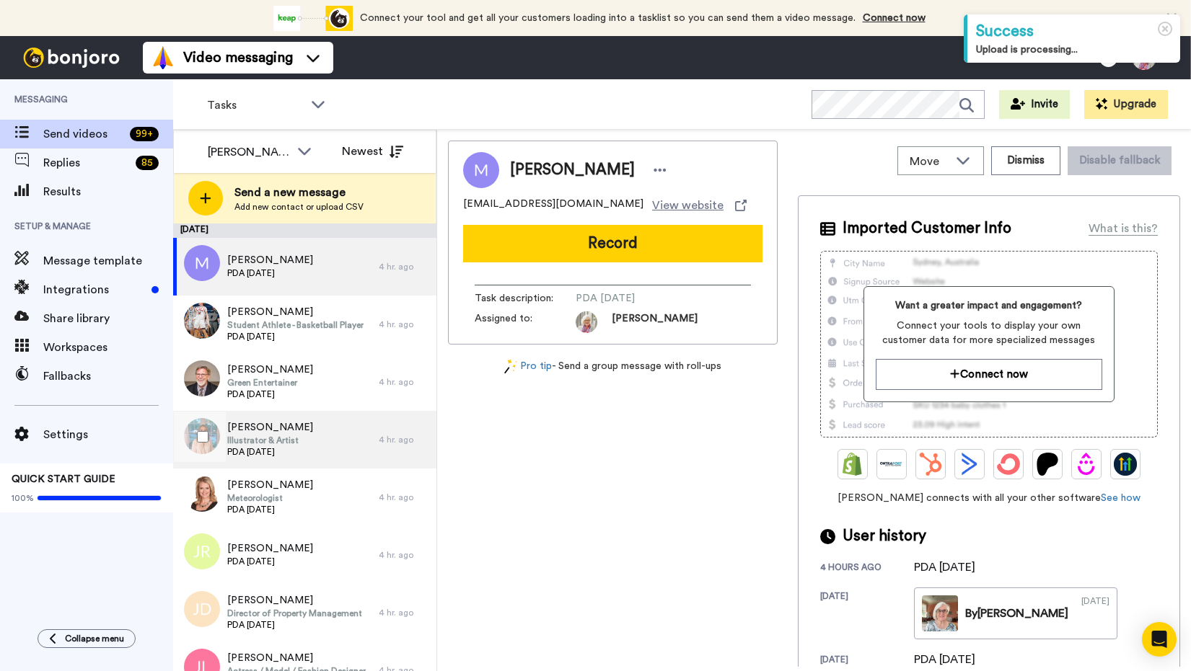
click at [262, 439] on span "Illustrator & Artist" at bounding box center [270, 441] width 86 height 12
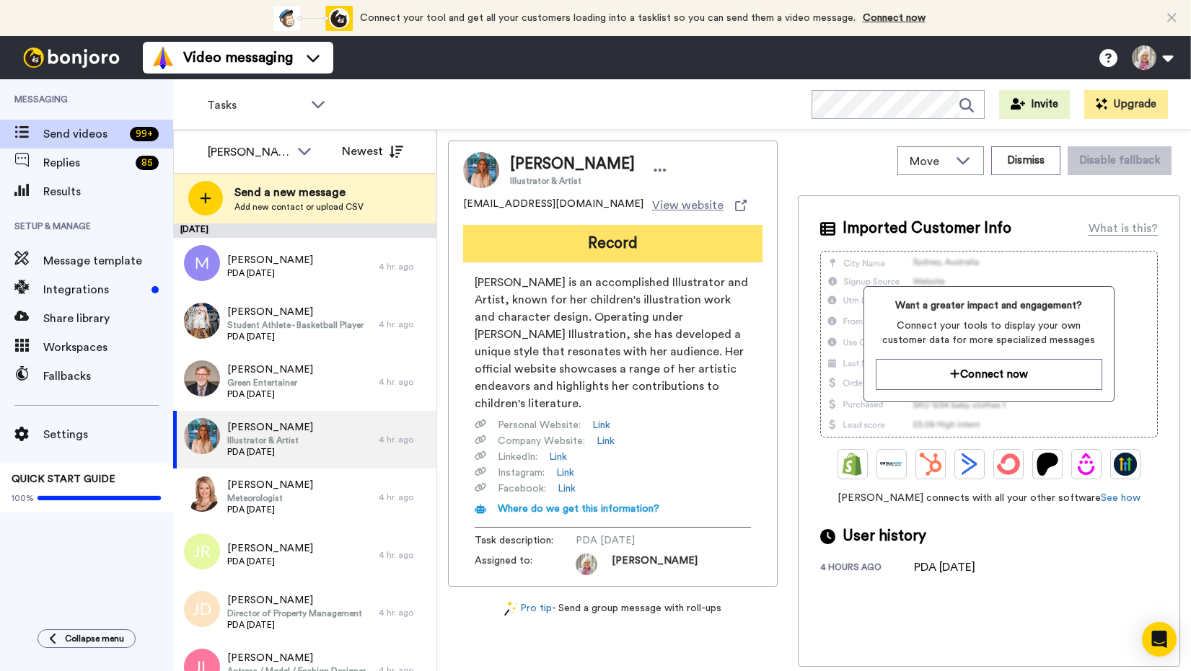
click at [612, 243] on button "Record" at bounding box center [612, 243] width 299 height 37
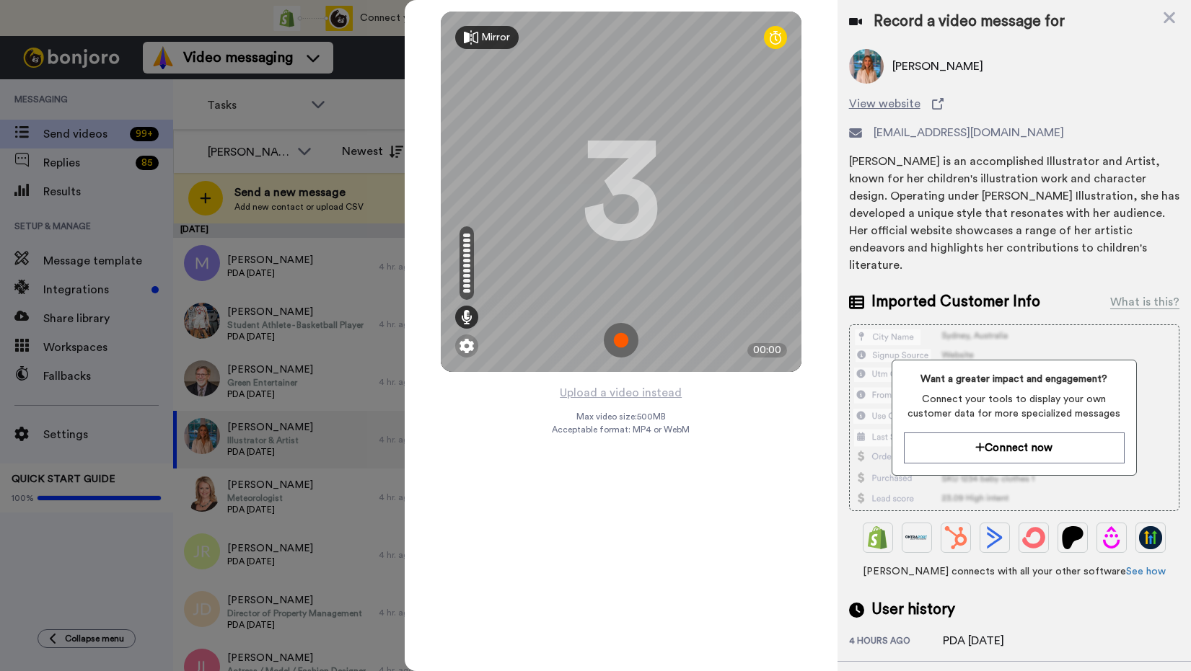
click at [619, 339] on img at bounding box center [621, 340] width 35 height 35
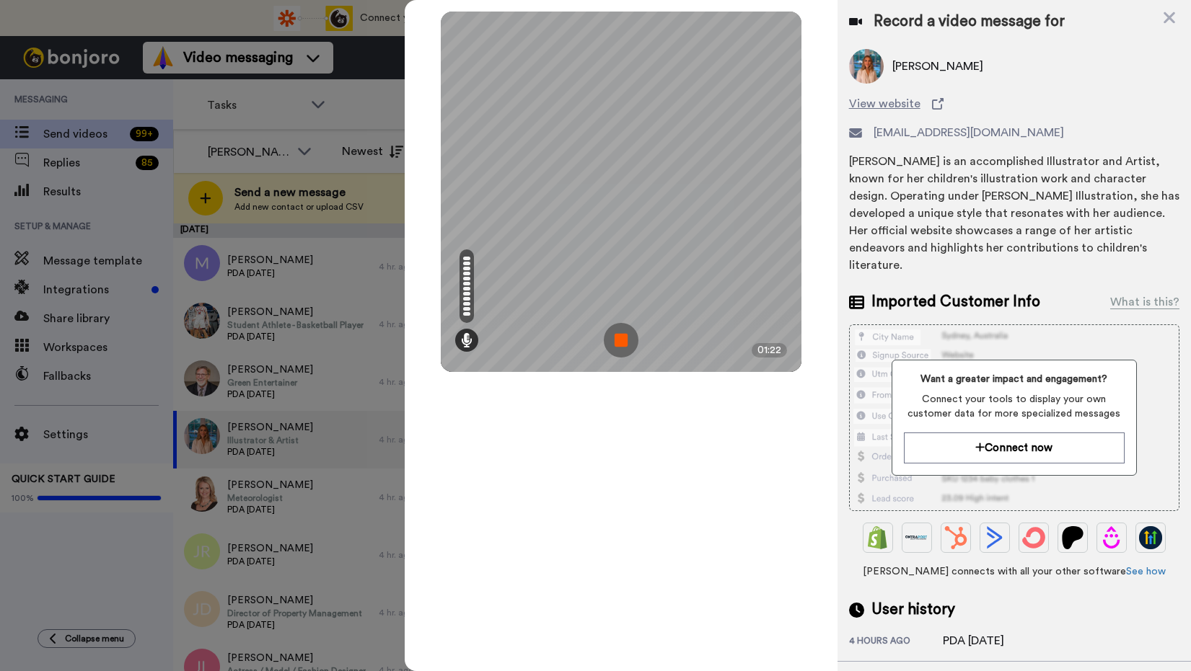
click at [619, 340] on img at bounding box center [621, 340] width 35 height 35
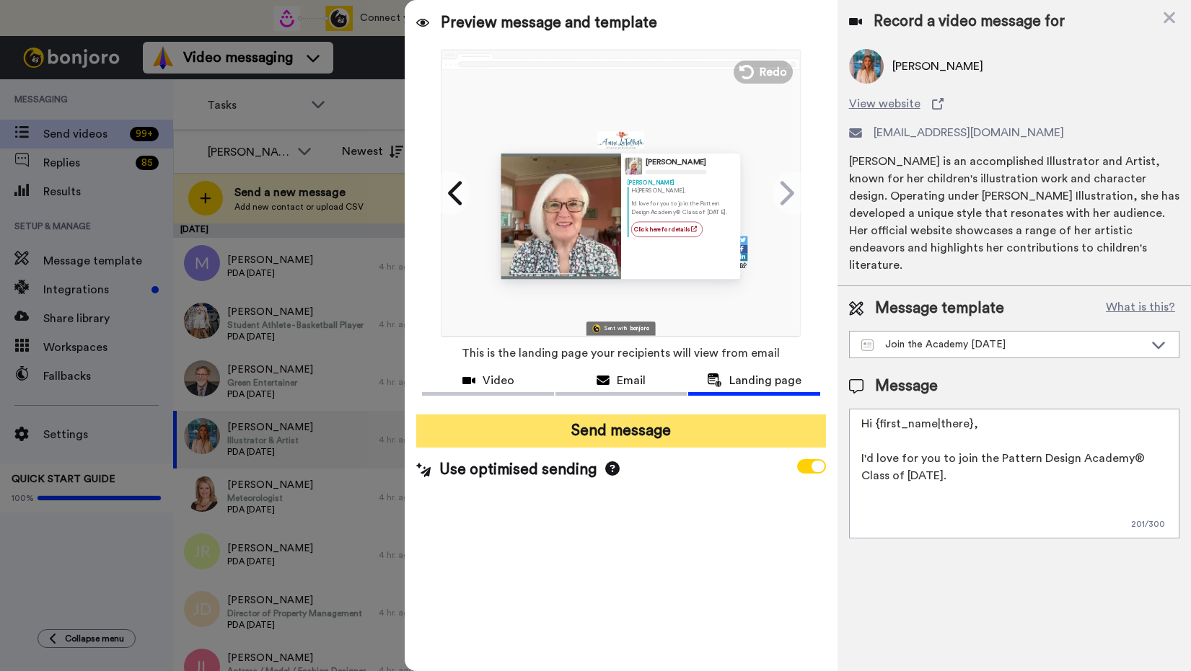
click at [630, 429] on button "Send message" at bounding box center [620, 431] width 409 height 33
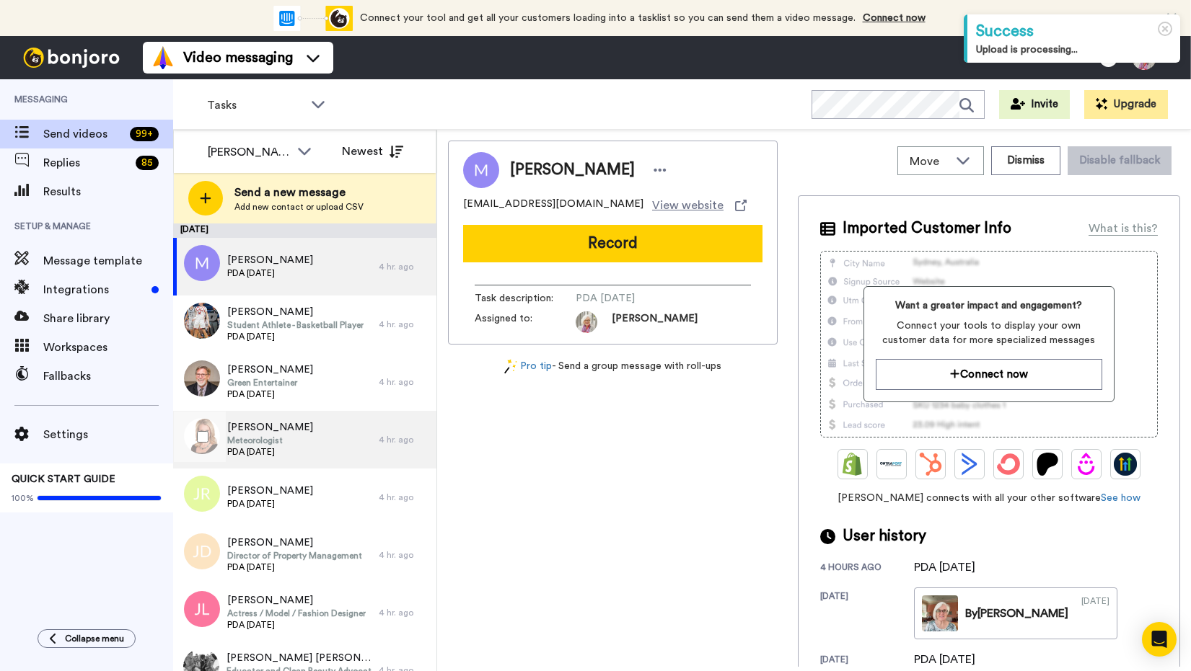
click at [260, 433] on span "[PERSON_NAME]" at bounding box center [270, 427] width 86 height 14
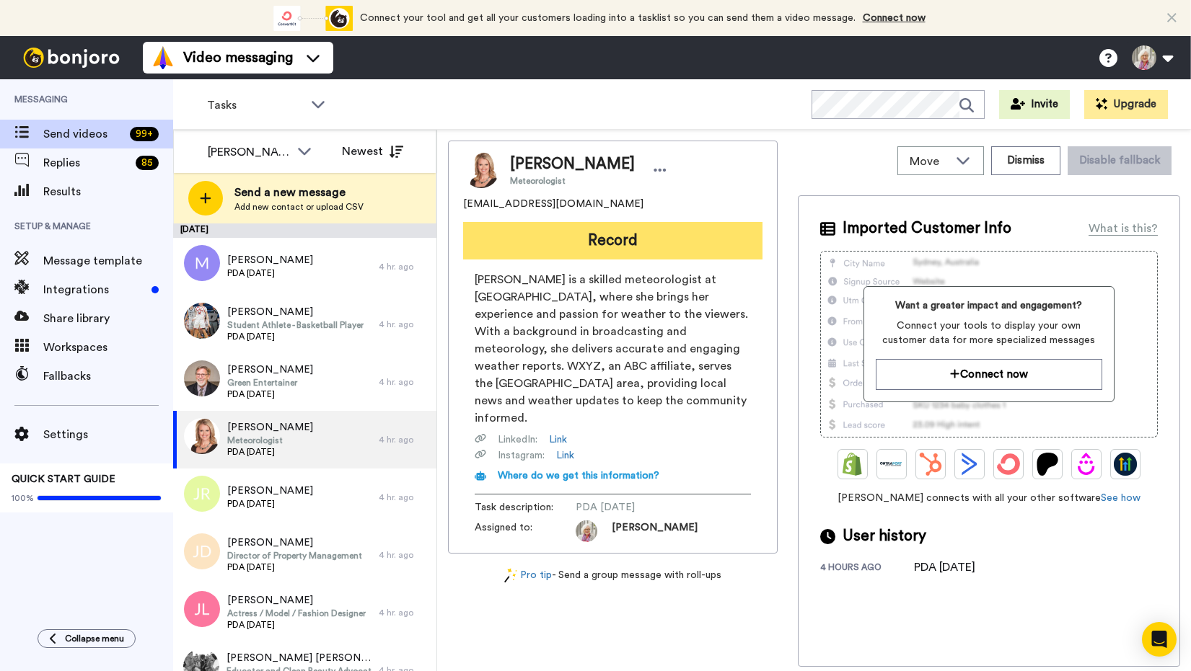
click at [609, 242] on button "Record" at bounding box center [612, 240] width 299 height 37
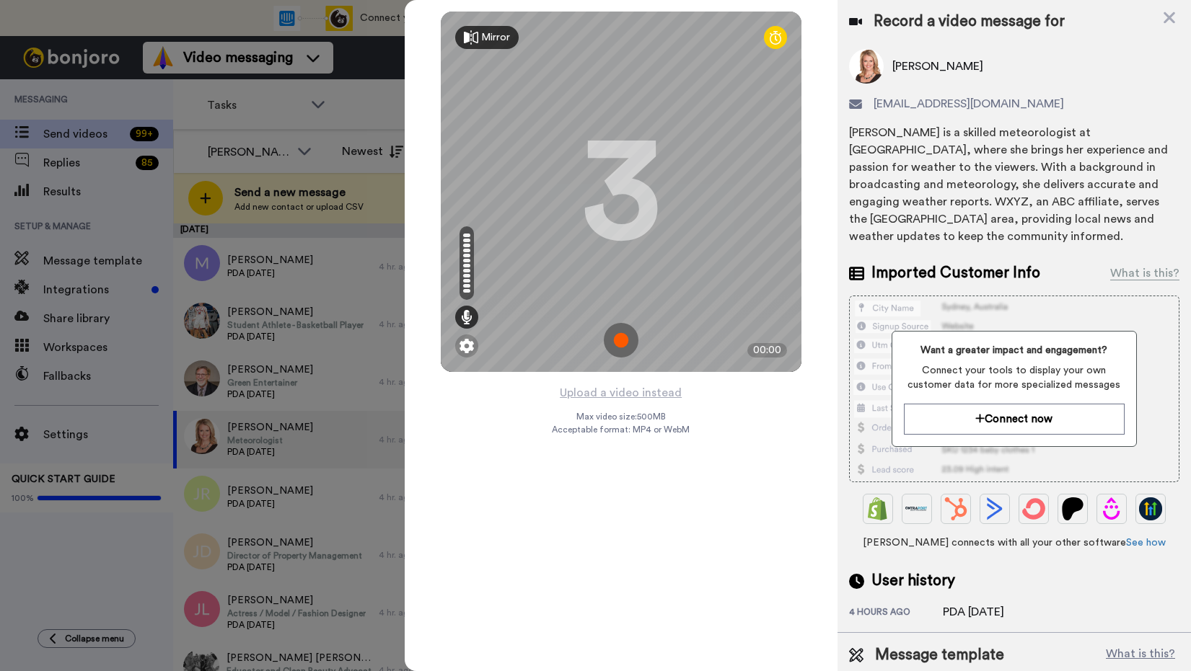
click at [621, 339] on img at bounding box center [621, 340] width 35 height 35
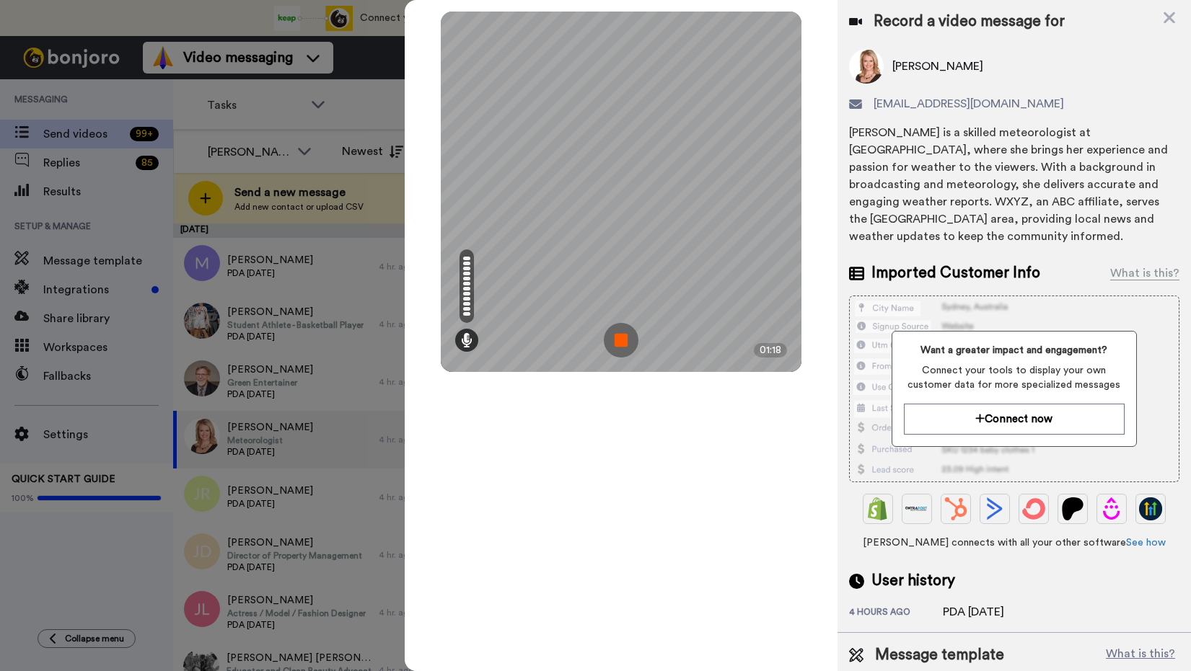
click at [620, 336] on img at bounding box center [621, 340] width 35 height 35
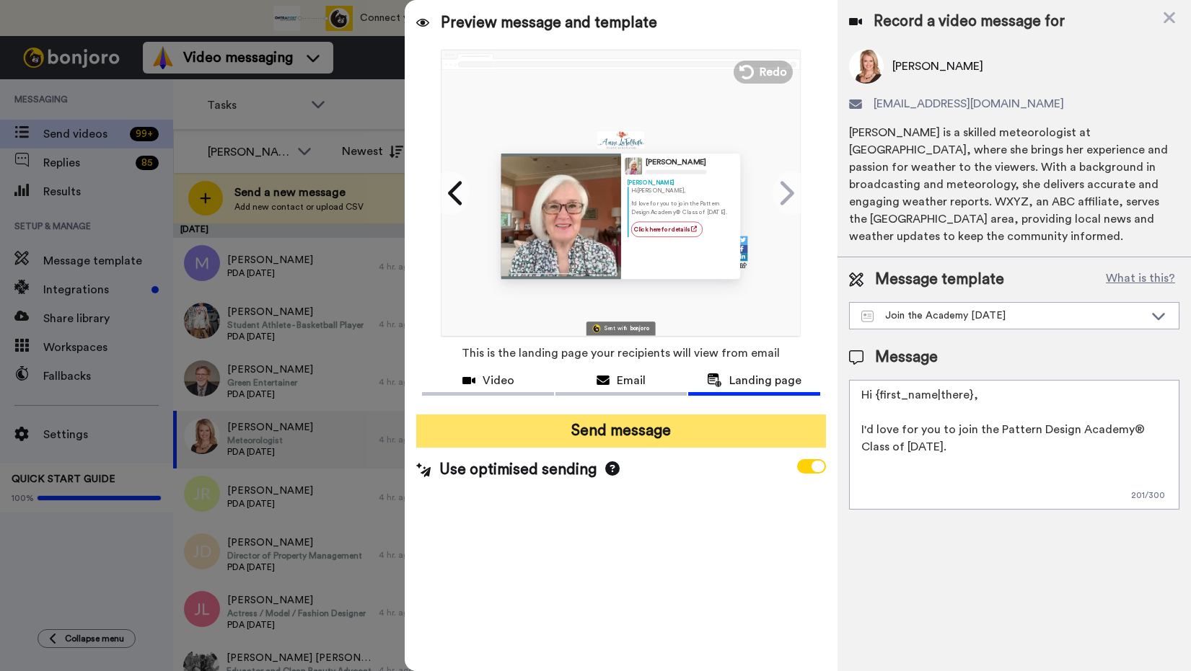
click at [610, 428] on button "Send message" at bounding box center [620, 431] width 409 height 33
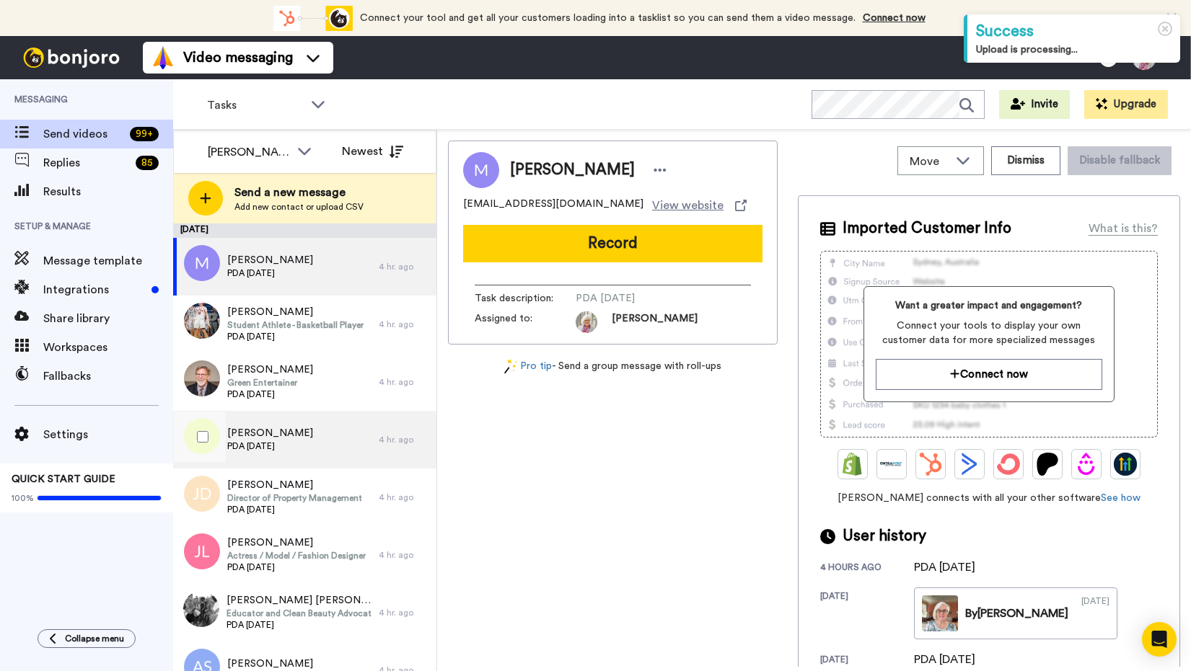
click at [268, 441] on span "PDA [DATE]" at bounding box center [270, 447] width 86 height 12
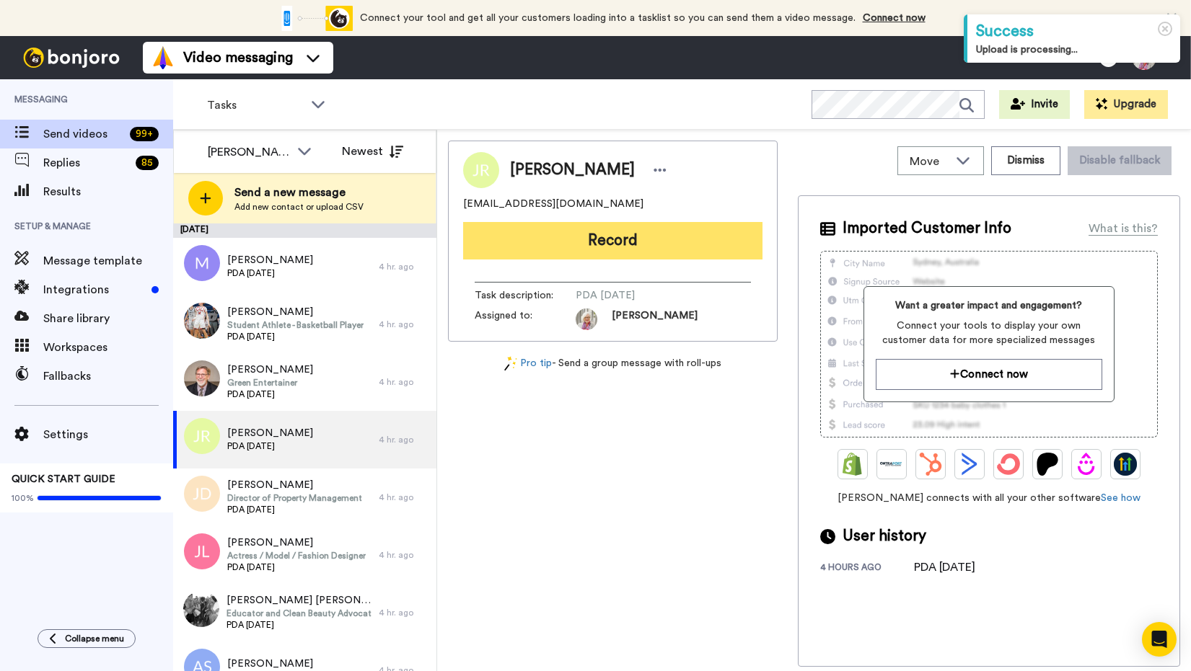
click at [609, 237] on button "Record" at bounding box center [612, 240] width 299 height 37
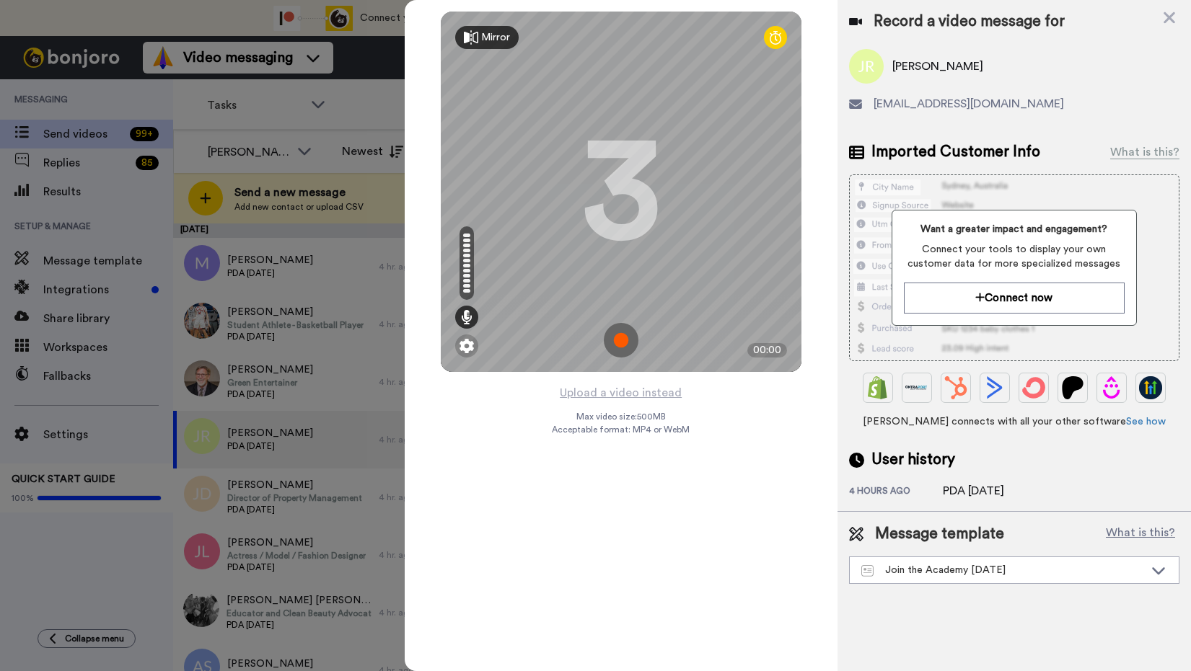
click at [622, 335] on img at bounding box center [621, 340] width 35 height 35
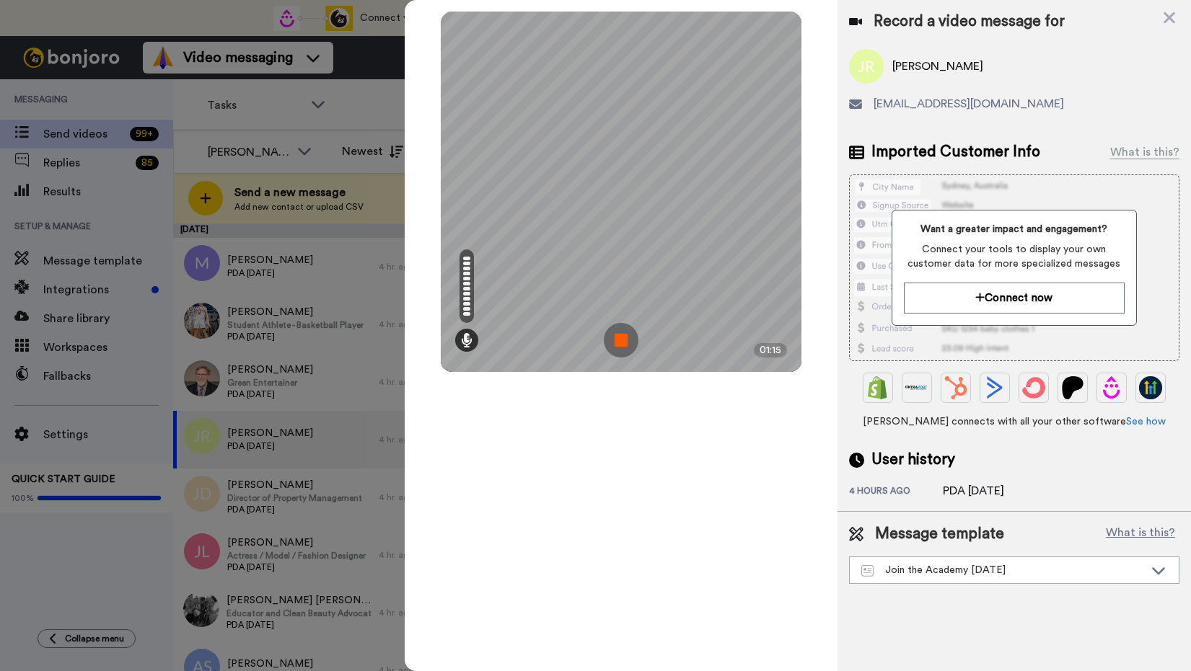
click at [620, 336] on img at bounding box center [621, 340] width 35 height 35
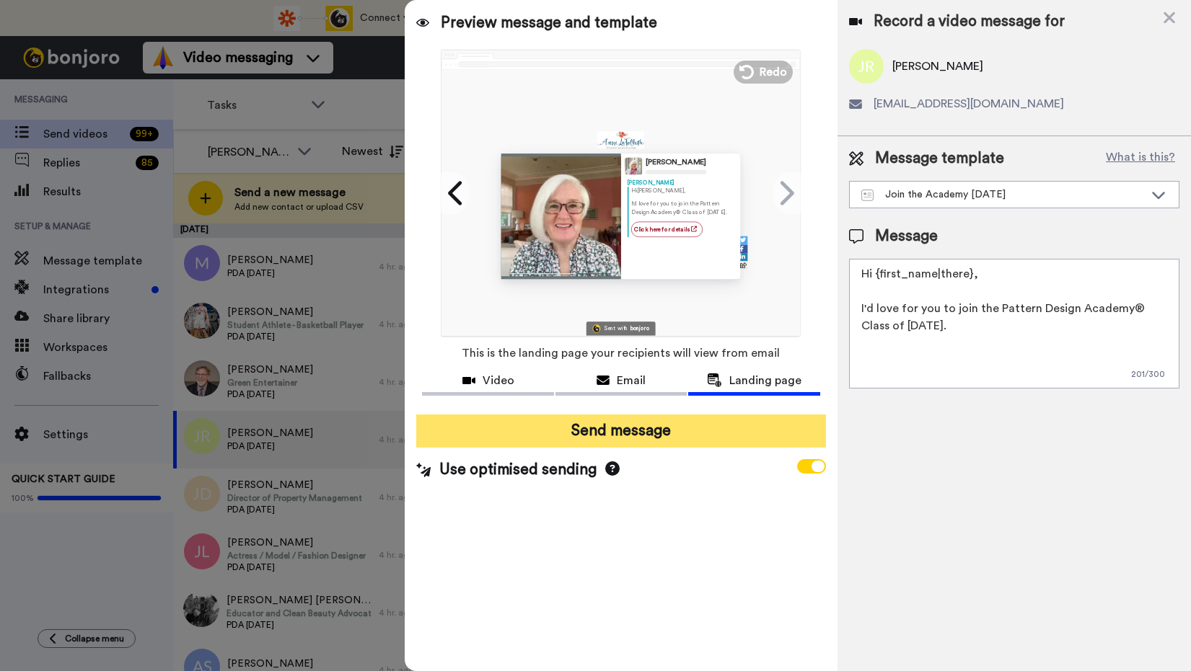
click at [628, 431] on button "Send message" at bounding box center [620, 431] width 409 height 33
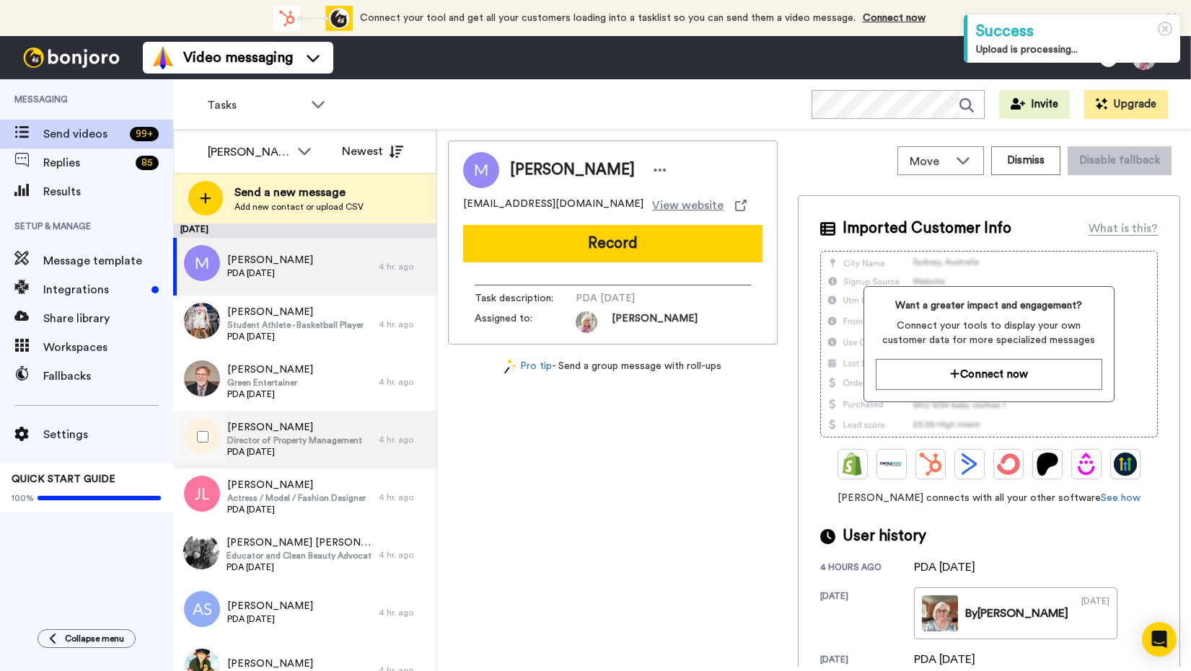
click at [268, 434] on span "[PERSON_NAME]" at bounding box center [294, 427] width 135 height 14
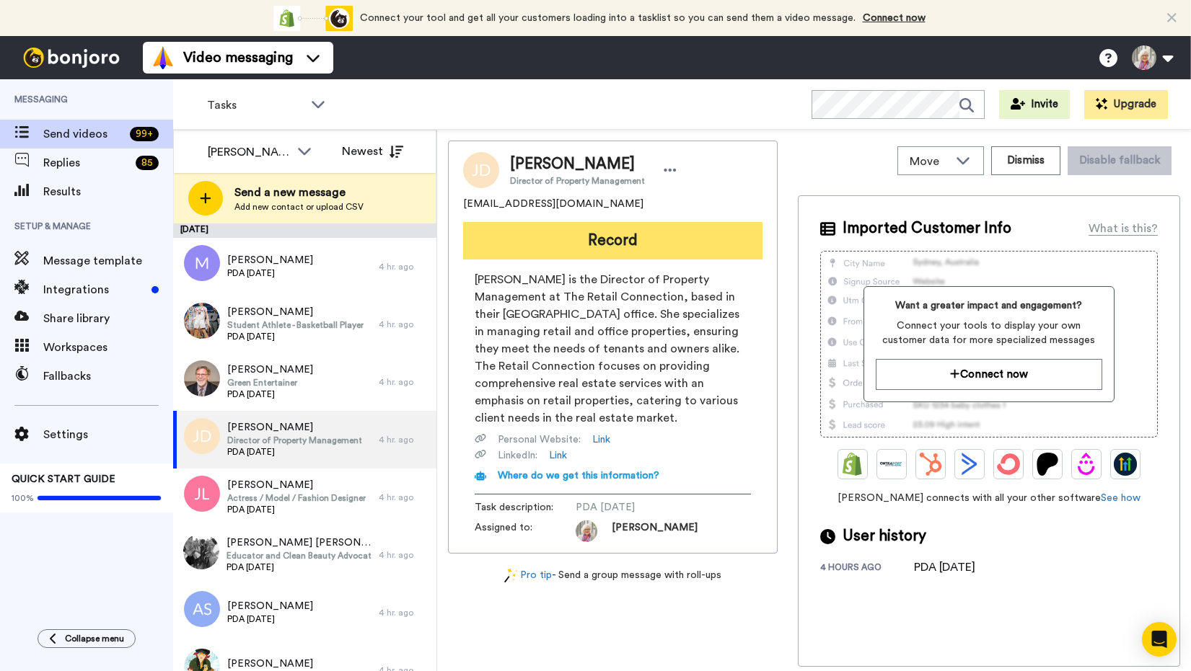
click at [603, 244] on button "Record" at bounding box center [612, 240] width 299 height 37
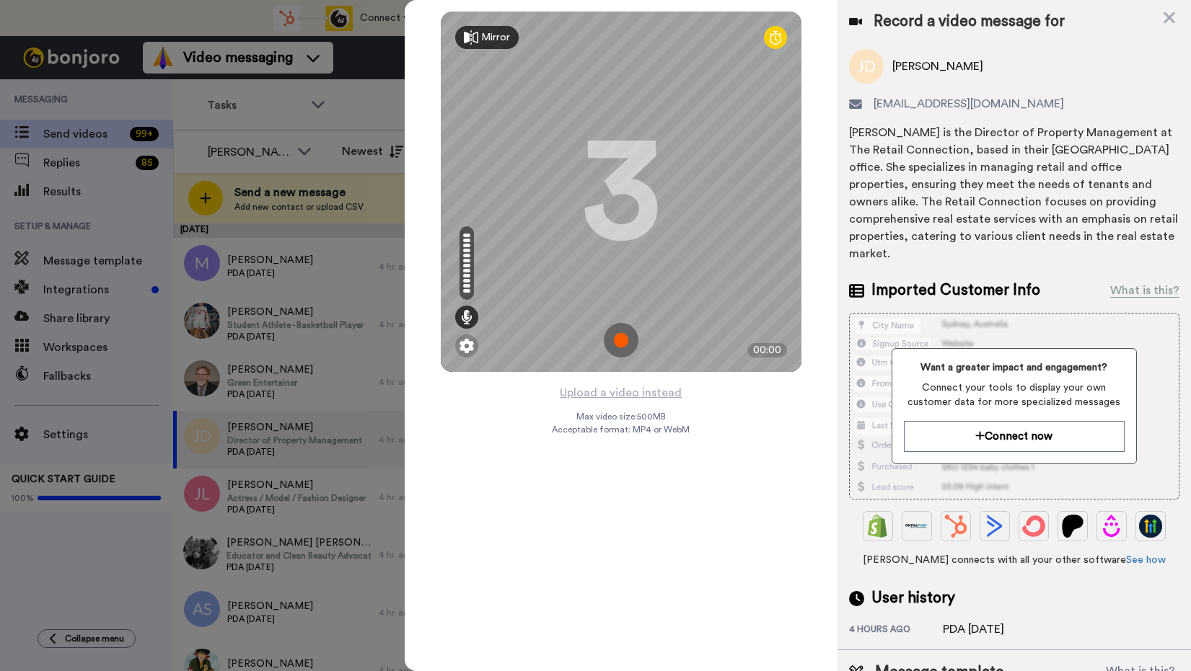
click at [622, 338] on img at bounding box center [621, 340] width 35 height 35
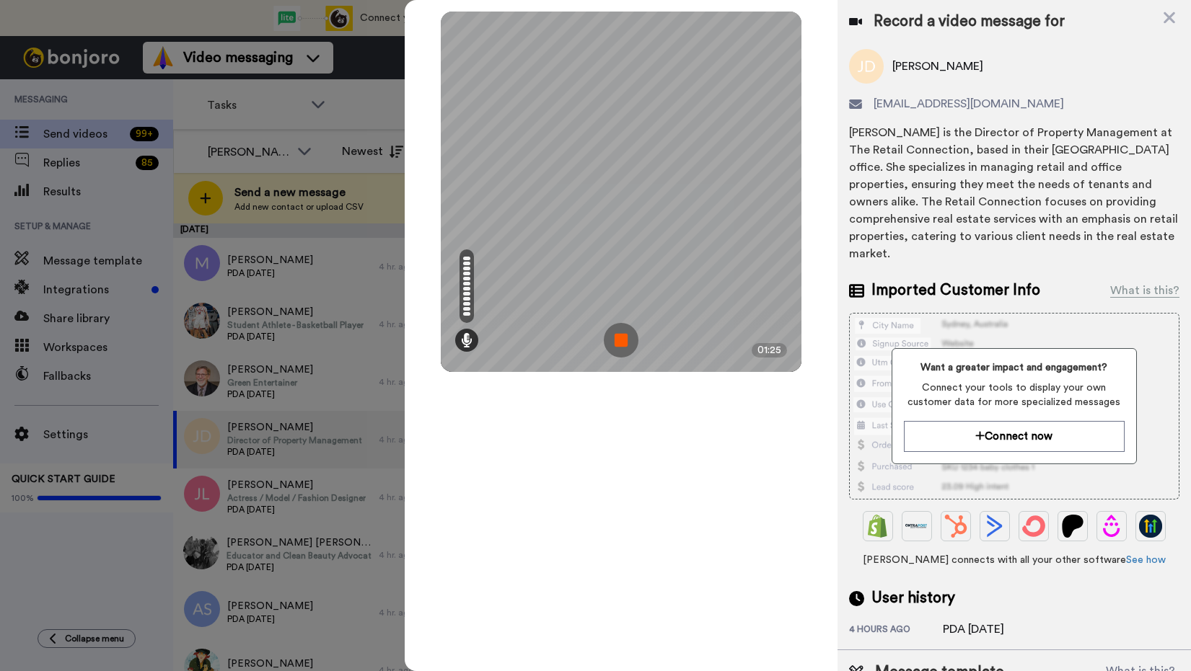
click at [621, 339] on img at bounding box center [621, 340] width 35 height 35
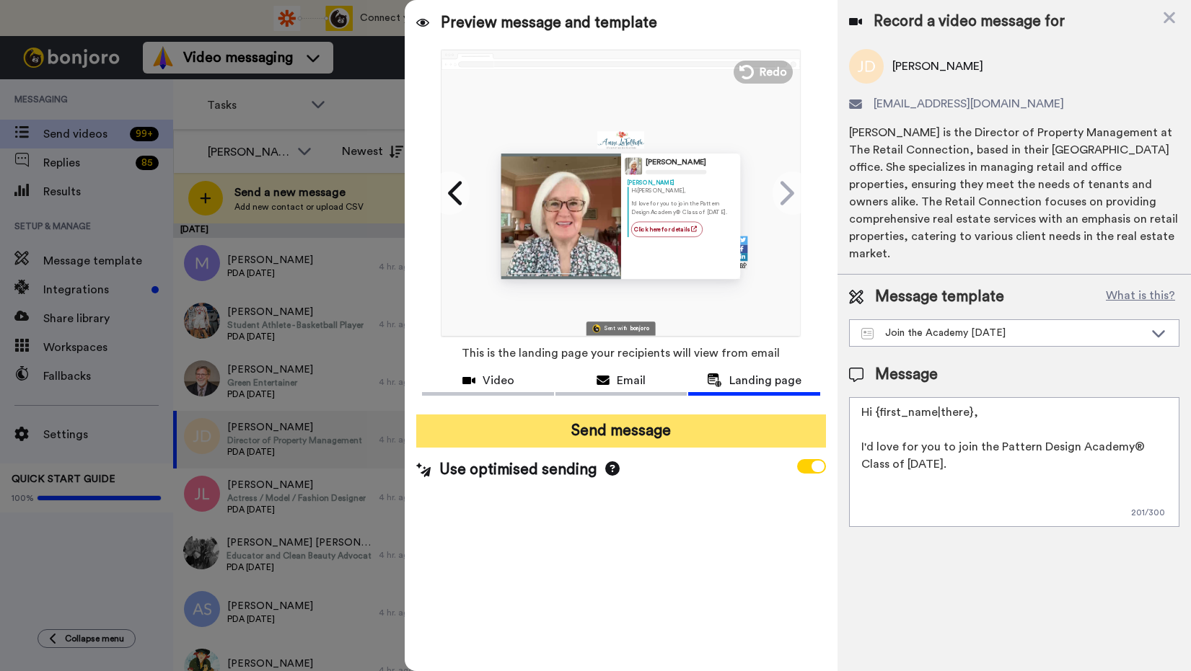
click at [627, 438] on button "Send message" at bounding box center [620, 431] width 409 height 33
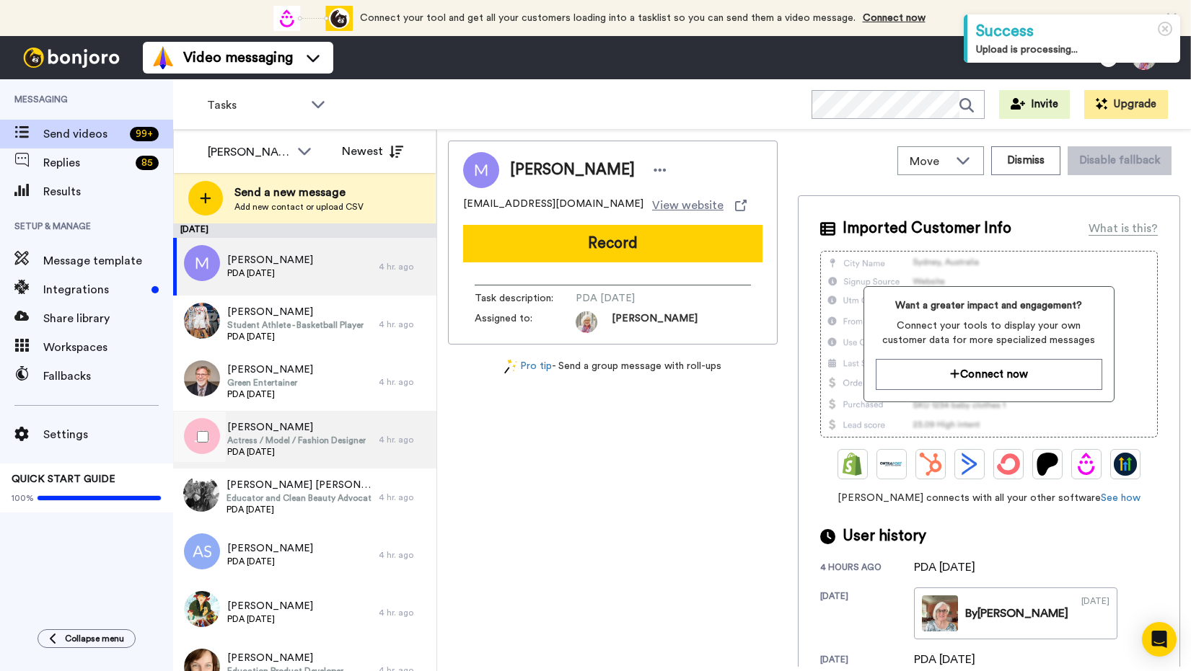
click at [252, 443] on span "Actress / Model / Fashion Designer" at bounding box center [296, 441] width 138 height 12
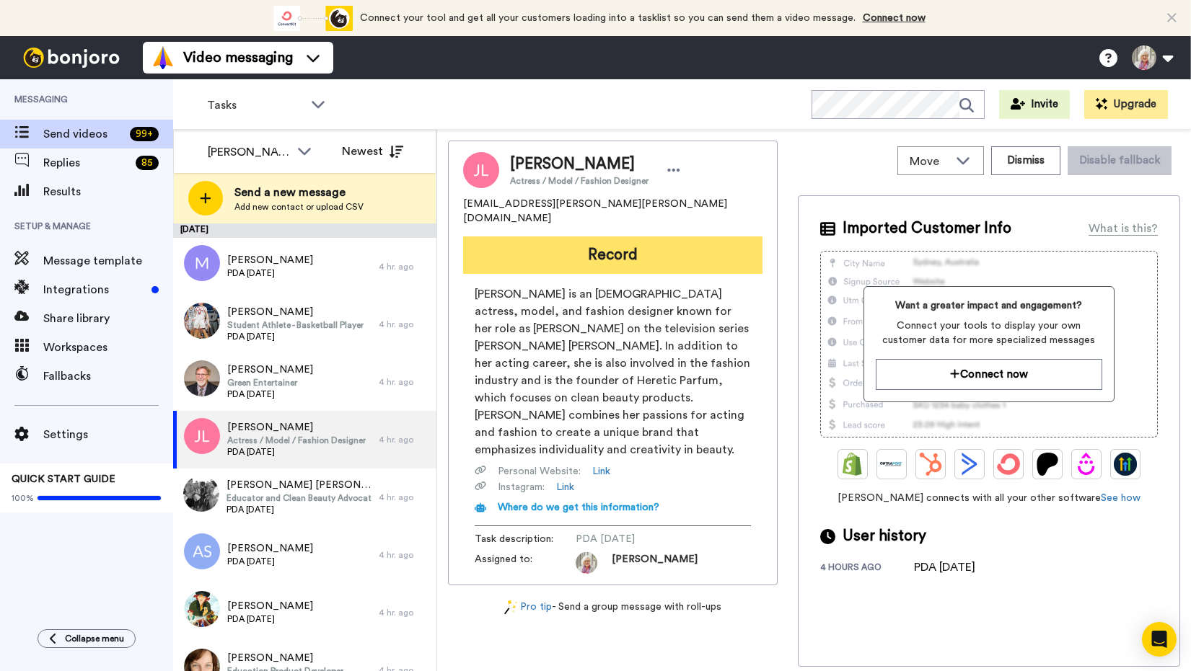
click at [607, 237] on button "Record" at bounding box center [612, 255] width 299 height 37
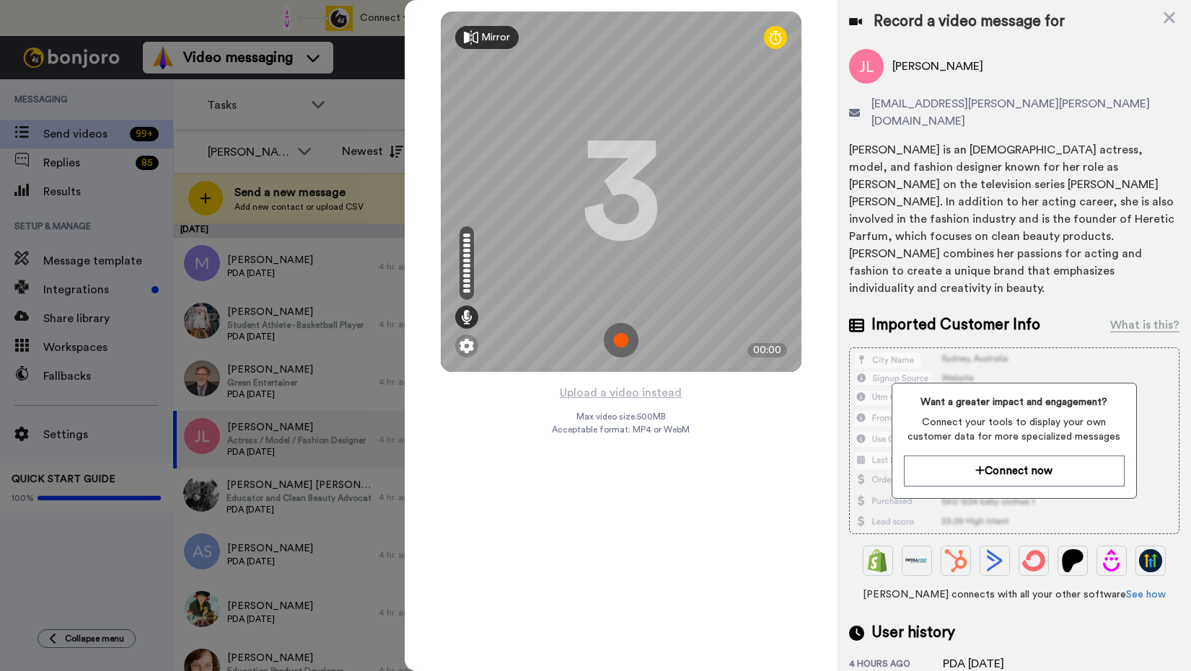
click at [621, 341] on img at bounding box center [621, 340] width 35 height 35
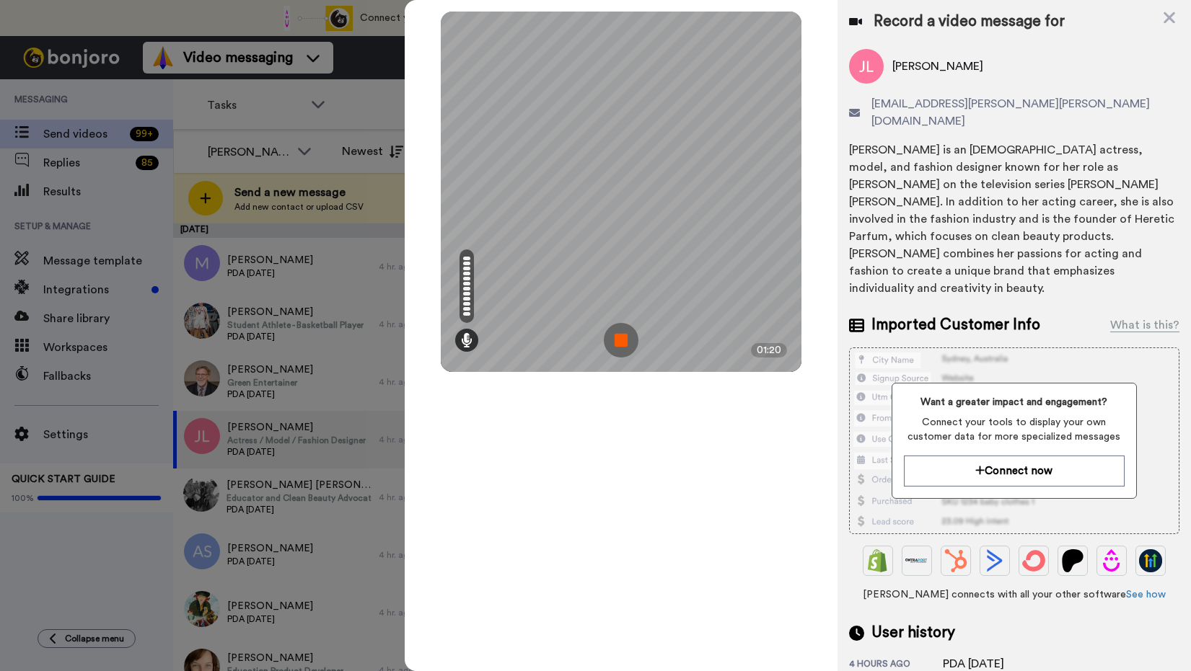
click at [619, 342] on img at bounding box center [621, 340] width 35 height 35
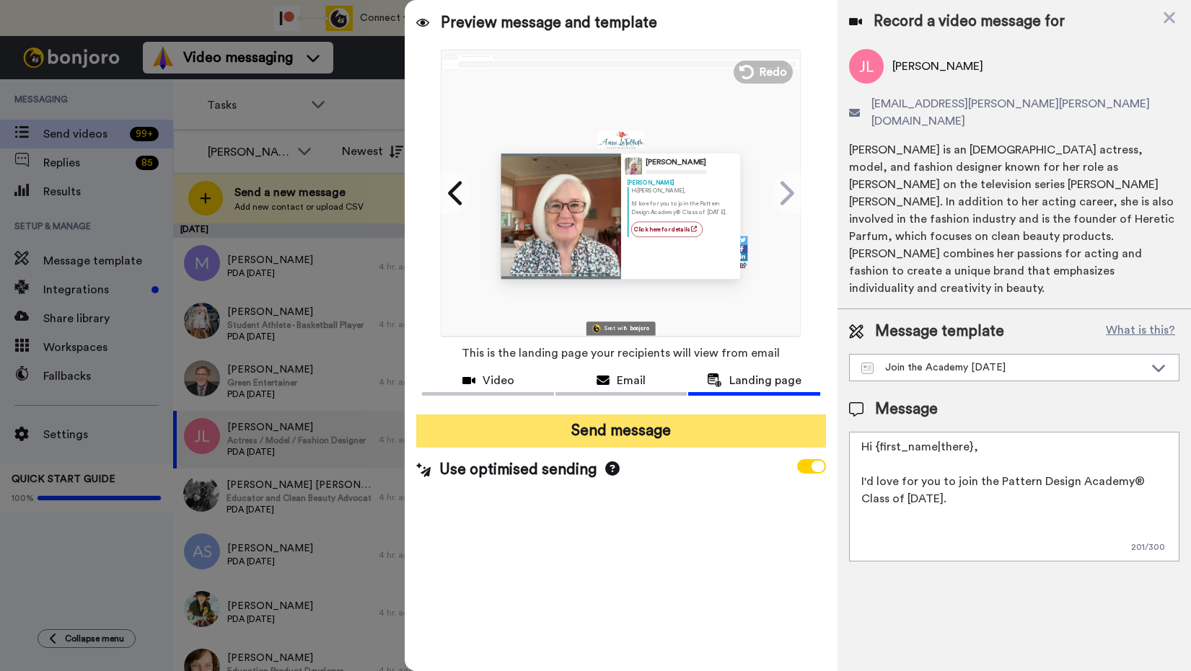
click at [619, 435] on button "Send message" at bounding box center [620, 431] width 409 height 33
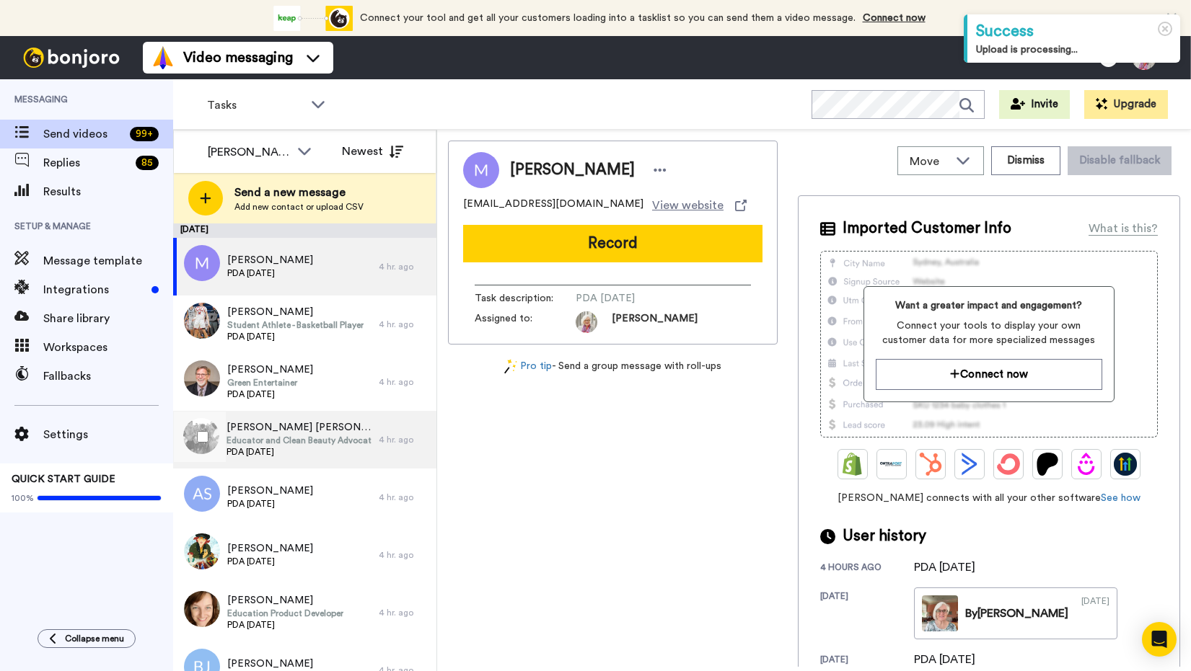
click at [300, 446] on span "PDA [DATE]" at bounding box center [298, 452] width 145 height 12
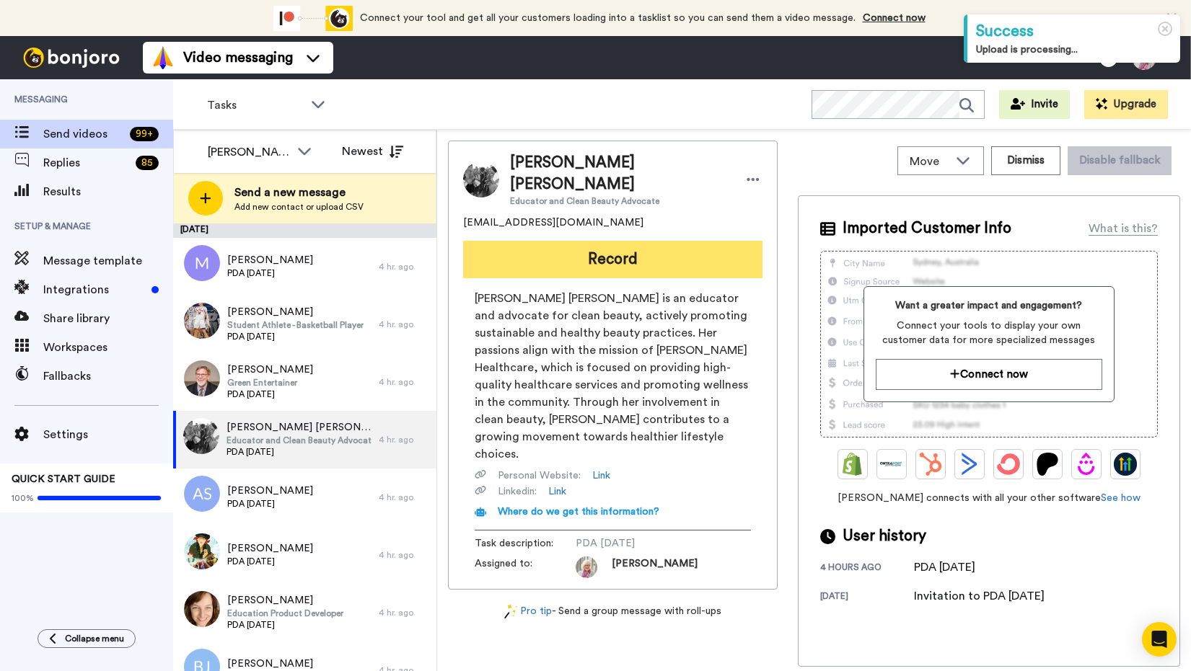
click at [614, 241] on button "Record" at bounding box center [612, 259] width 299 height 37
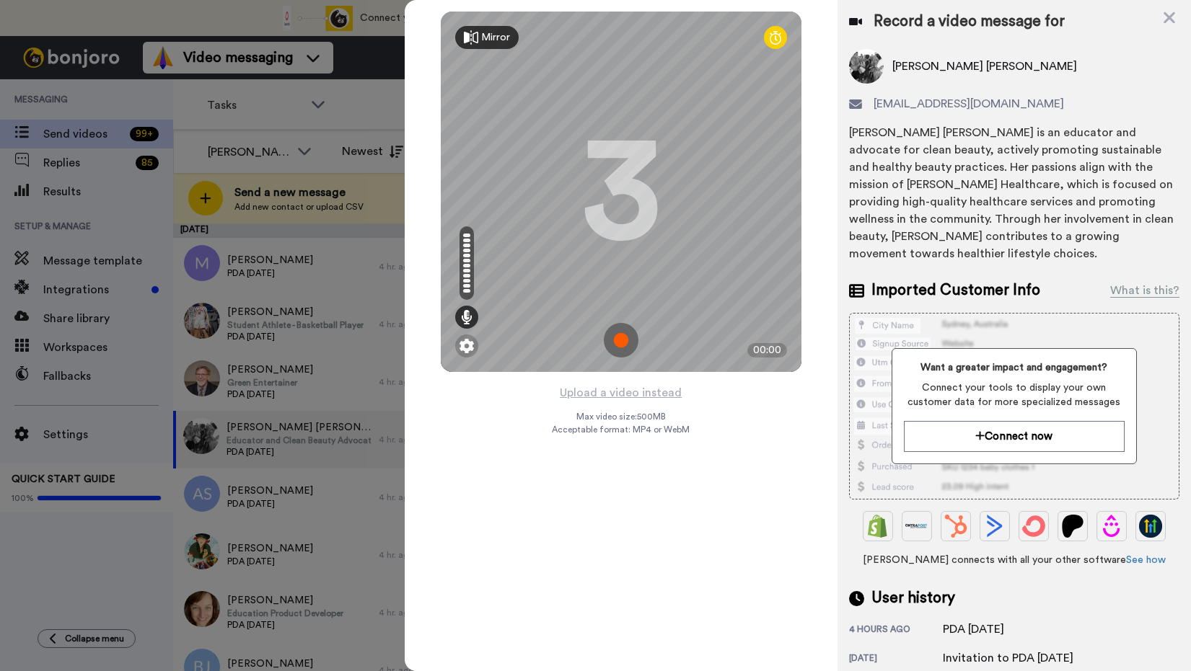
click at [621, 339] on img at bounding box center [621, 340] width 35 height 35
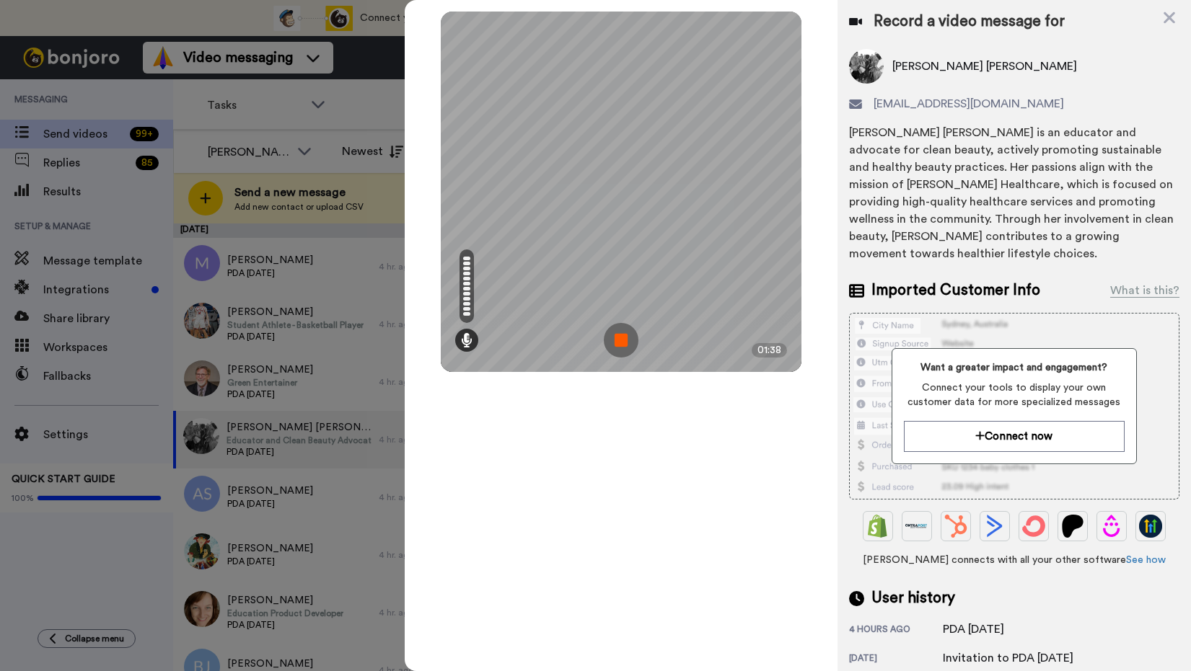
click at [622, 340] on img at bounding box center [621, 340] width 35 height 35
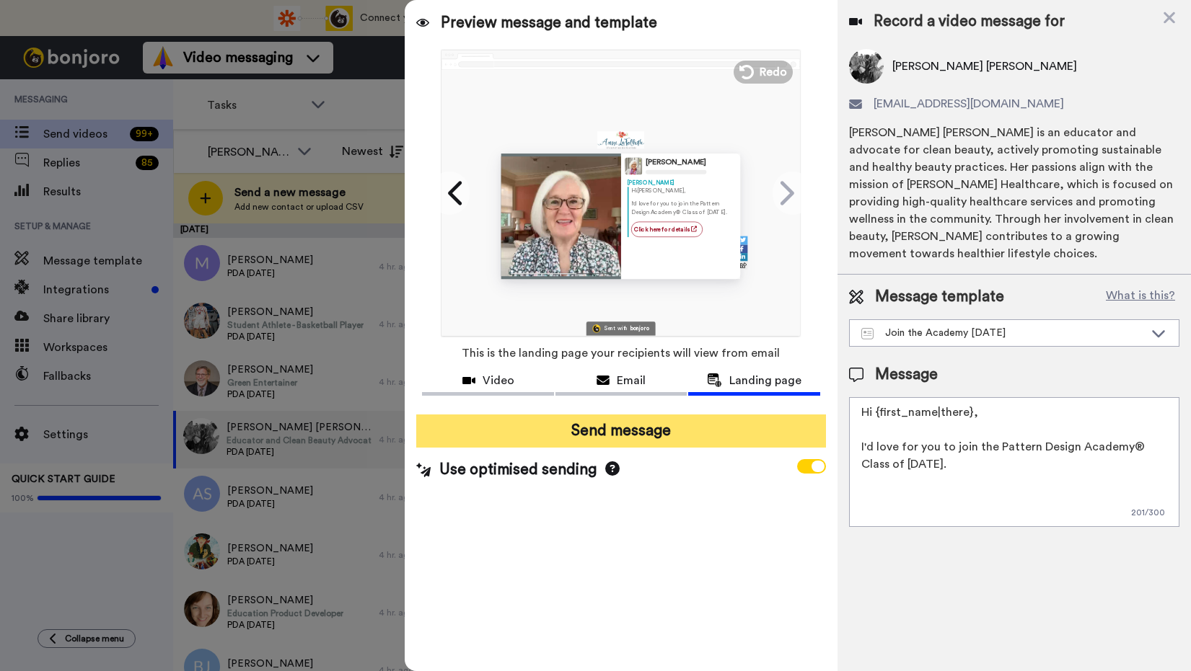
click at [605, 432] on button "Send message" at bounding box center [620, 431] width 409 height 33
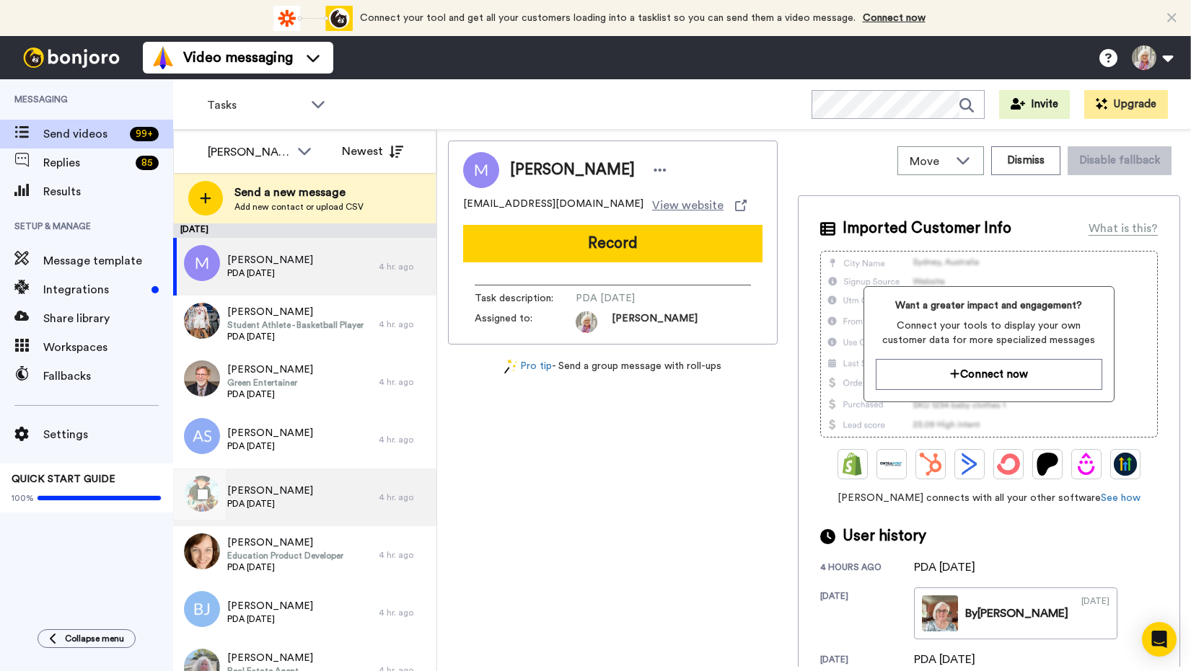
click at [263, 500] on span "PDA [DATE]" at bounding box center [270, 504] width 86 height 12
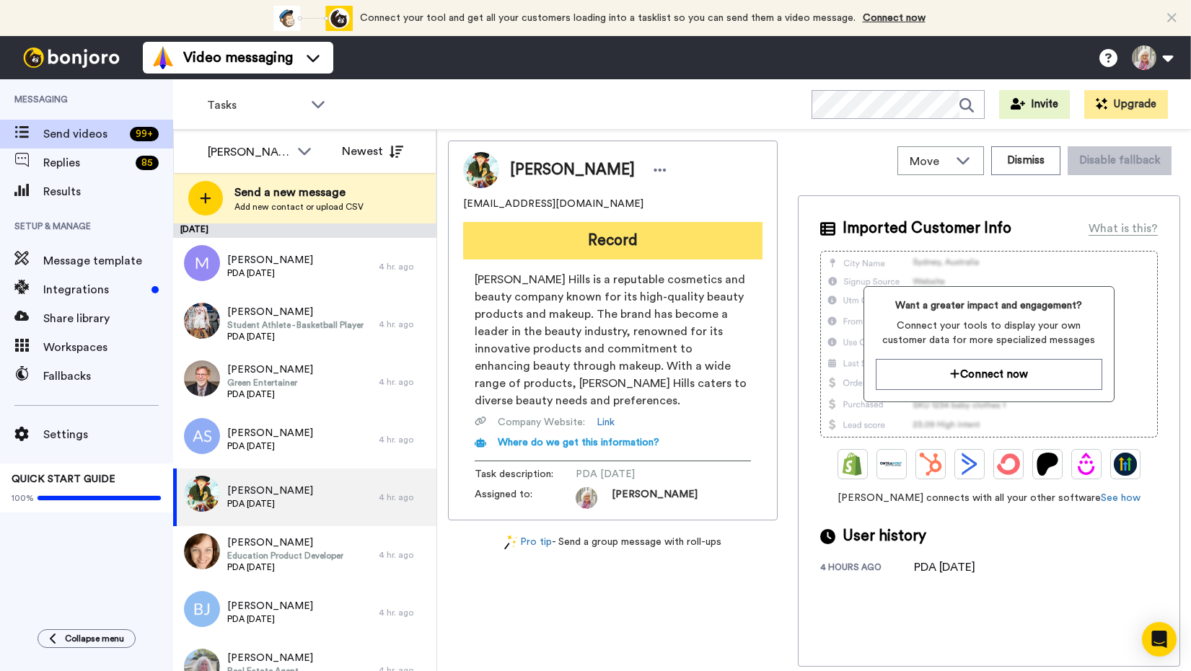
click at [610, 243] on button "Record" at bounding box center [612, 240] width 299 height 37
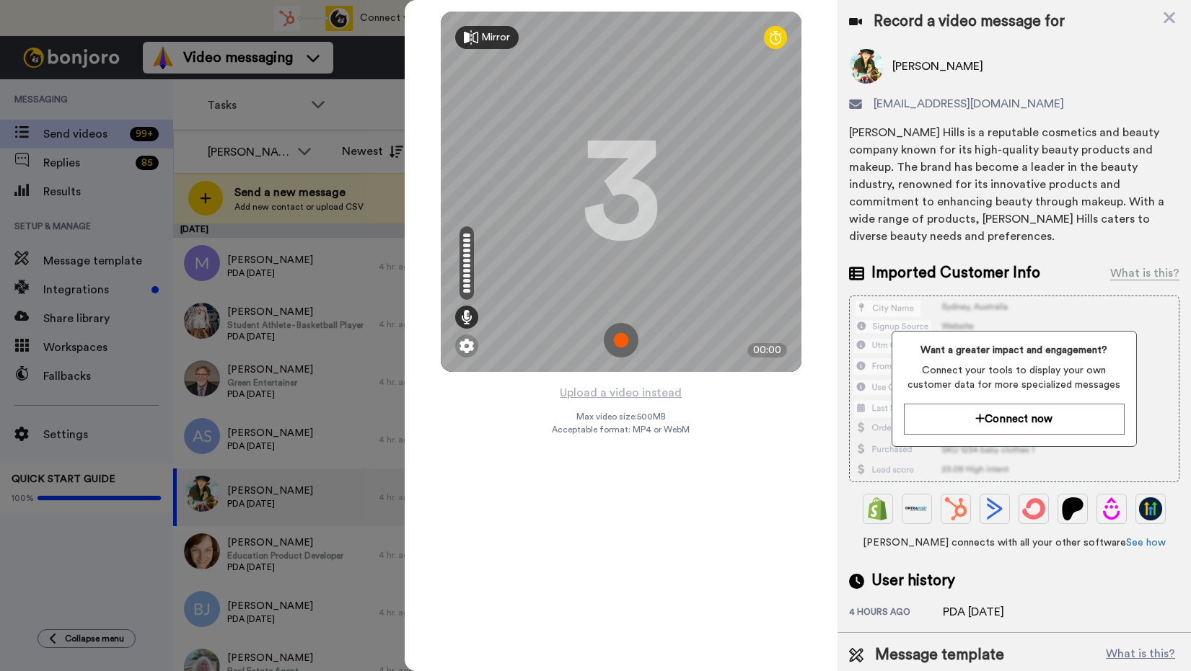
click at [619, 339] on img at bounding box center [621, 340] width 35 height 35
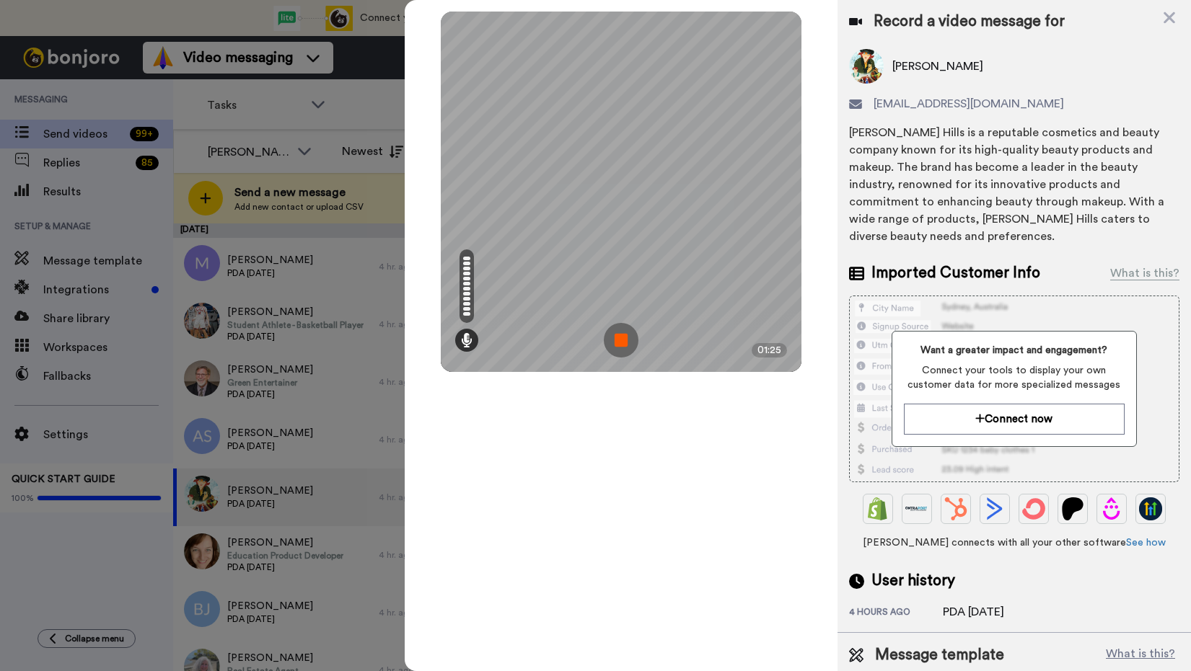
click at [619, 340] on img at bounding box center [621, 340] width 35 height 35
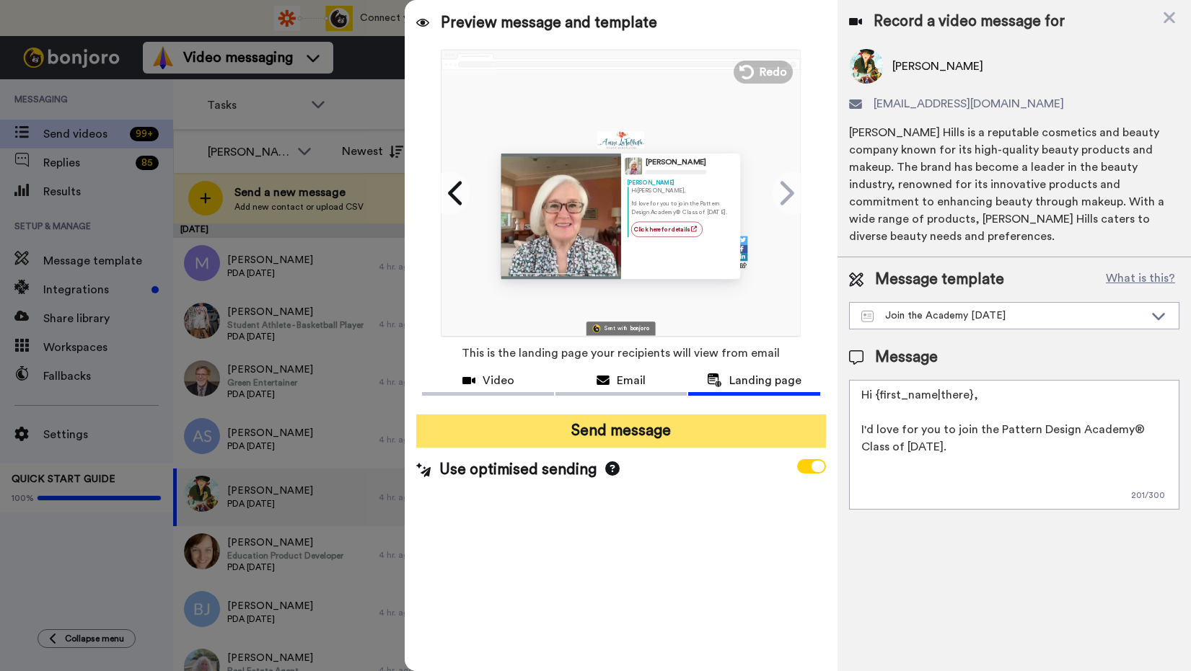
click at [630, 436] on button "Send message" at bounding box center [620, 431] width 409 height 33
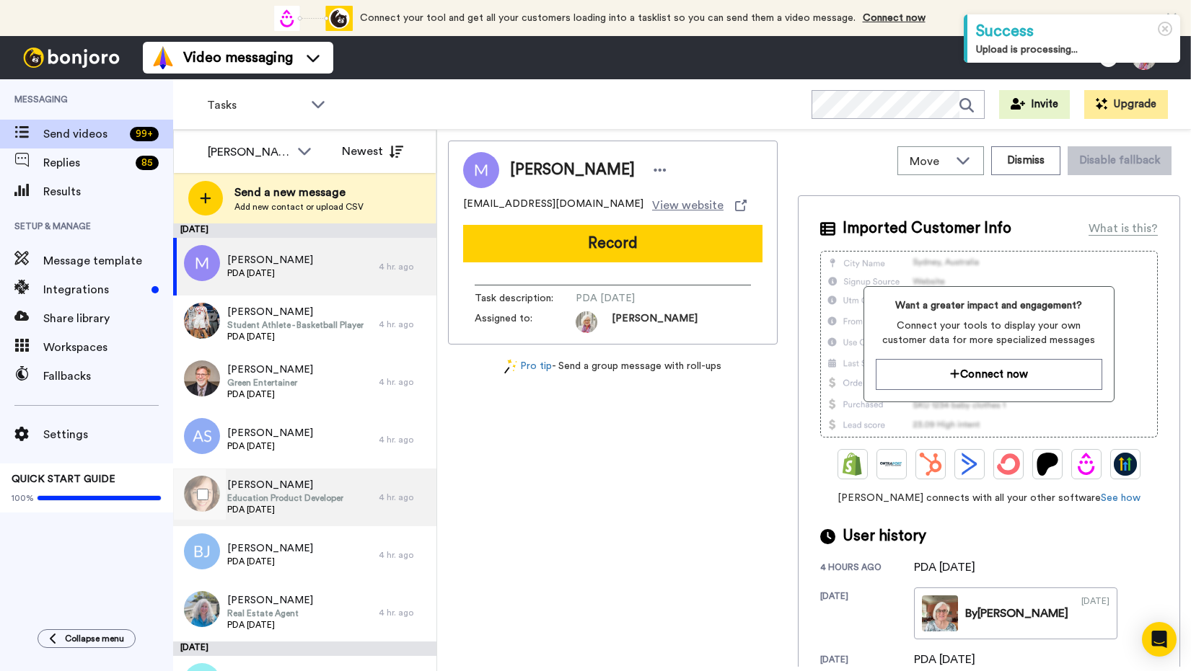
click at [260, 502] on span "Education Product Developer" at bounding box center [285, 499] width 116 height 12
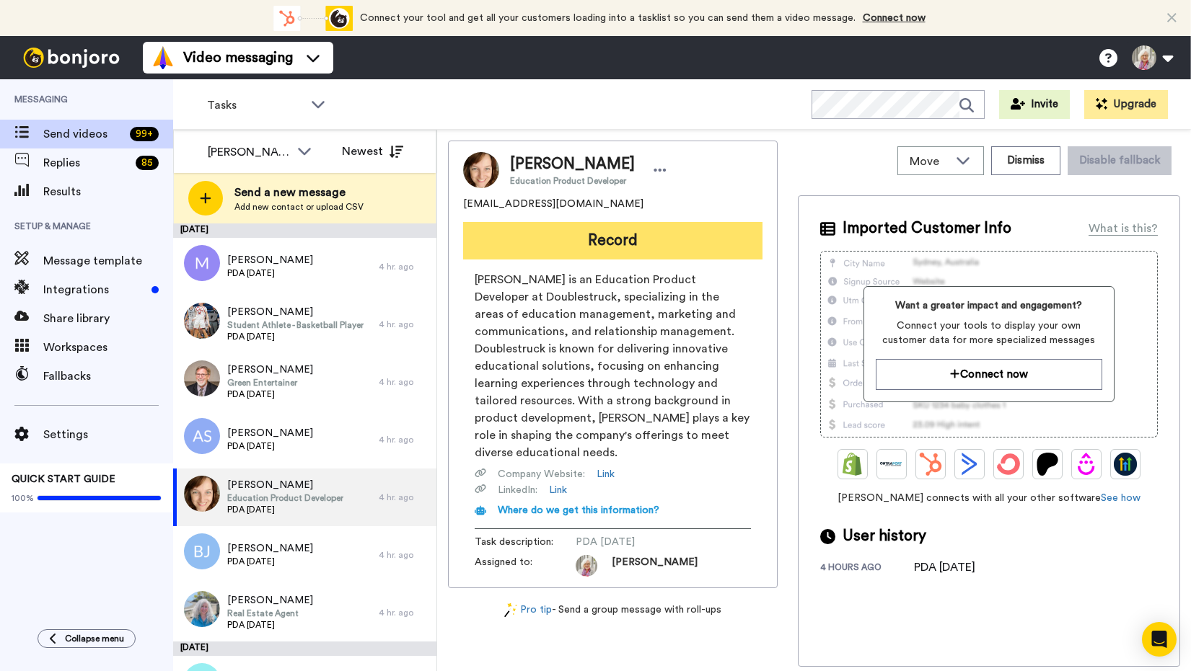
click at [614, 245] on button "Record" at bounding box center [612, 240] width 299 height 37
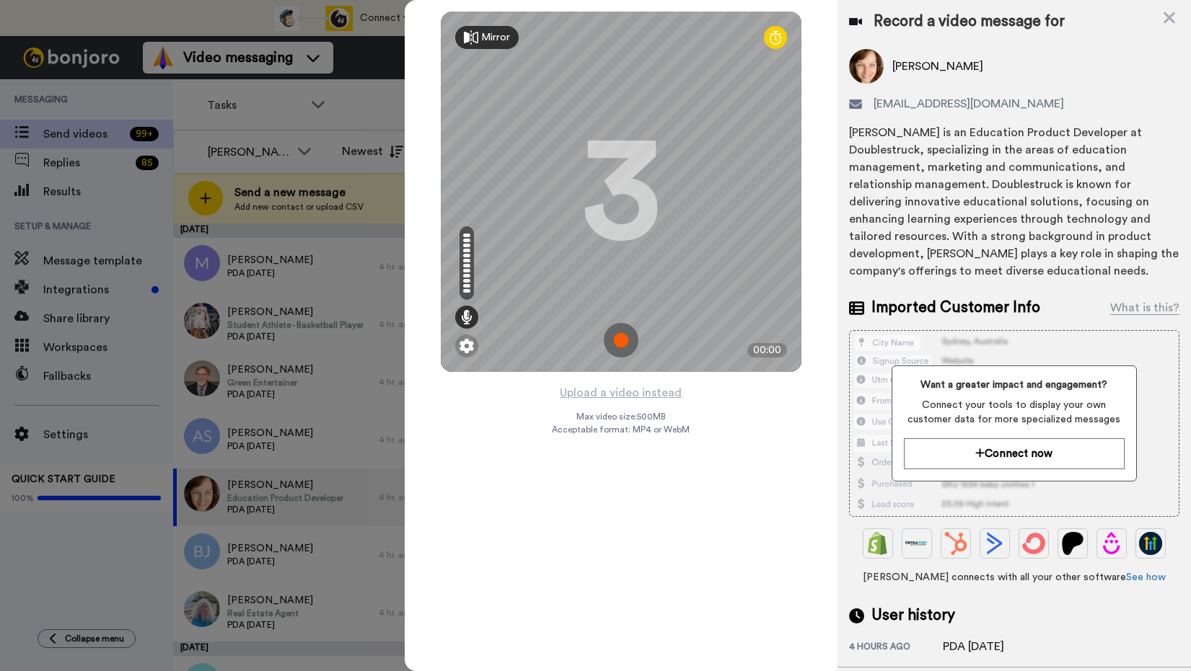
click at [624, 340] on img at bounding box center [621, 340] width 35 height 35
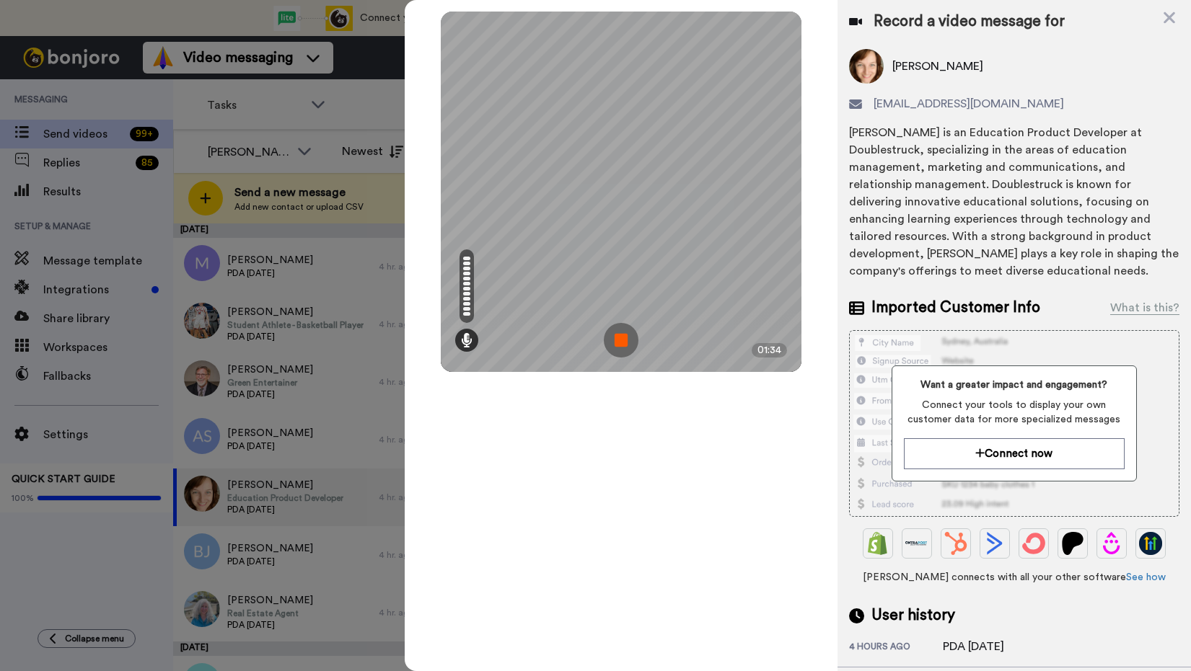
click at [624, 340] on img at bounding box center [621, 340] width 35 height 35
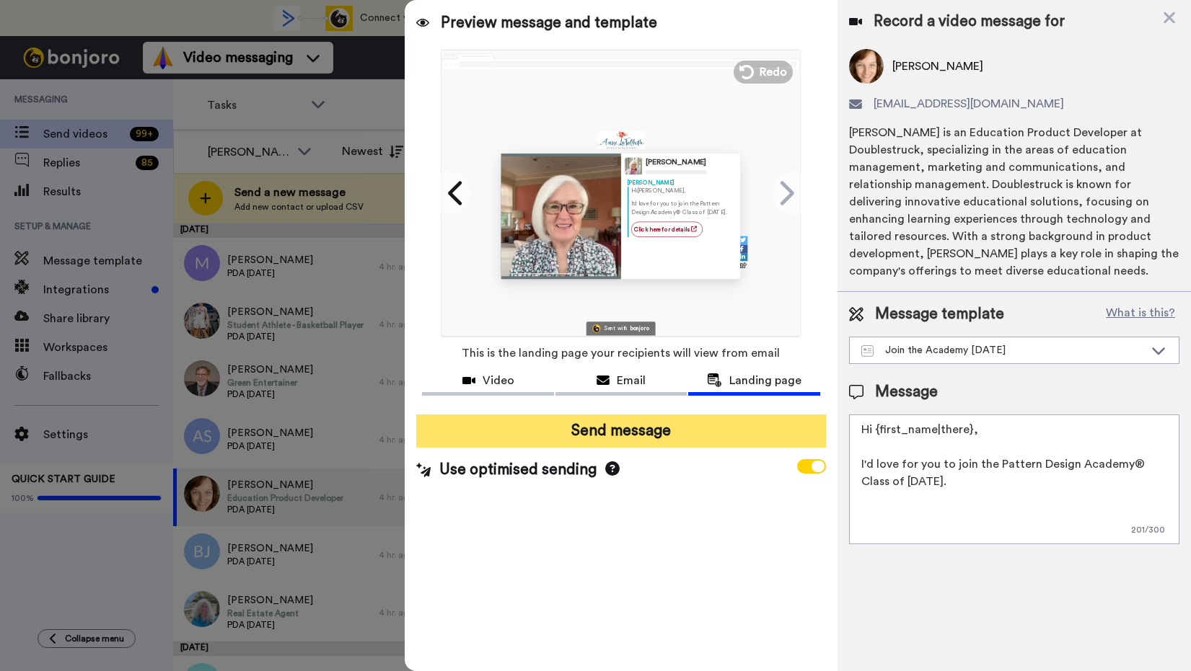
click at [617, 435] on button "Send message" at bounding box center [620, 431] width 409 height 33
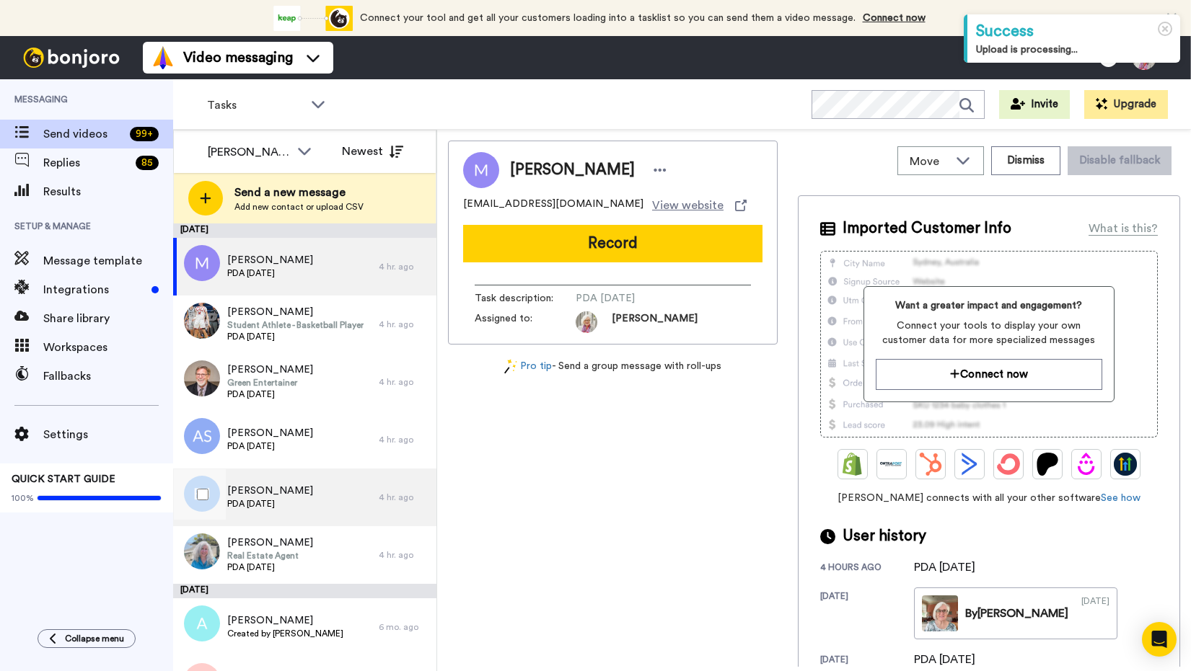
click at [272, 498] on span "PDA [DATE]" at bounding box center [270, 504] width 86 height 12
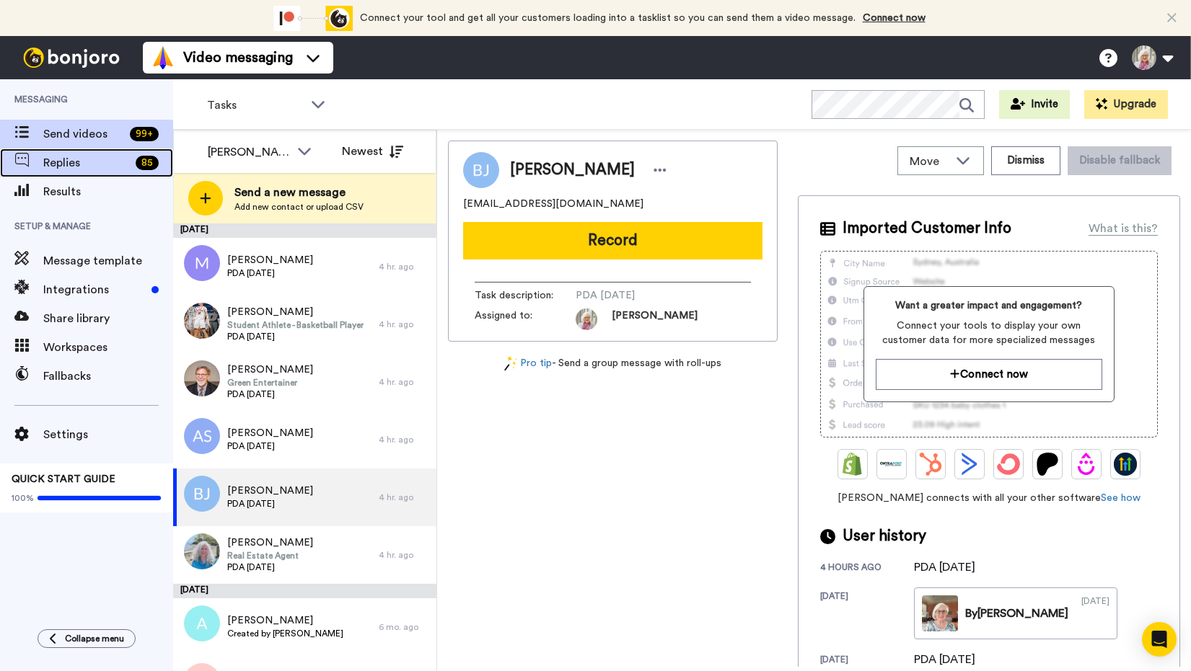
click at [57, 167] on span "Replies" at bounding box center [86, 162] width 87 height 17
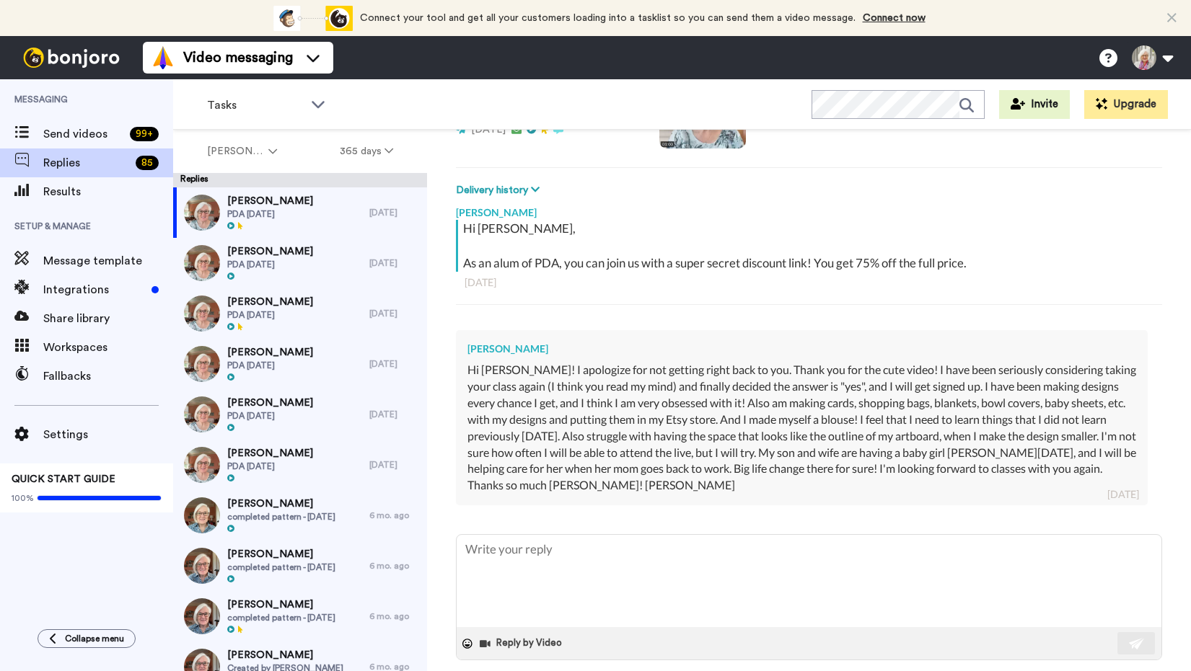
scroll to position [192, 0]
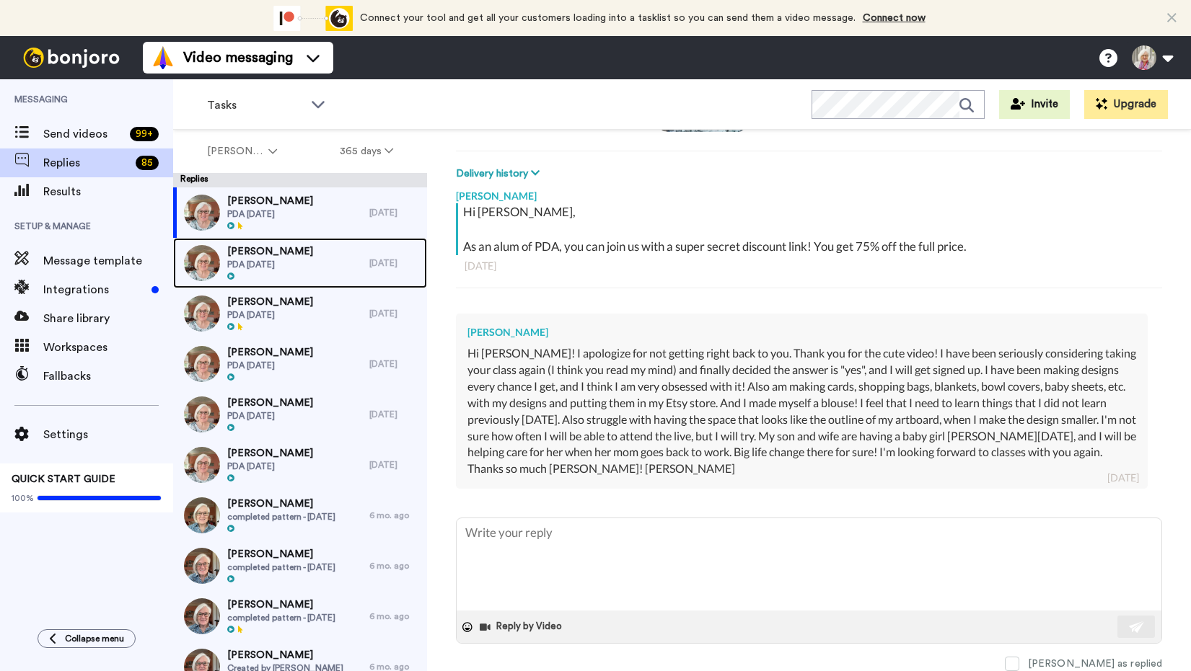
click at [271, 252] on span "[PERSON_NAME]" at bounding box center [270, 251] width 86 height 14
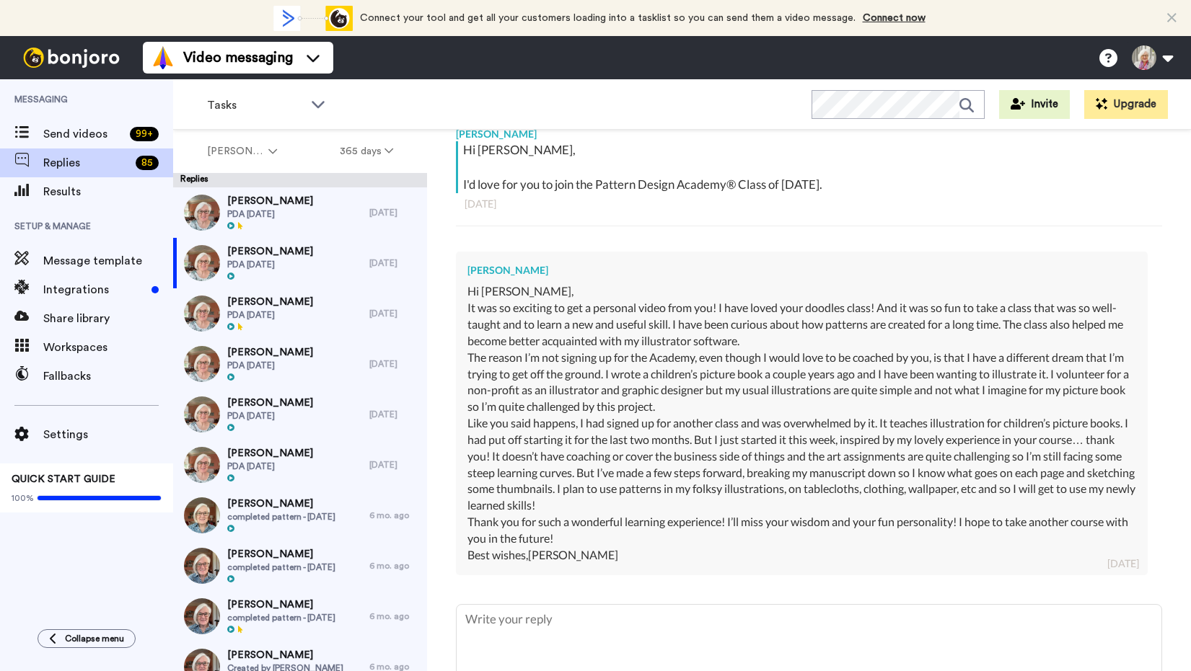
scroll to position [340, 0]
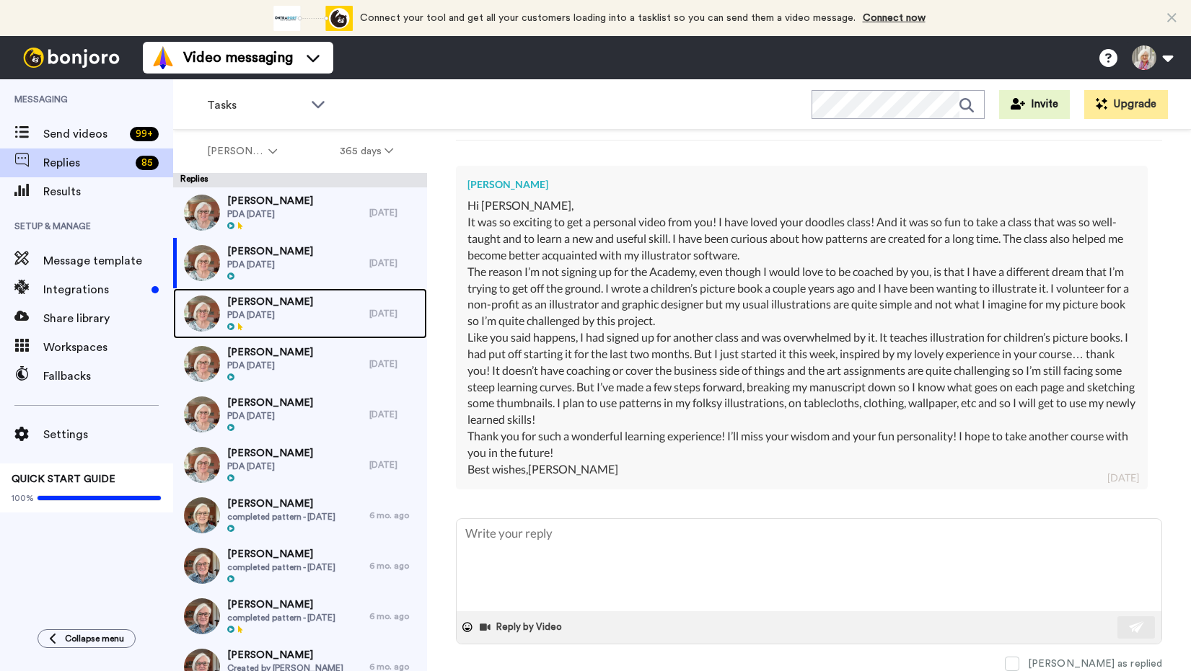
click at [265, 306] on span "[PERSON_NAME]" at bounding box center [270, 302] width 86 height 14
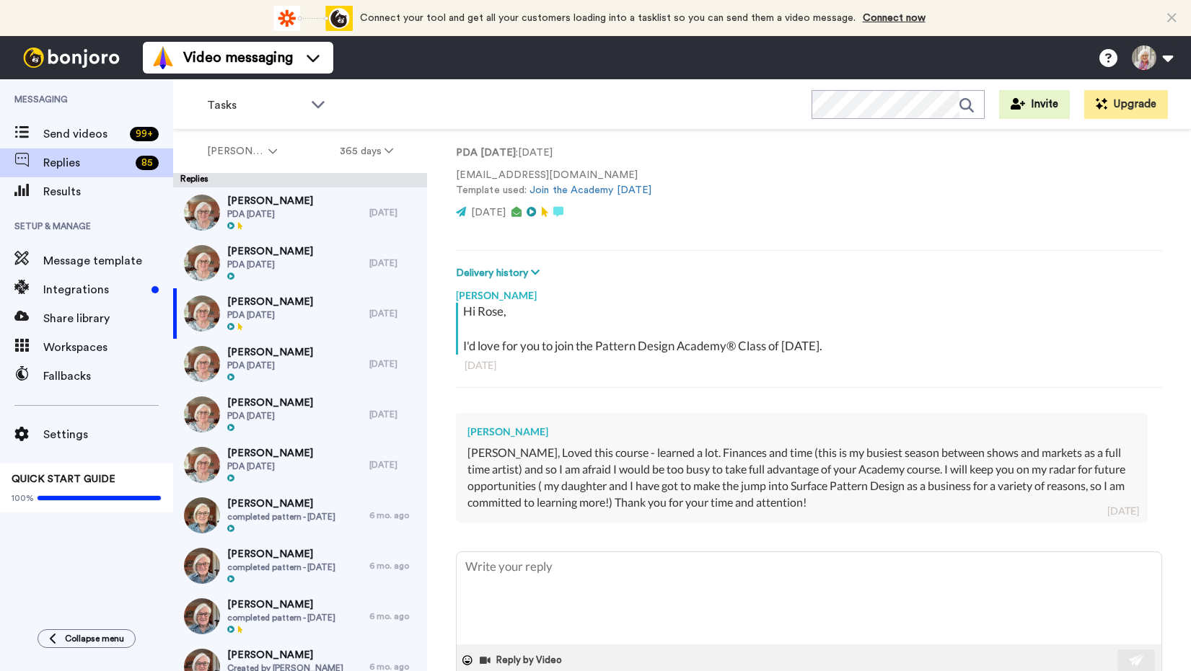
scroll to position [125, 0]
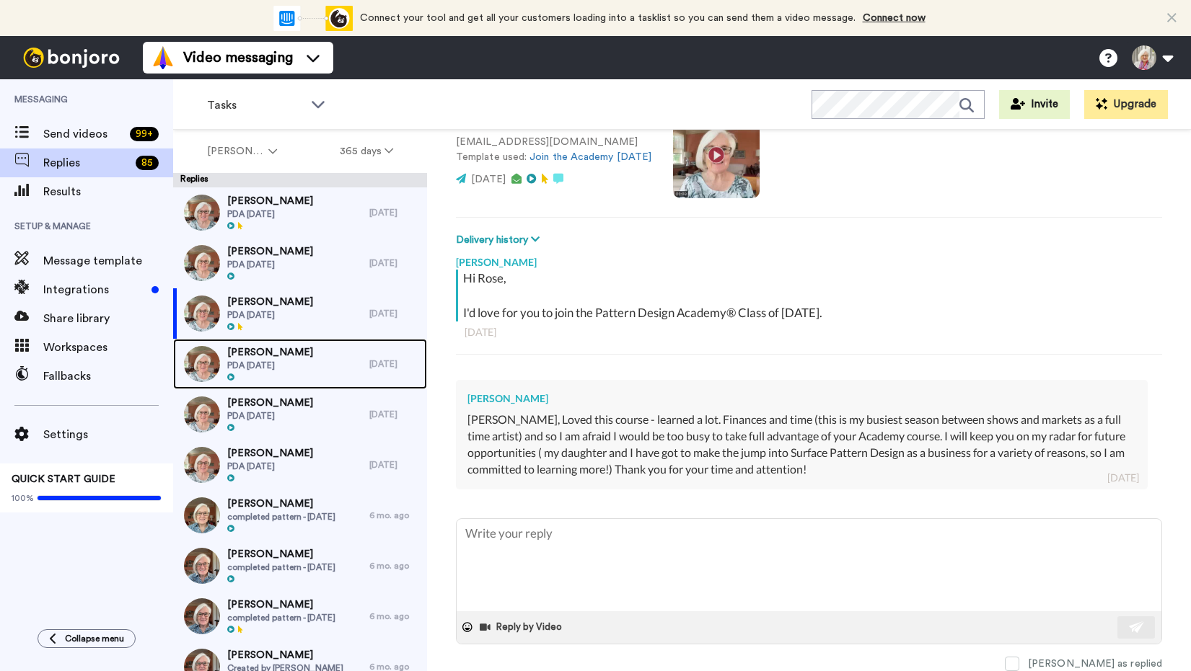
click at [267, 355] on span "[PERSON_NAME]" at bounding box center [270, 352] width 86 height 14
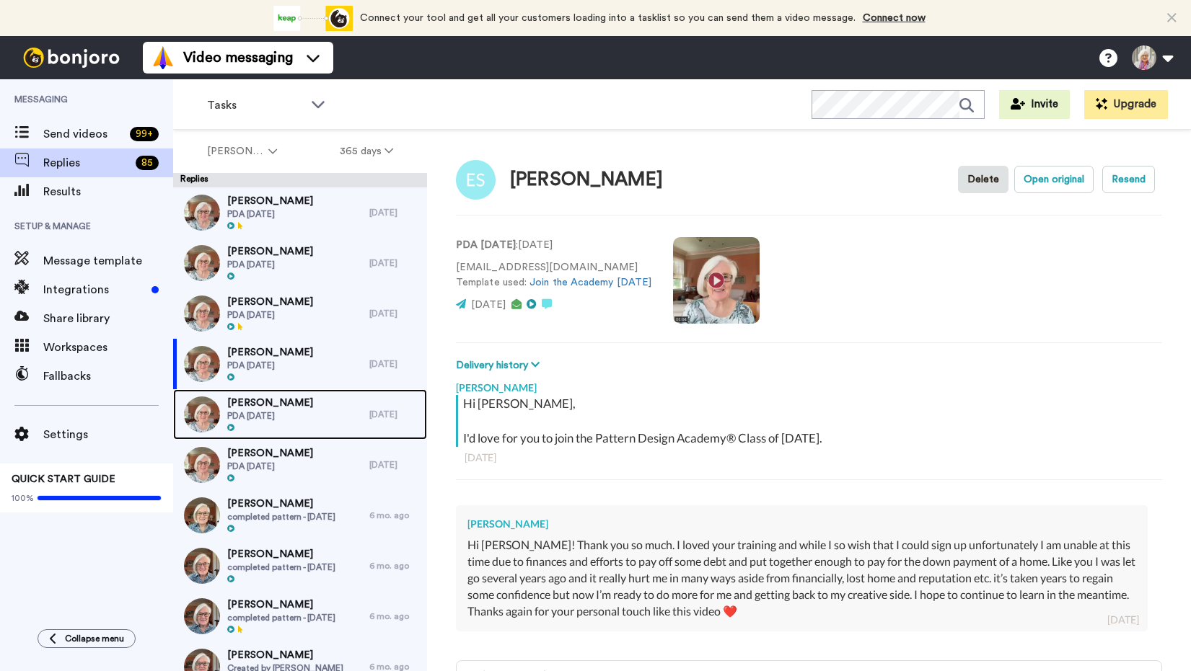
click at [265, 408] on span "[PERSON_NAME]" at bounding box center [270, 403] width 86 height 14
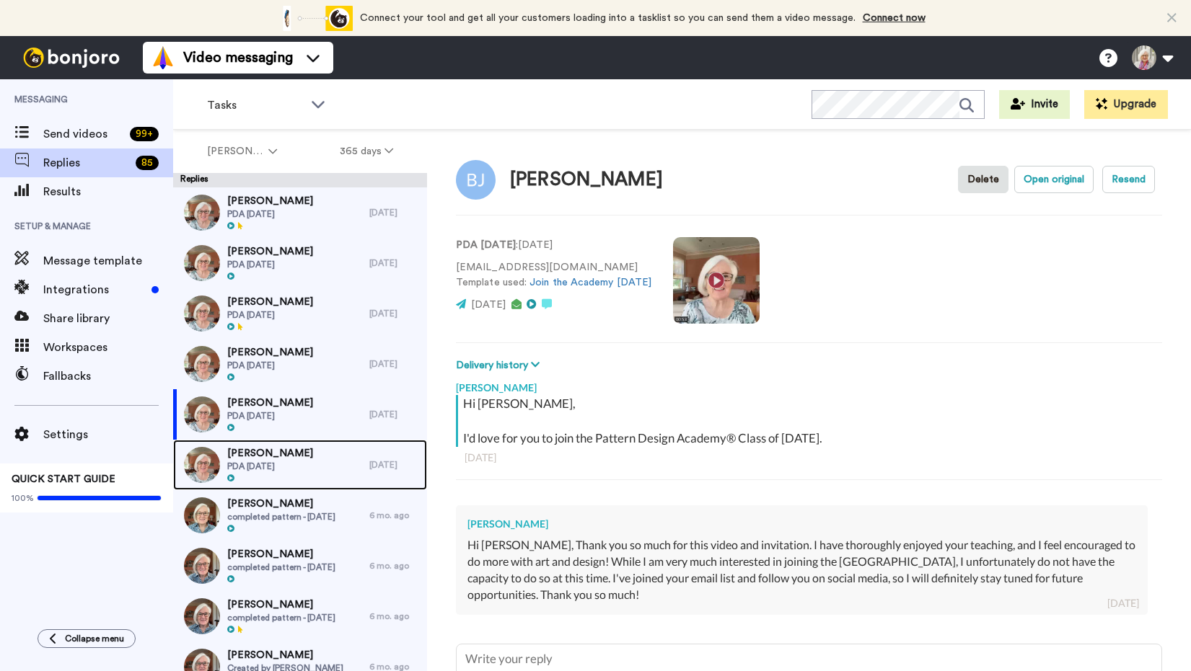
click at [272, 462] on span "PDA [DATE]" at bounding box center [270, 467] width 86 height 12
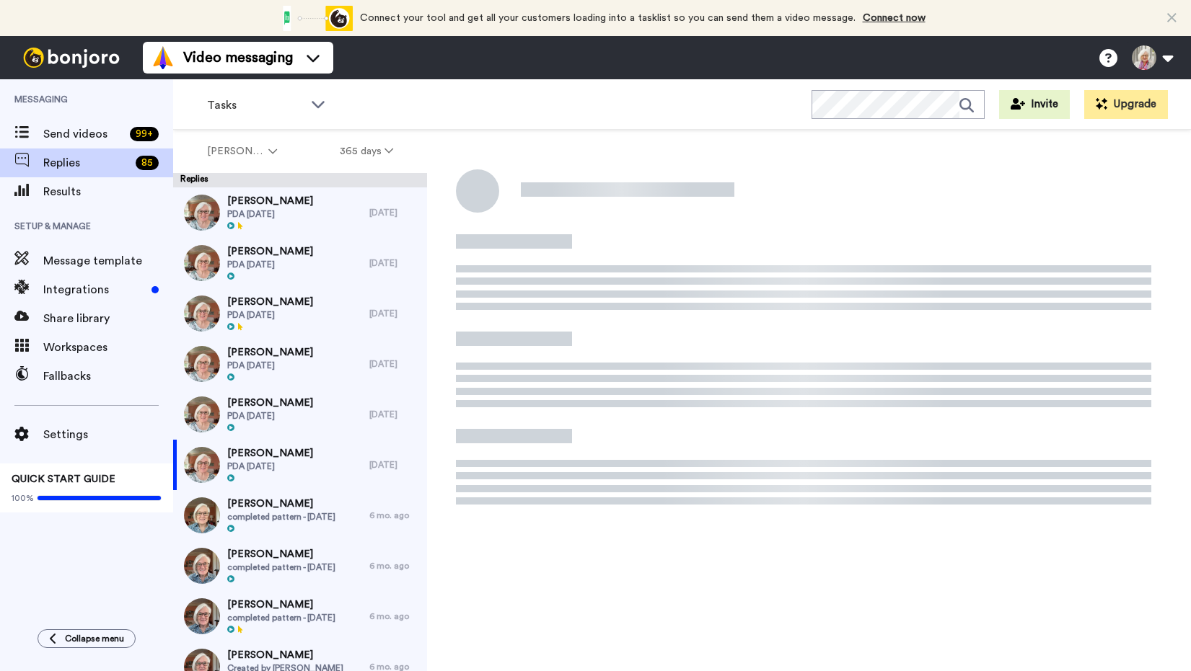
type textarea "x"
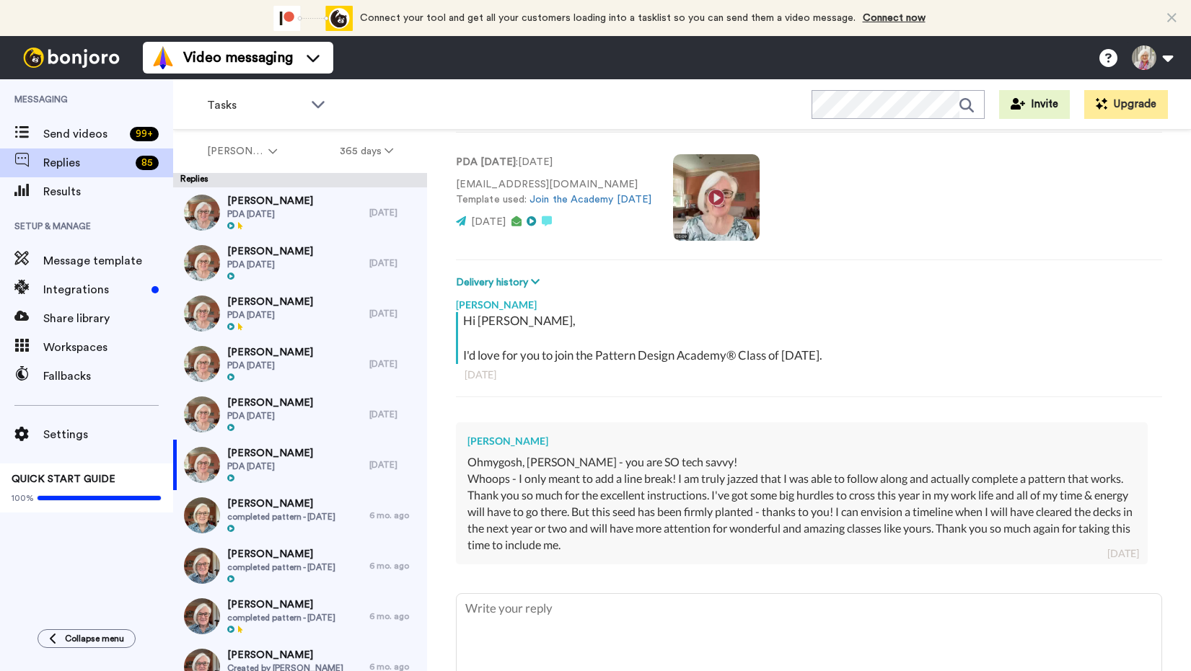
scroll to position [84, 0]
